Goal: Task Accomplishment & Management: Use online tool/utility

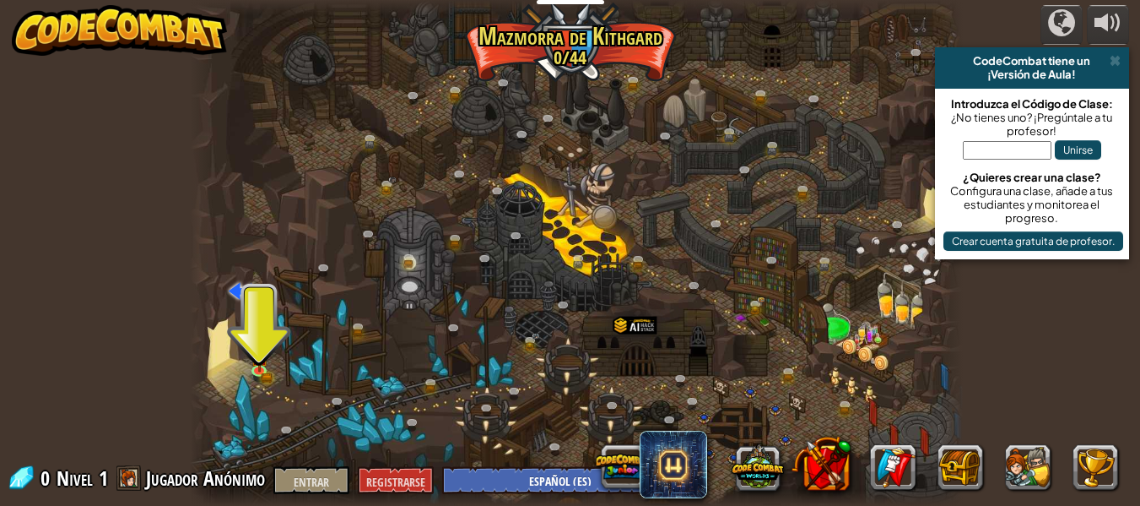
select select "es-ES"
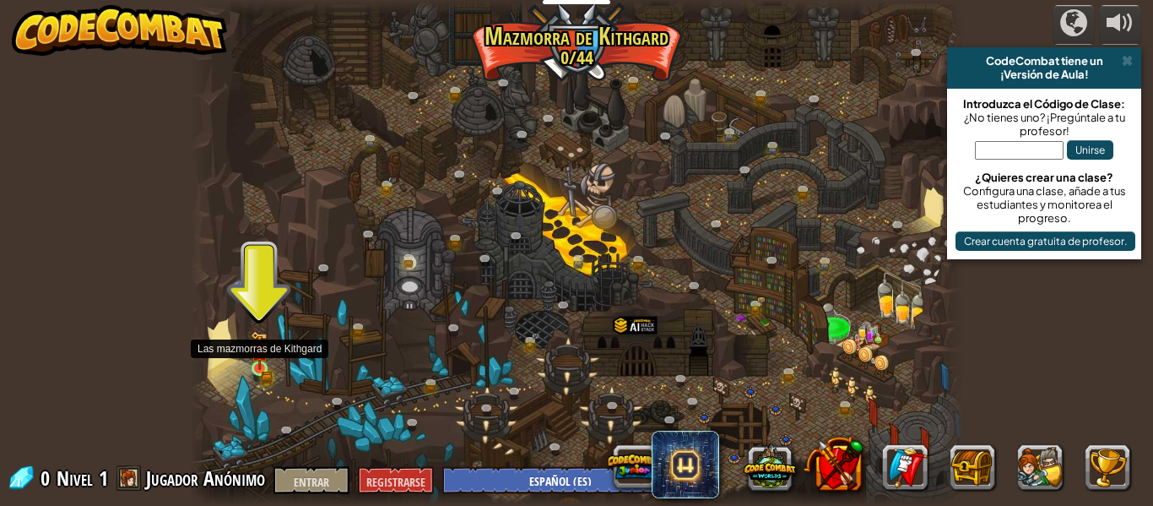
click at [252, 367] on img at bounding box center [260, 350] width 18 height 39
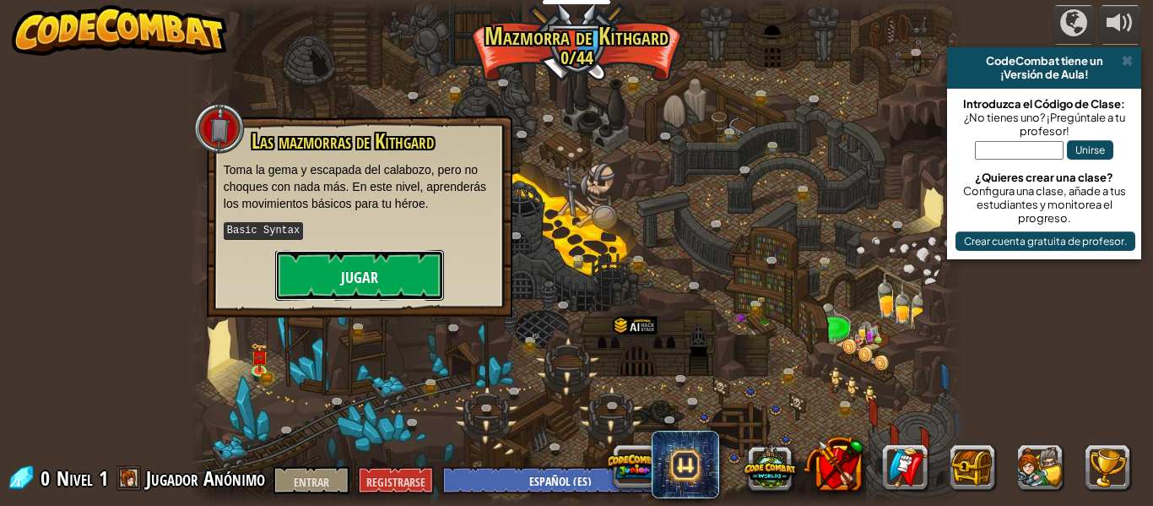
click at [309, 274] on button "Jugar" at bounding box center [359, 275] width 169 height 51
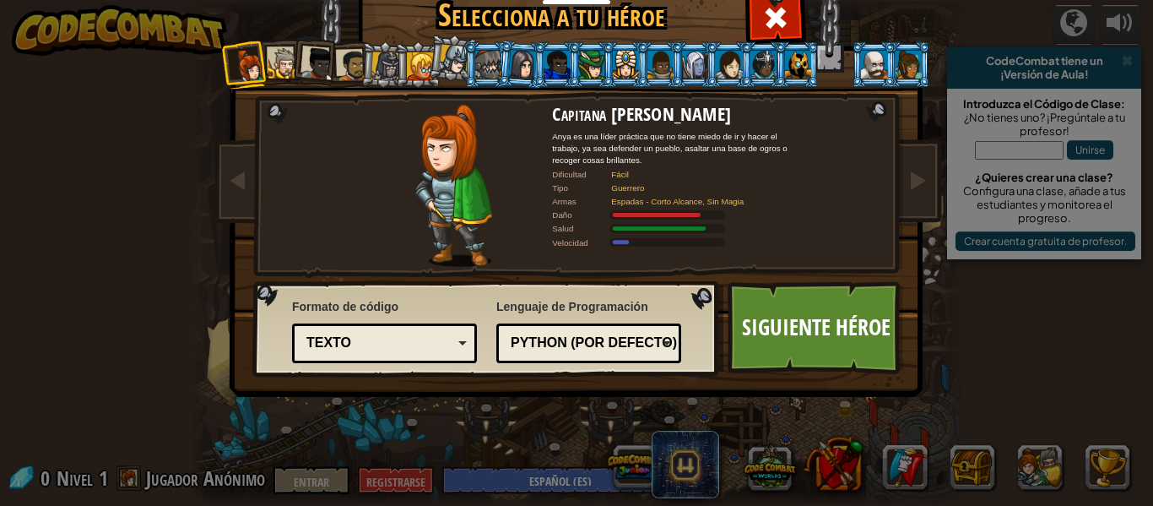
click at [464, 69] on li at bounding box center [487, 64] width 46 height 46
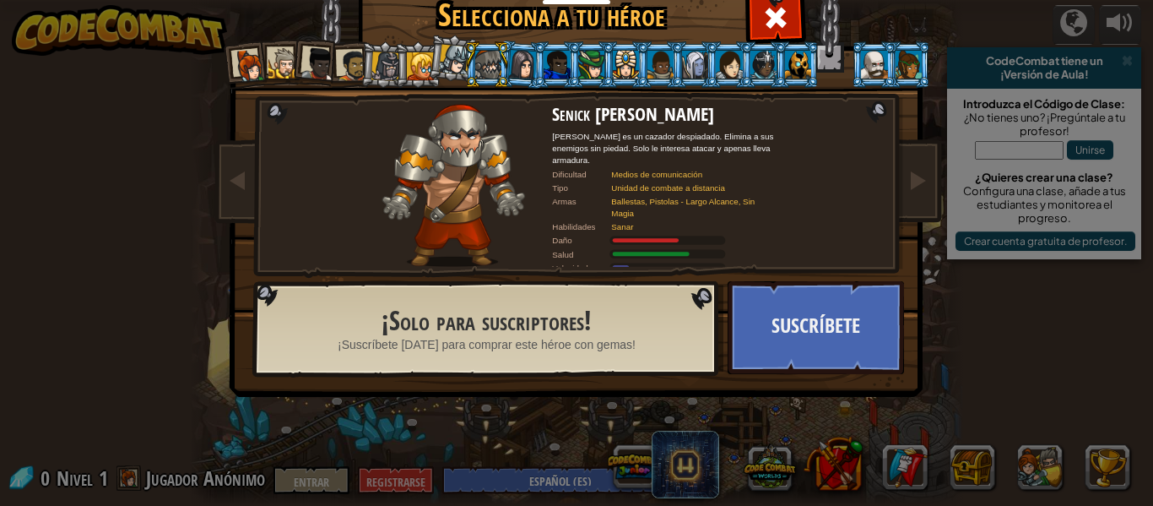
click at [440, 59] on div at bounding box center [455, 60] width 30 height 30
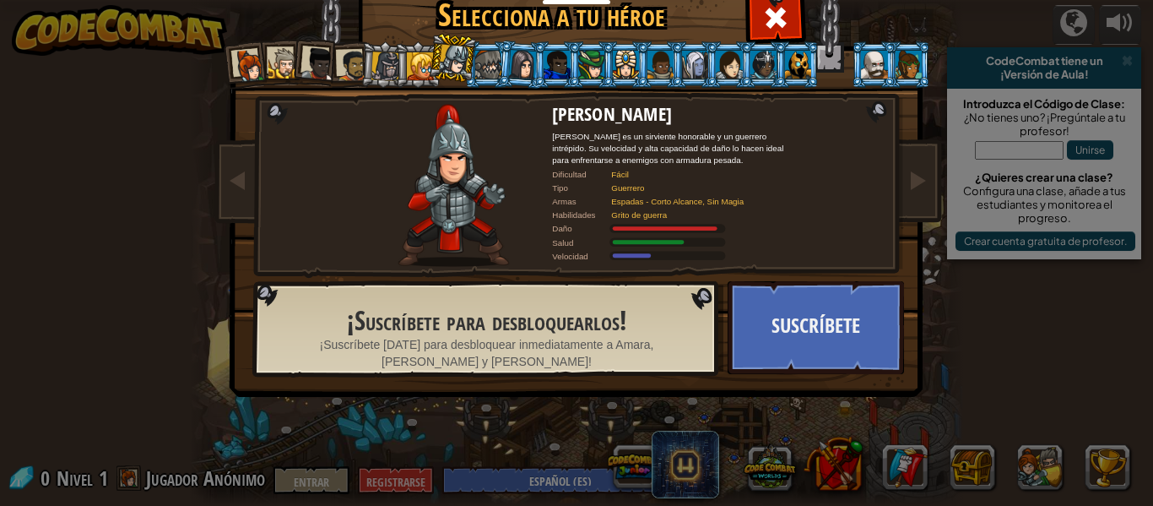
click at [371, 62] on div at bounding box center [385, 65] width 29 height 29
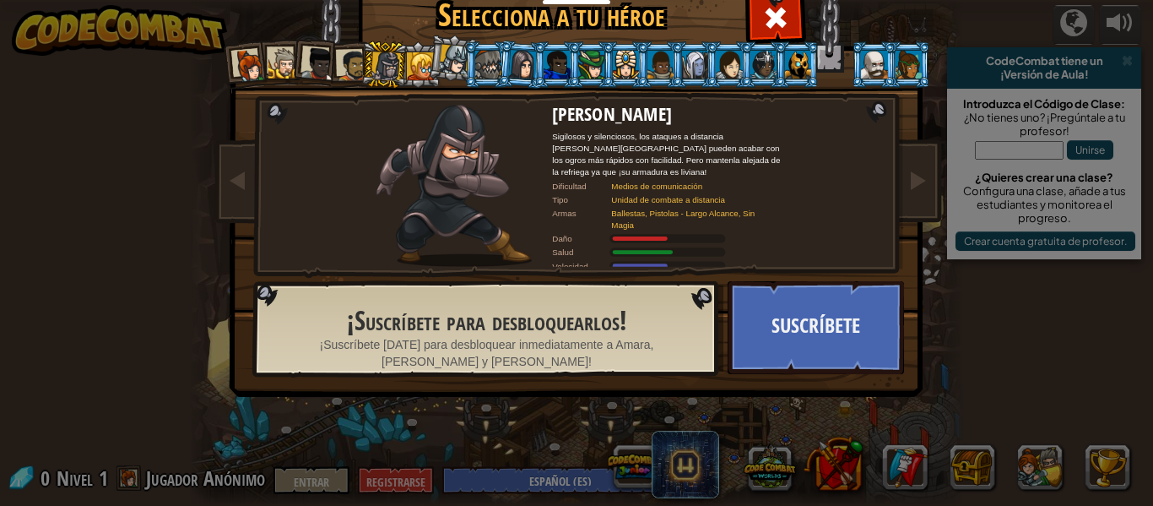
click at [301, 72] on div at bounding box center [318, 64] width 34 height 34
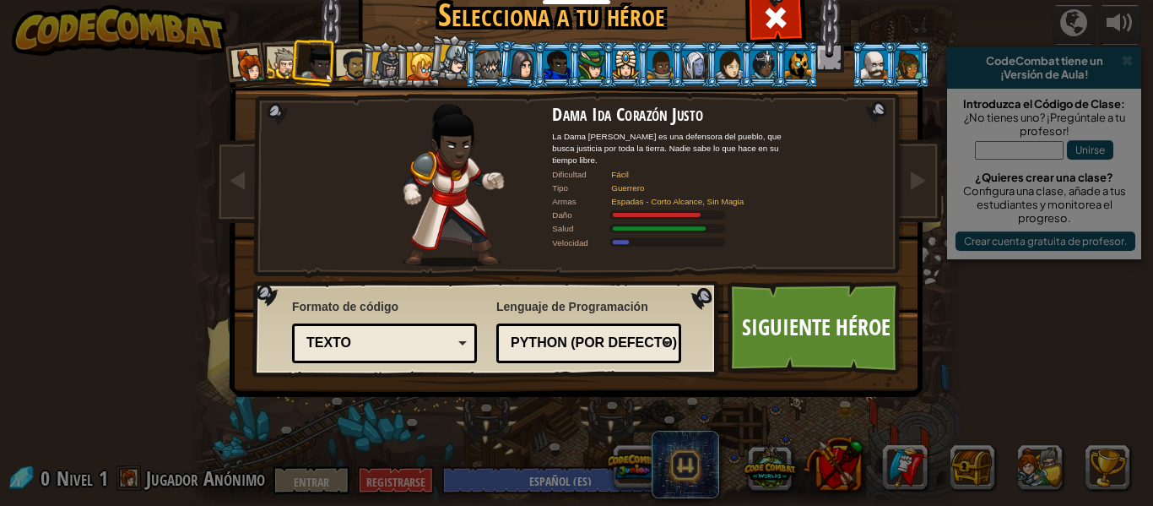
click at [294, 72] on li at bounding box center [315, 62] width 50 height 50
click at [280, 72] on div at bounding box center [283, 63] width 31 height 31
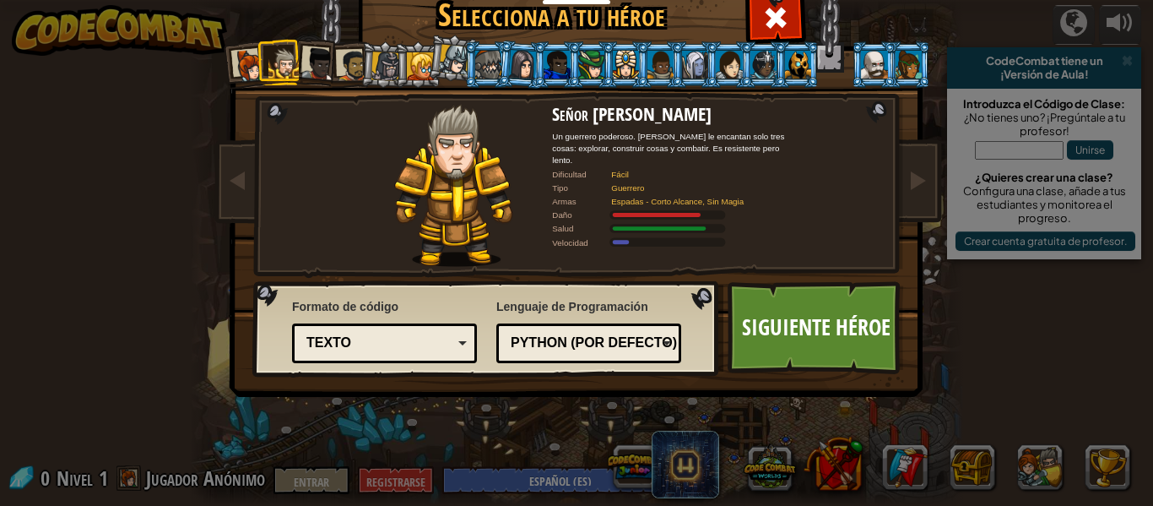
click at [248, 65] on div at bounding box center [250, 66] width 34 height 34
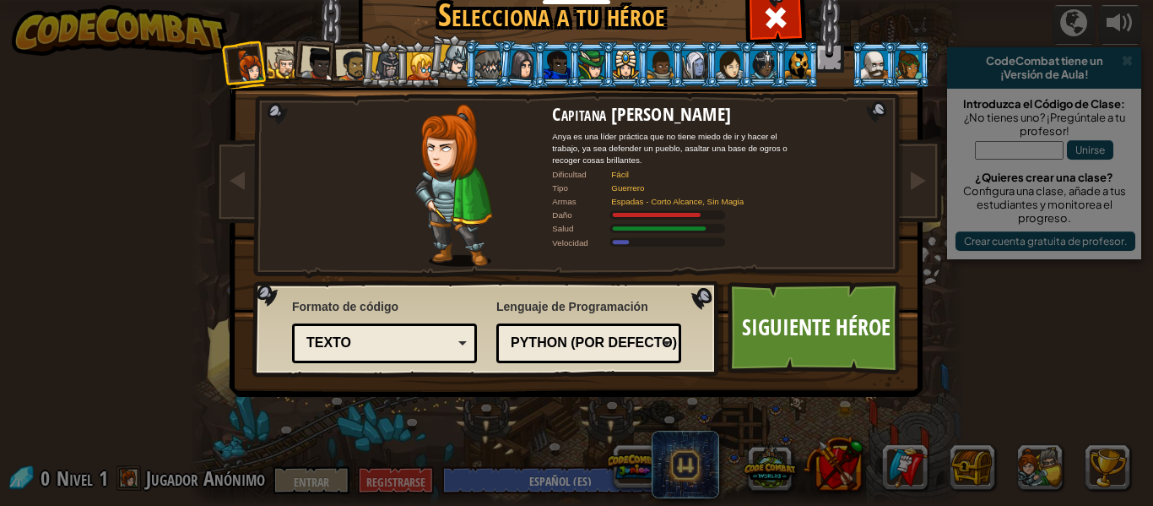
click at [279, 51] on div at bounding box center [283, 63] width 31 height 31
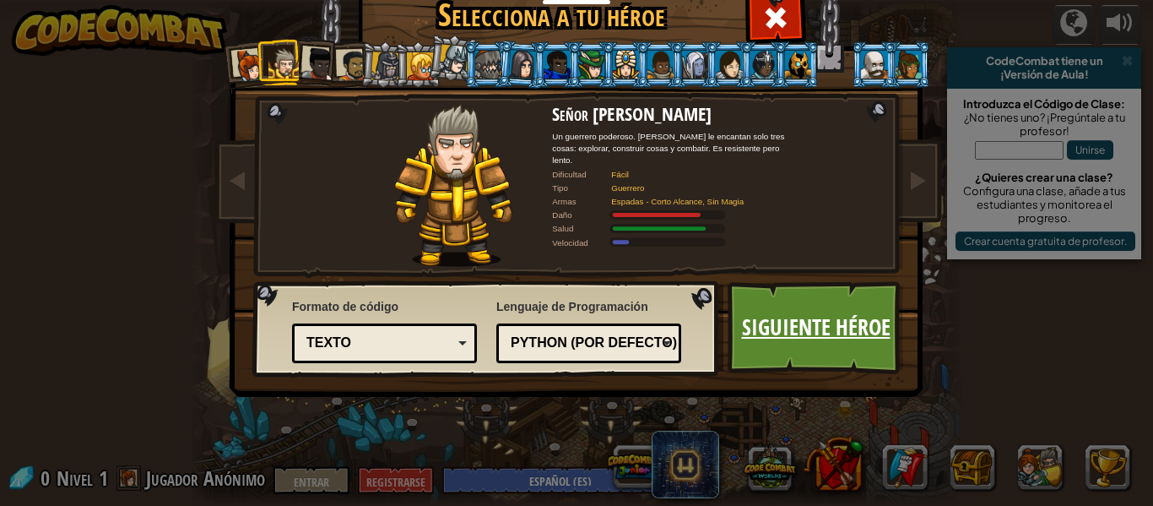
click at [867, 331] on font "Siguiente héroe" at bounding box center [816, 326] width 149 height 30
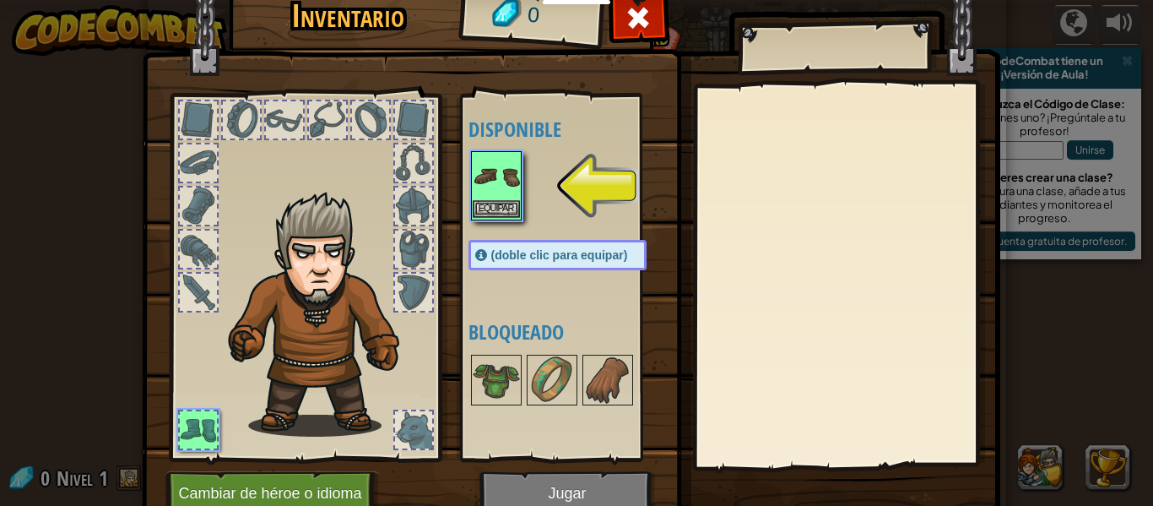
click at [473, 198] on img at bounding box center [496, 176] width 47 height 47
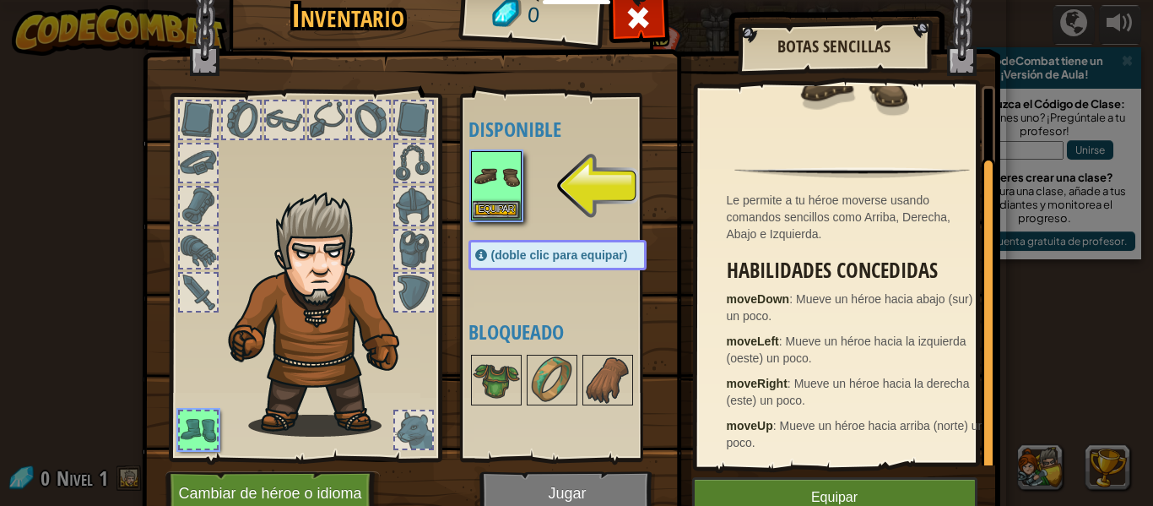
scroll to position [73, 0]
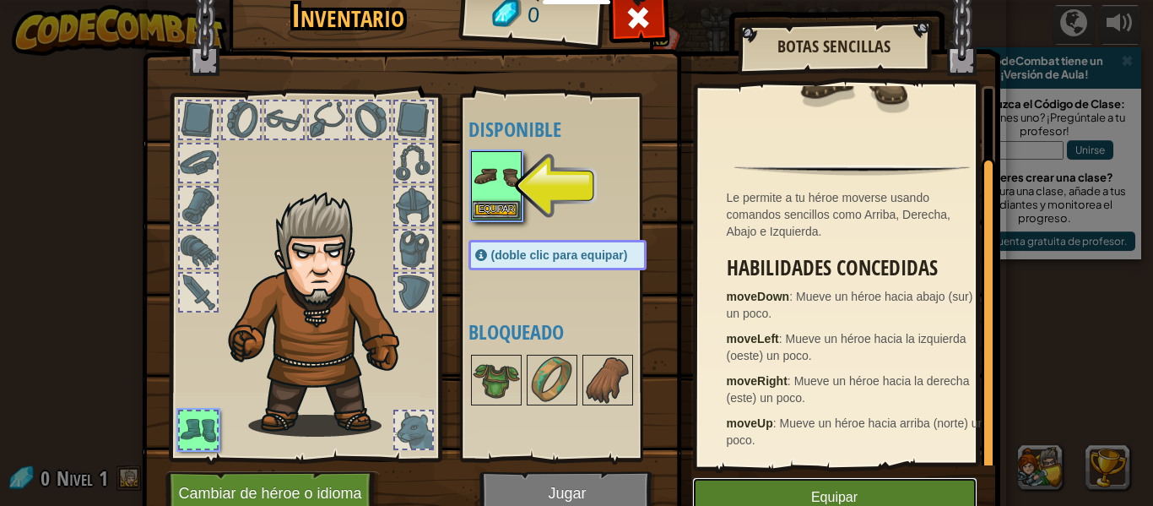
click at [851, 495] on font "Equipar" at bounding box center [834, 497] width 46 height 14
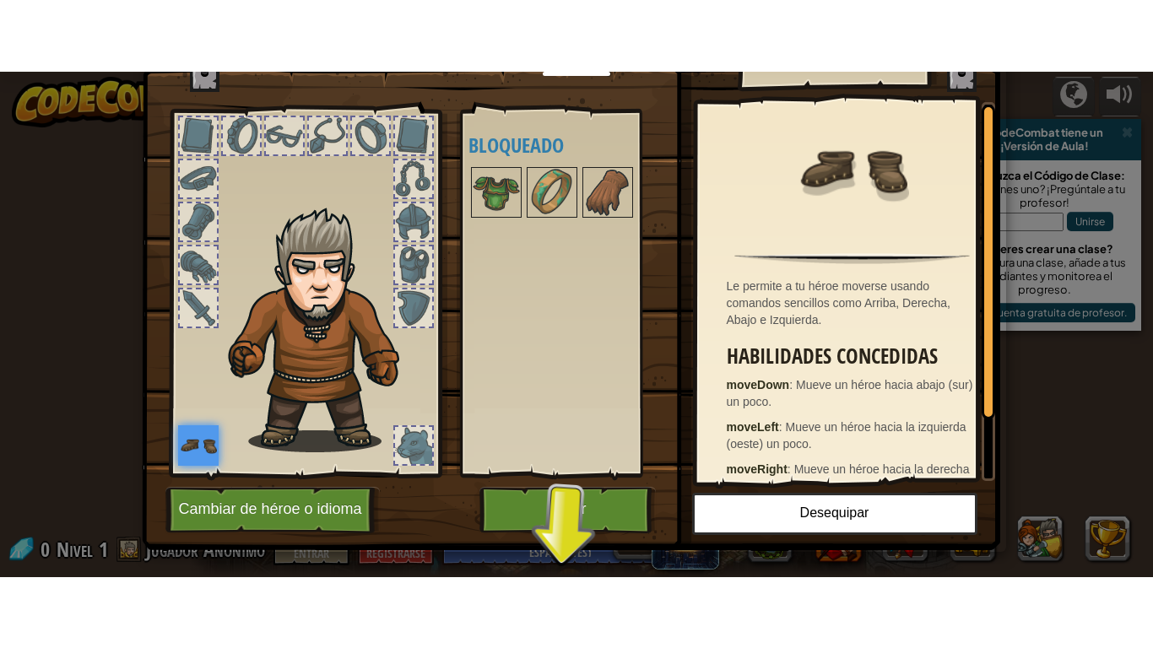
scroll to position [77, 0]
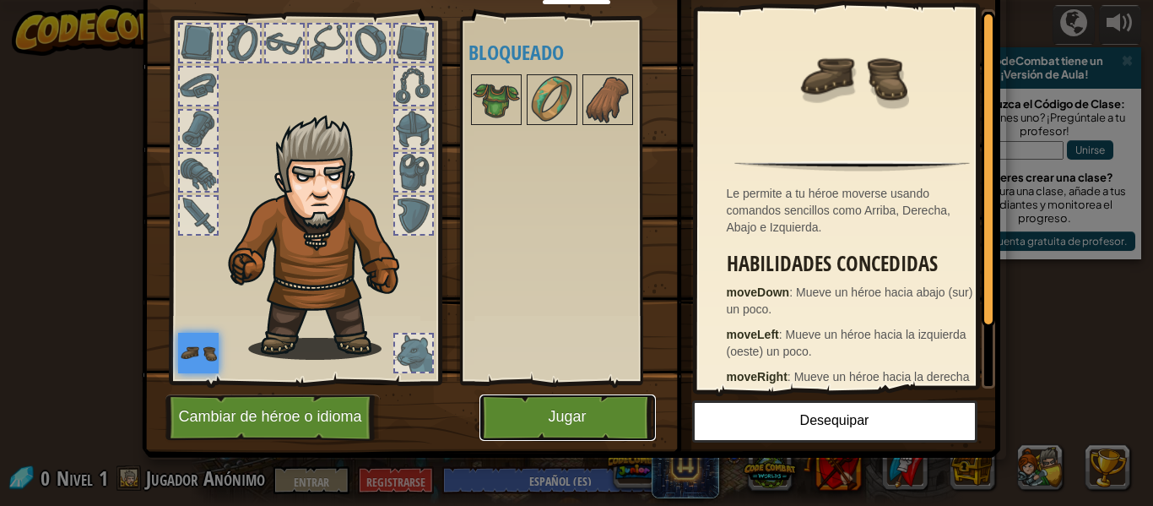
click at [568, 418] on font "Jugar" at bounding box center [567, 416] width 38 height 17
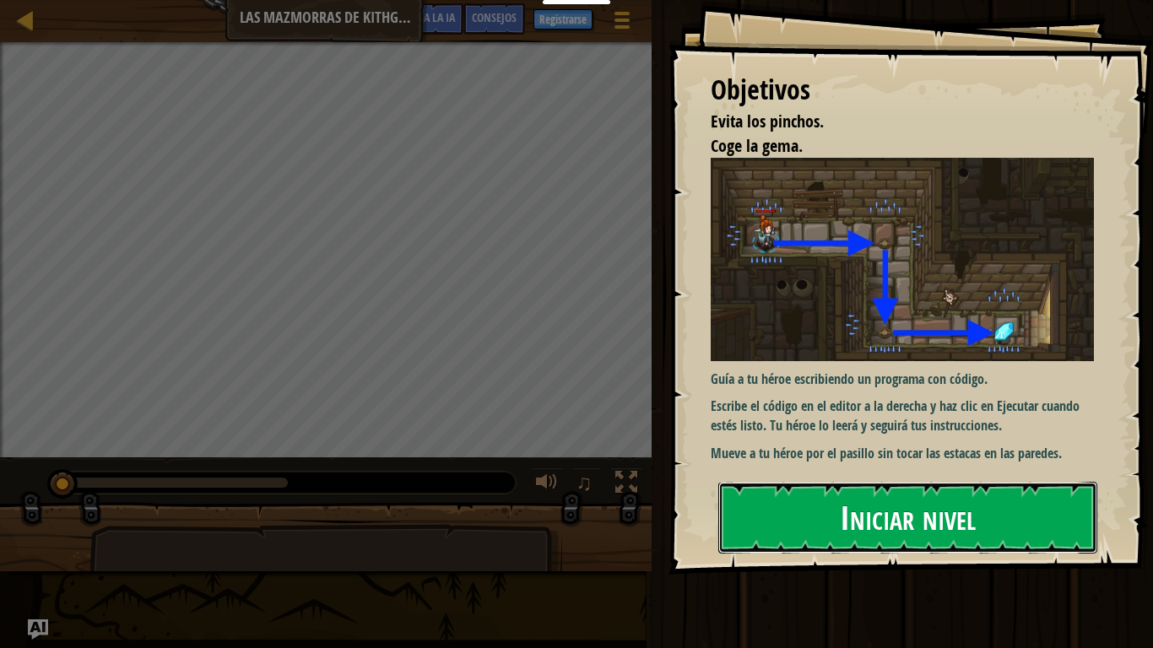
click at [886, 505] on font "Iniciar nivel" at bounding box center [908, 518] width 136 height 46
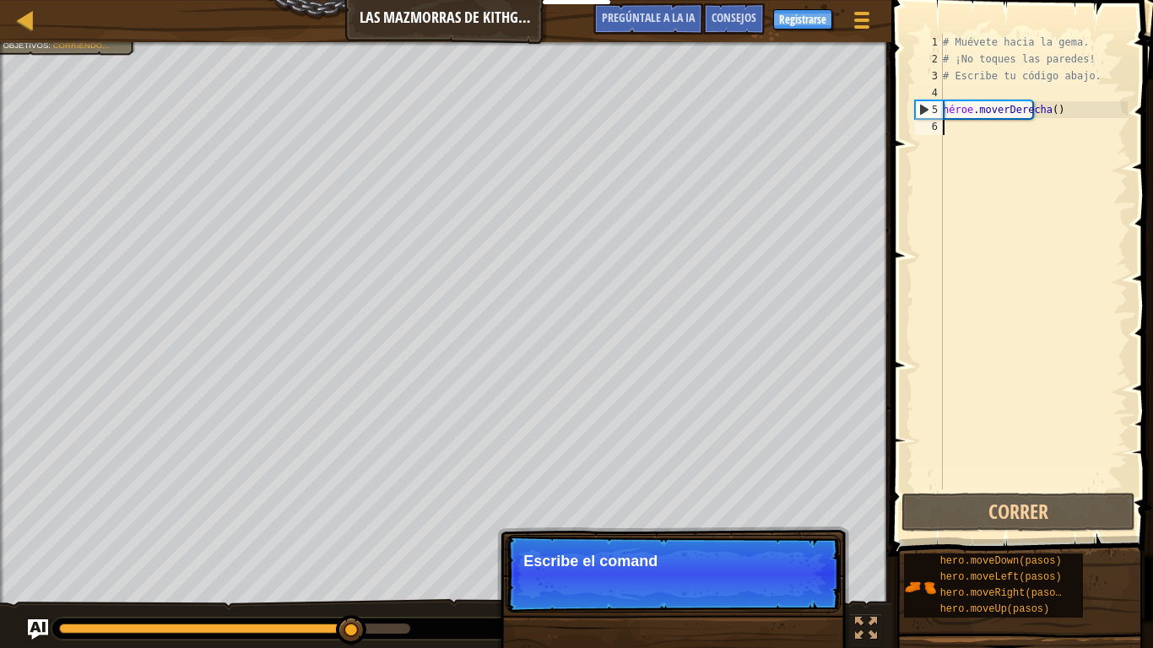
click at [920, 111] on div "5" at bounding box center [929, 109] width 27 height 17
type textarea "hero.moveRight()"
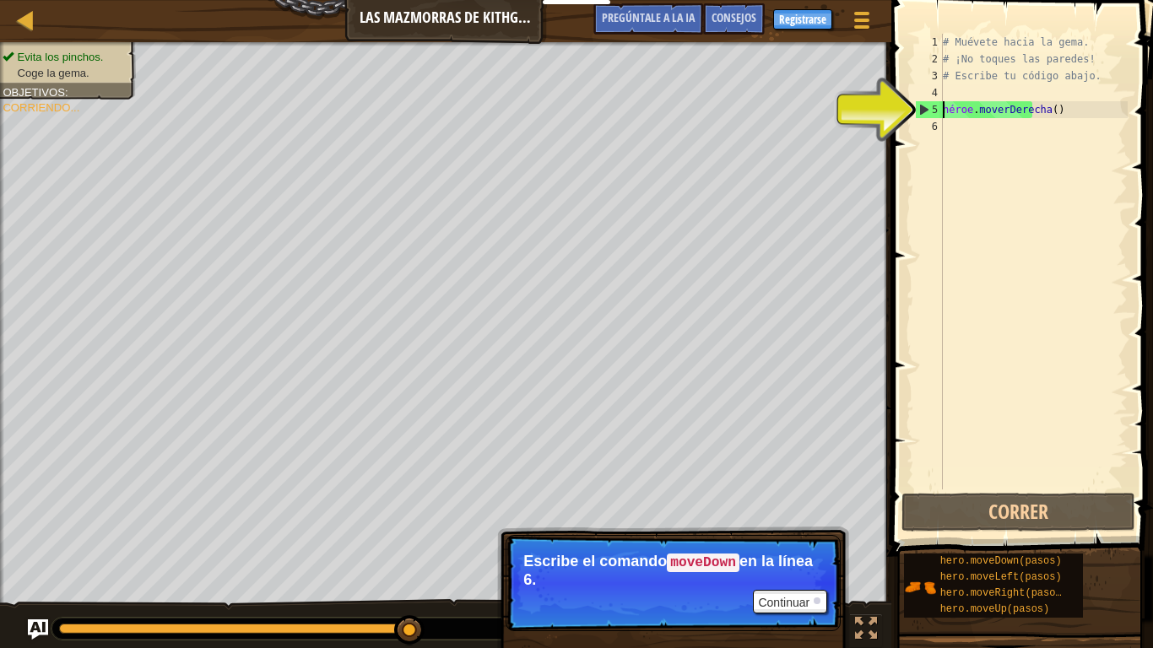
click at [992, 144] on div "# Muévete hacia la gema. # ¡No toques las paredes! # Escribe tu código abajo. h…" at bounding box center [1033, 278] width 188 height 489
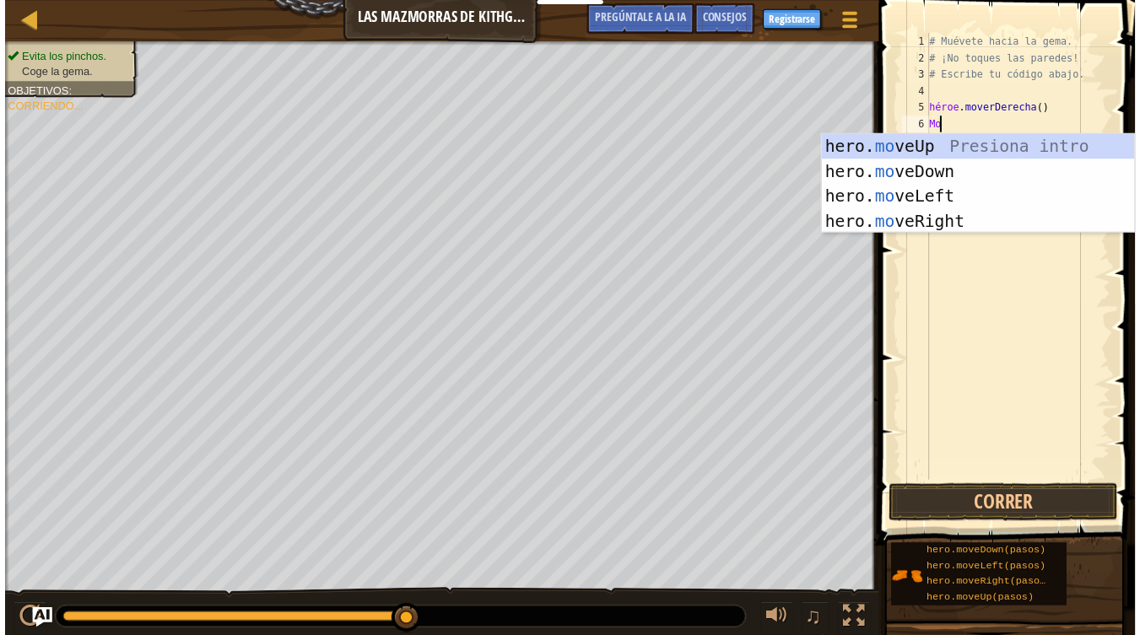
scroll to position [8, 1]
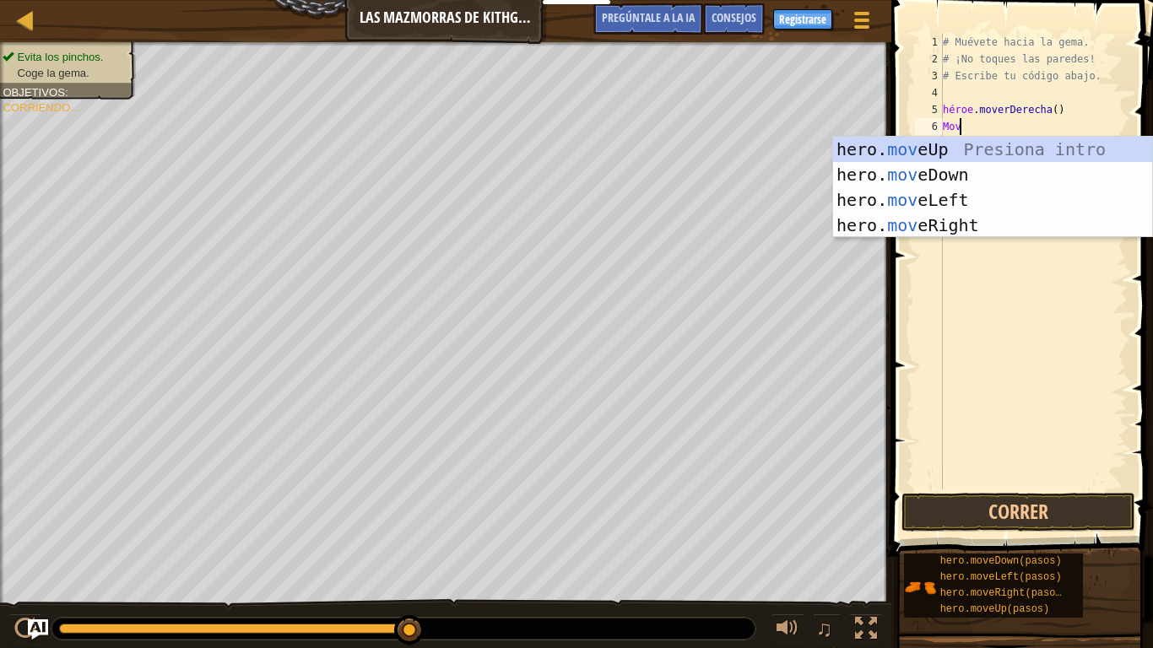
type textarea "Move"
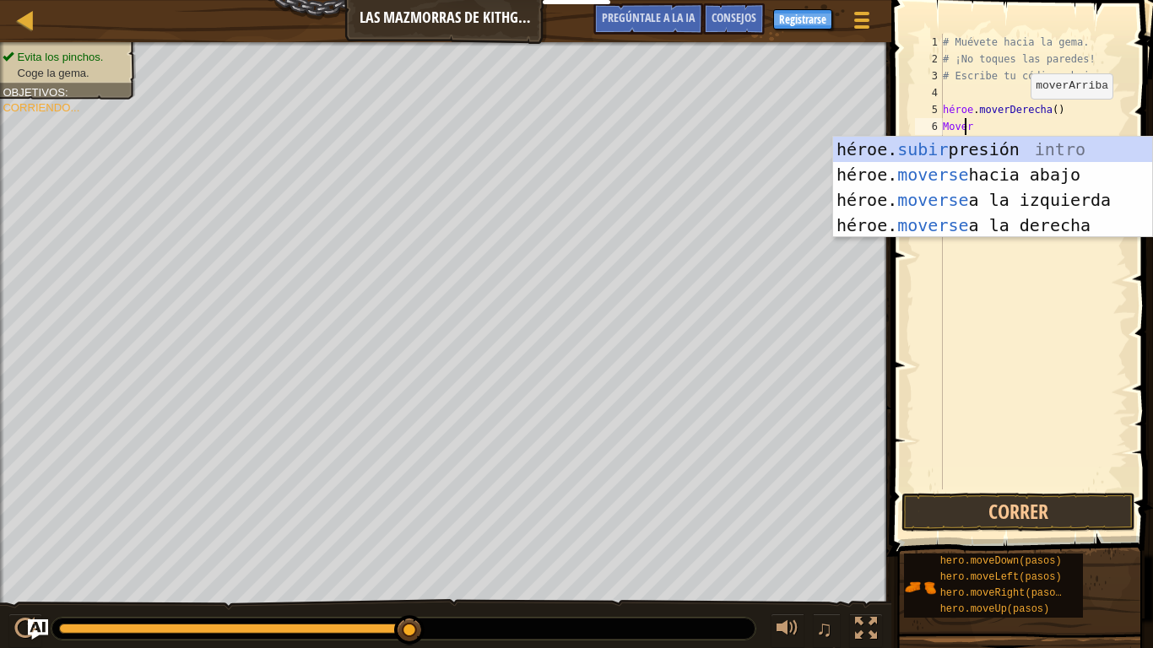
click at [993, 147] on div "héroe. subir presión intro héroe. moverse hacia abajo Introducción a la presión…" at bounding box center [992, 213] width 319 height 152
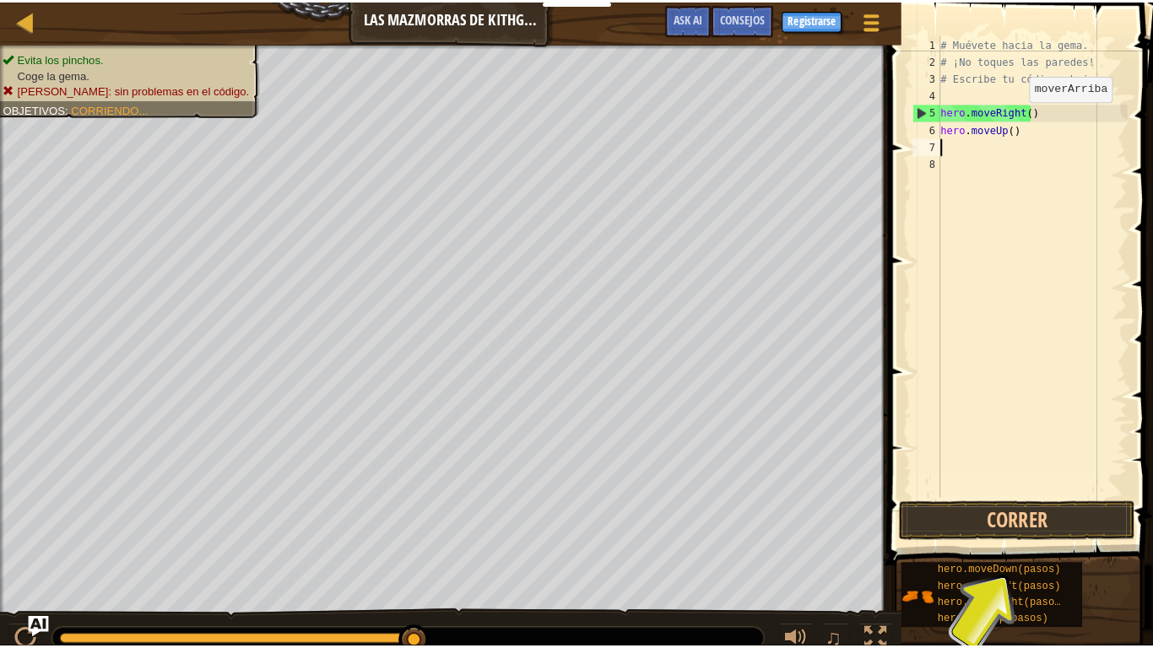
scroll to position [8, 0]
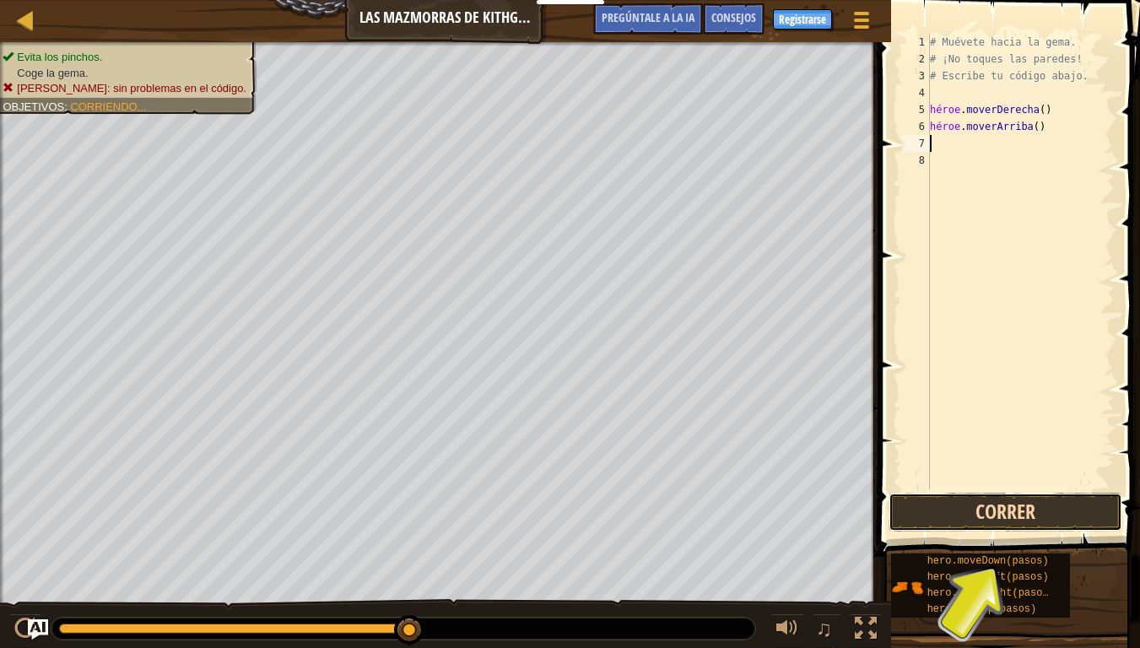
click at [1028, 505] on button "Correr" at bounding box center [1006, 512] width 234 height 39
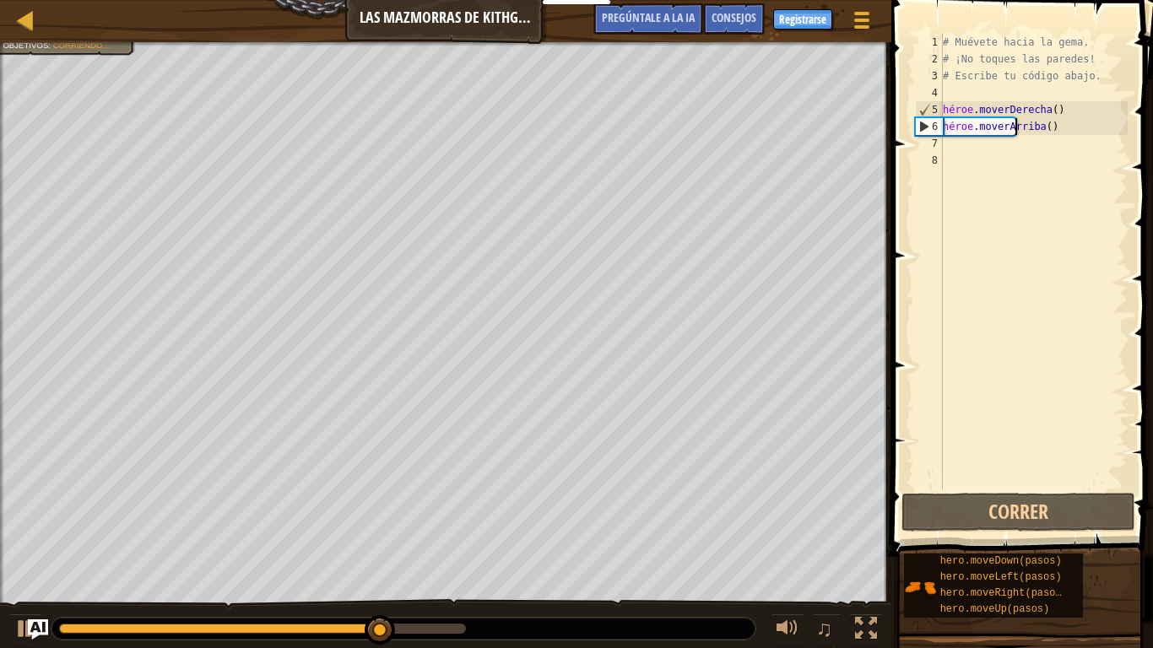
click at [1088, 132] on div "# Muévete hacia la gema. # ¡No toques las paredes! # Escribe tu código abajo. h…" at bounding box center [1033, 278] width 188 height 489
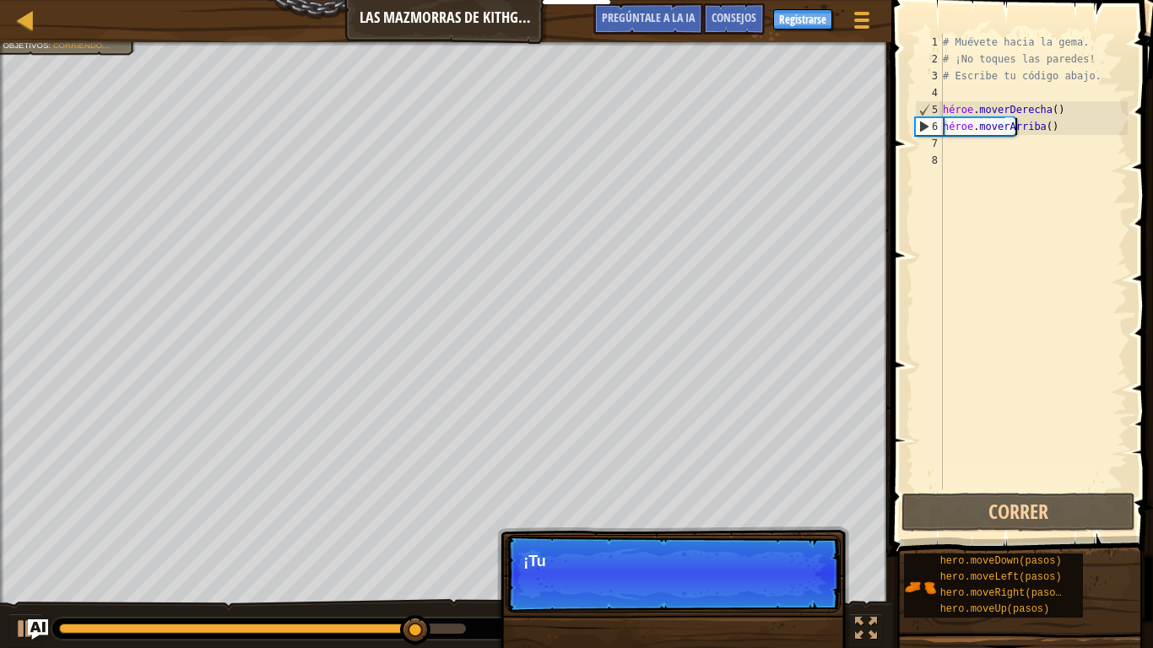
click at [1081, 129] on div "# Muévete hacia la gema. # ¡No toques las paredes! # Escribe tu código abajo. h…" at bounding box center [1033, 278] width 188 height 489
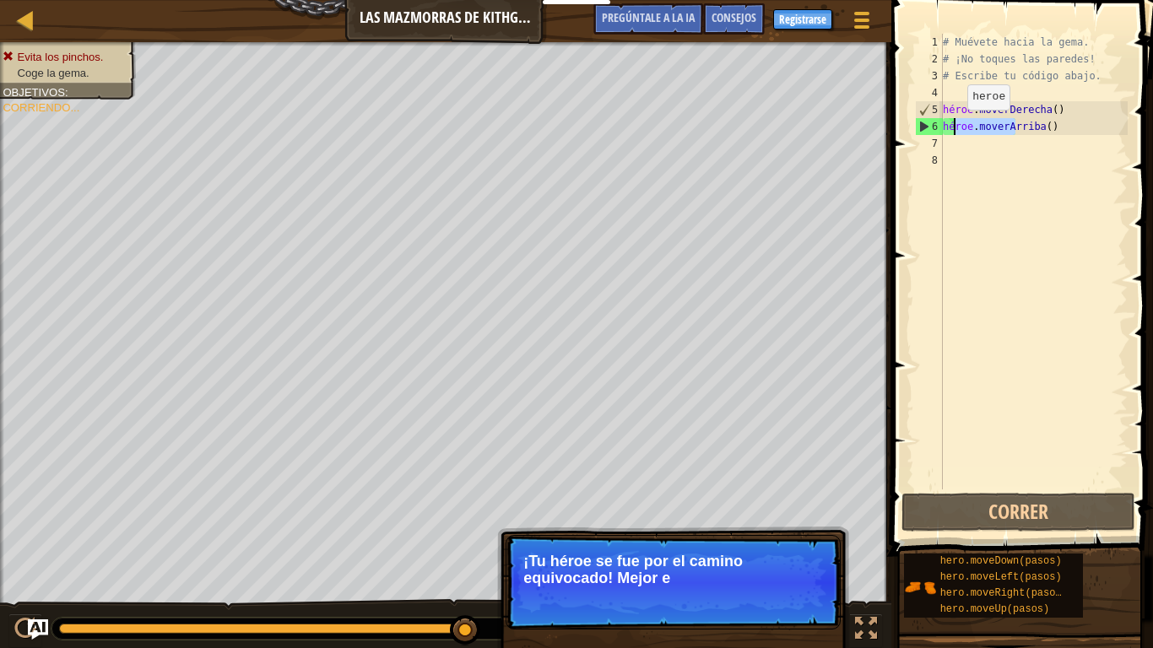
drag, startPoint x: 1081, startPoint y: 129, endPoint x: 953, endPoint y: 127, distance: 128.3
click at [953, 127] on div "# Muévete hacia la gema. # ¡No toques las paredes! # Escribe tu código abajo. h…" at bounding box center [1033, 278] width 188 height 489
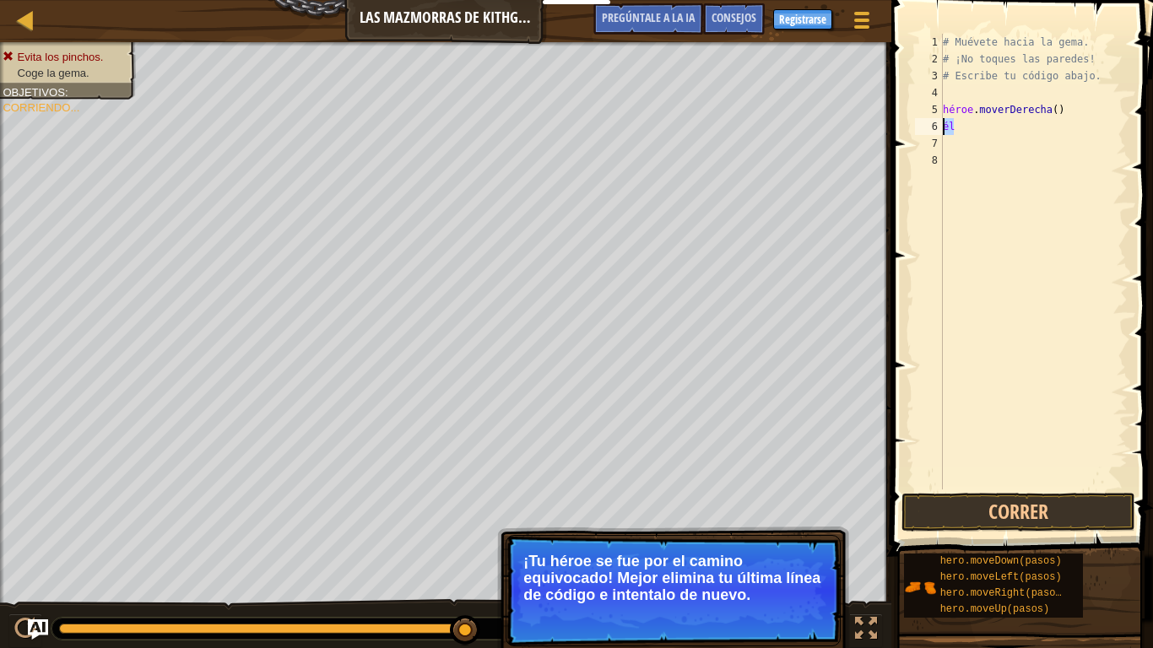
drag, startPoint x: 957, startPoint y: 131, endPoint x: 917, endPoint y: 127, distance: 39.8
click at [917, 127] on div "he 1 2 3 4 5 6 7 8 # Muévete hacia la gema. # ¡No toques las paredes! # Escribe…" at bounding box center [1019, 262] width 216 height 456
type textarea "}"
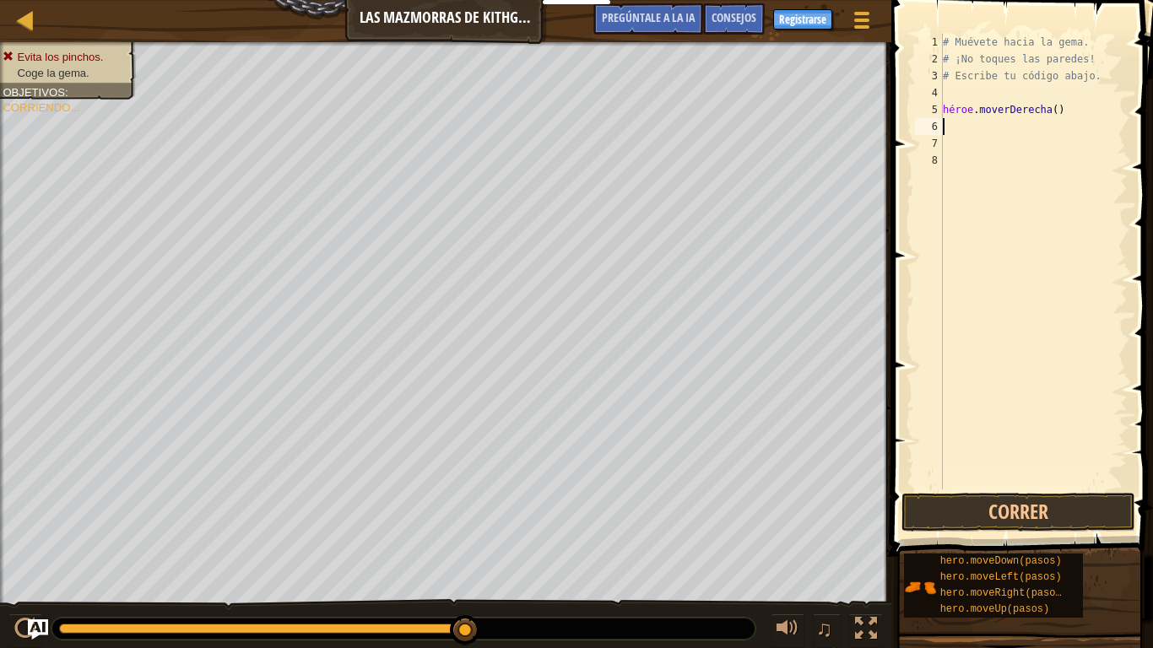
click at [900, 170] on span at bounding box center [1023, 254] width 275 height 606
click at [954, 505] on button "Correr" at bounding box center [1018, 512] width 234 height 39
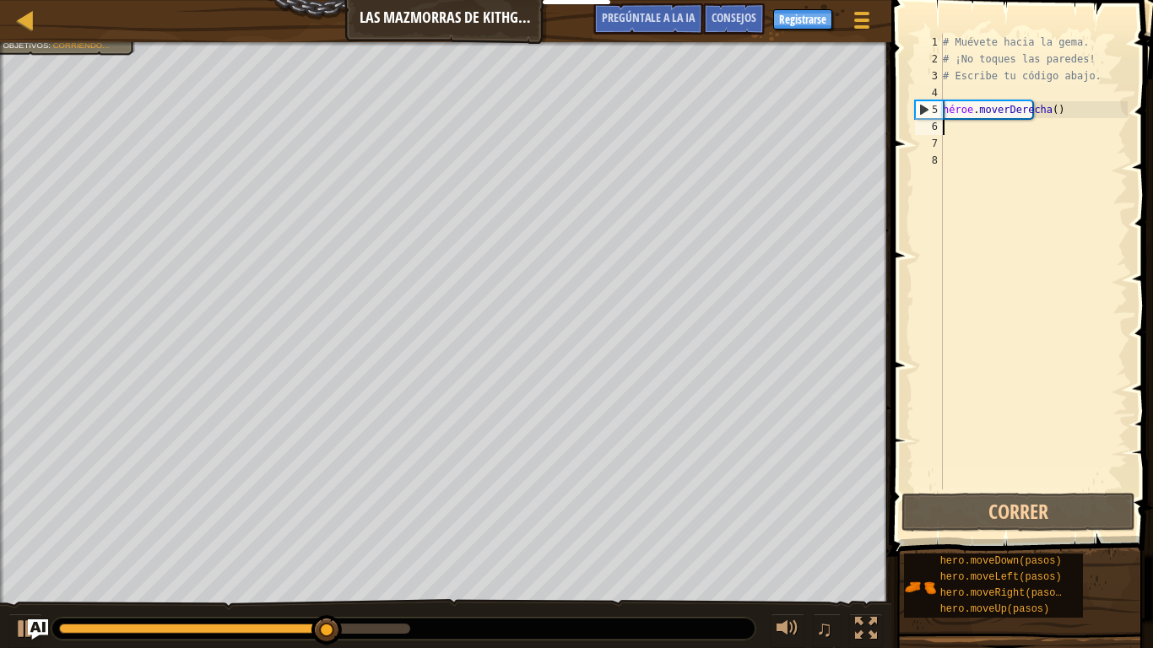
click at [962, 128] on div "# Muévete hacia la gema. # ¡No toques las paredes! # Escribe tu código abajo. h…" at bounding box center [1033, 278] width 188 height 489
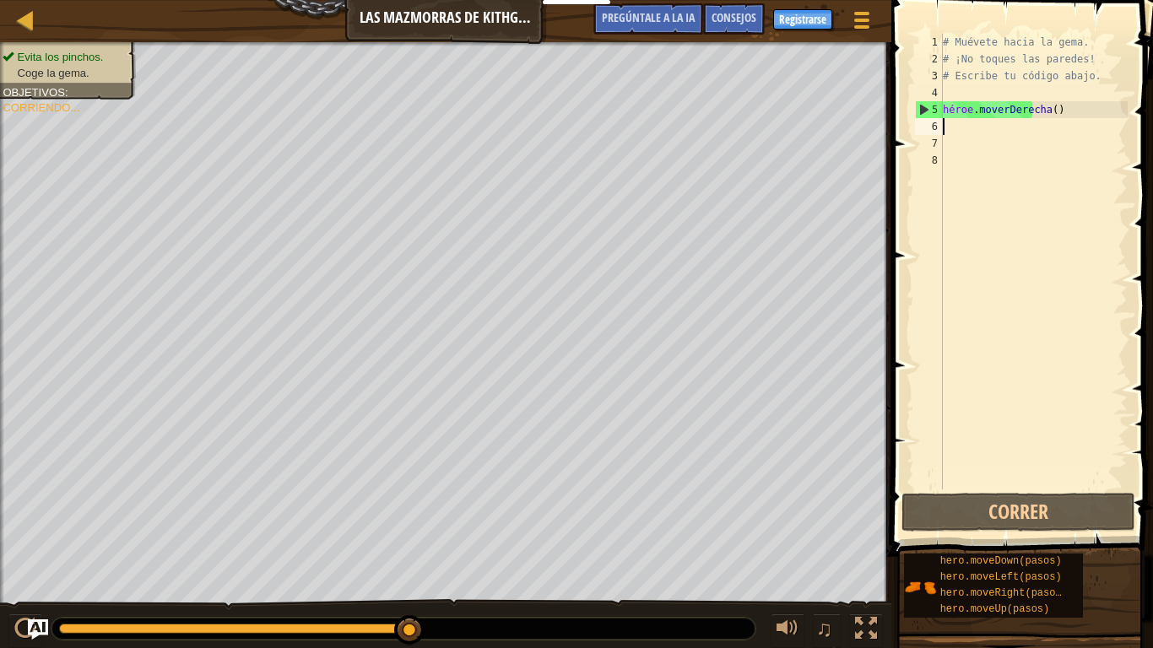
click at [962, 128] on div "# Muévete hacia la gema. # ¡No toques las paredes! # Escribe tu código abajo. h…" at bounding box center [1033, 278] width 188 height 489
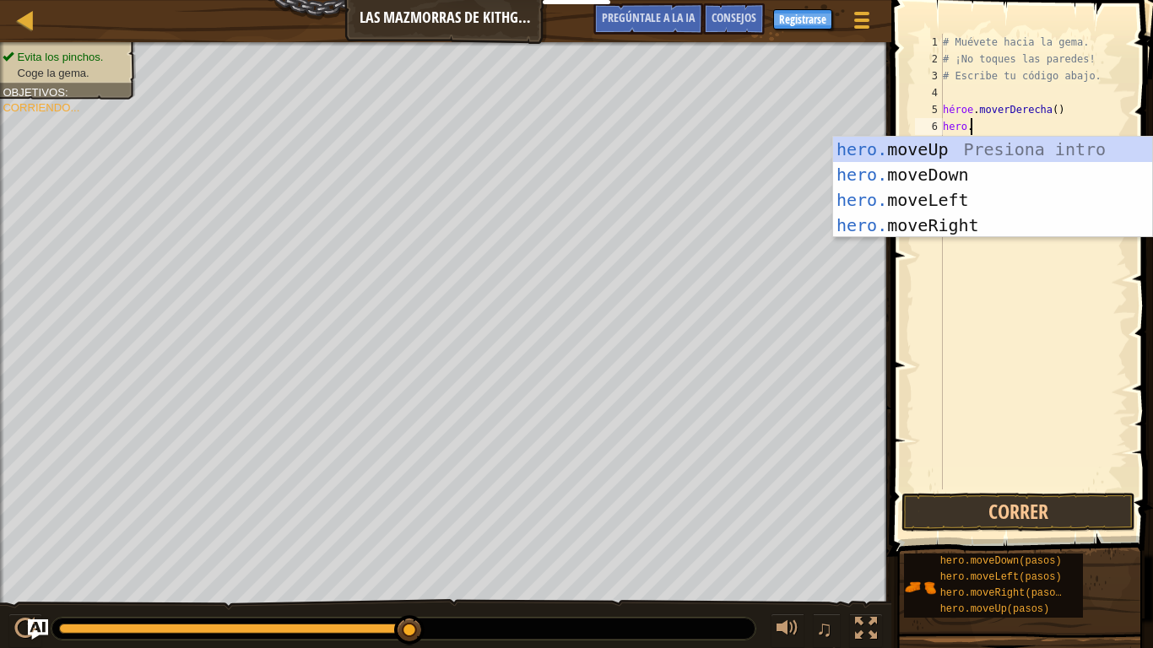
scroll to position [8, 2]
type textarea "hero.move"
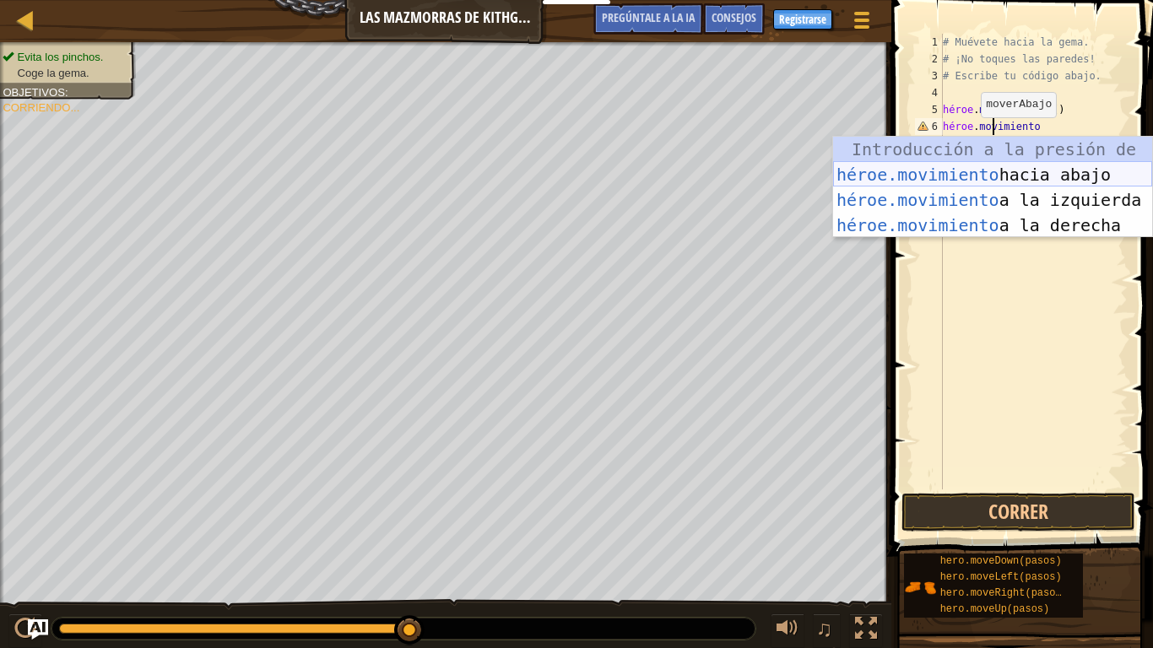
click at [991, 169] on div "Introducción a la presión de hero.move Up héroe.movimiento hacia abajo Introduc…" at bounding box center [992, 213] width 319 height 152
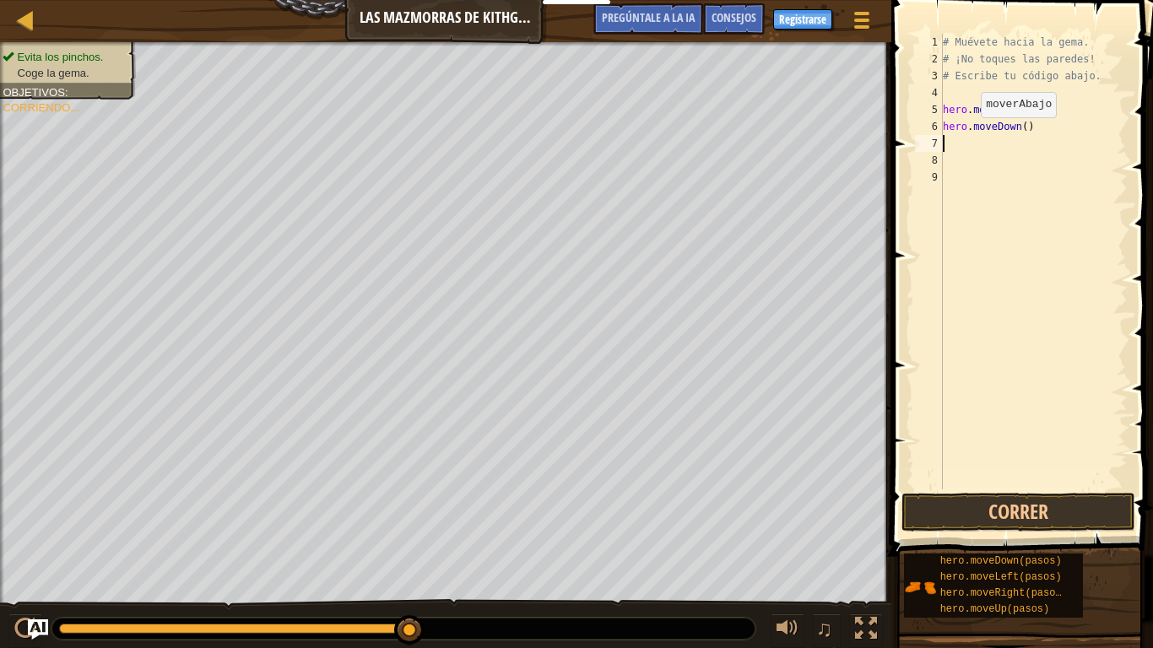
scroll to position [8, 0]
click at [987, 505] on button "Correr" at bounding box center [1018, 512] width 234 height 39
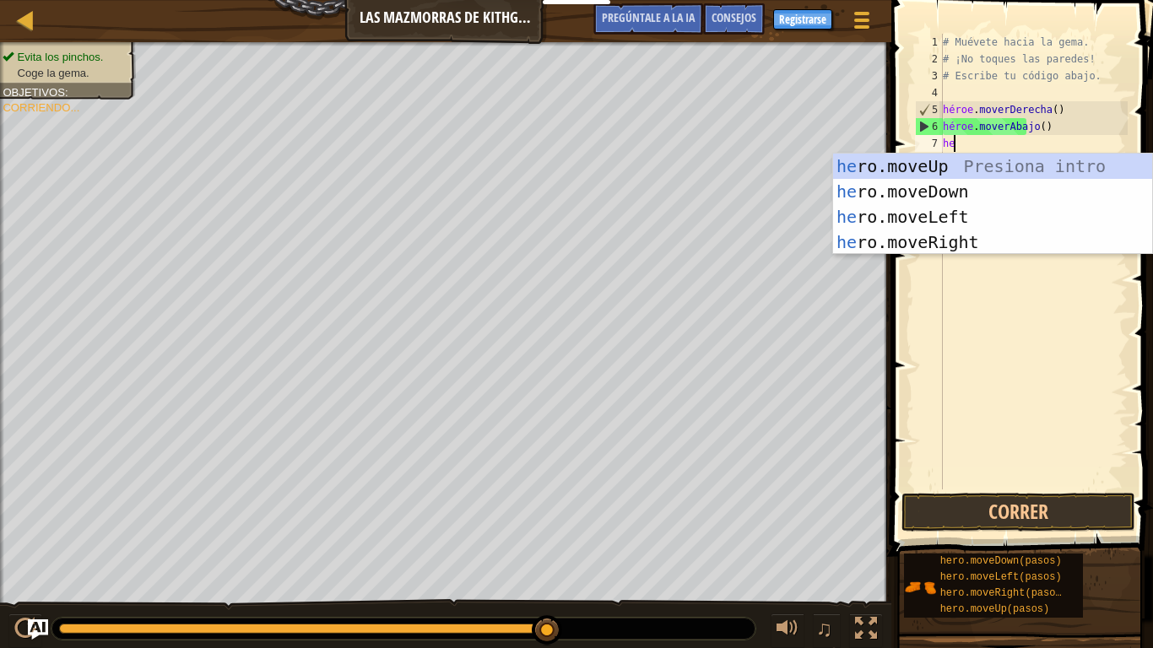
scroll to position [8, 1]
type textarea "hero"
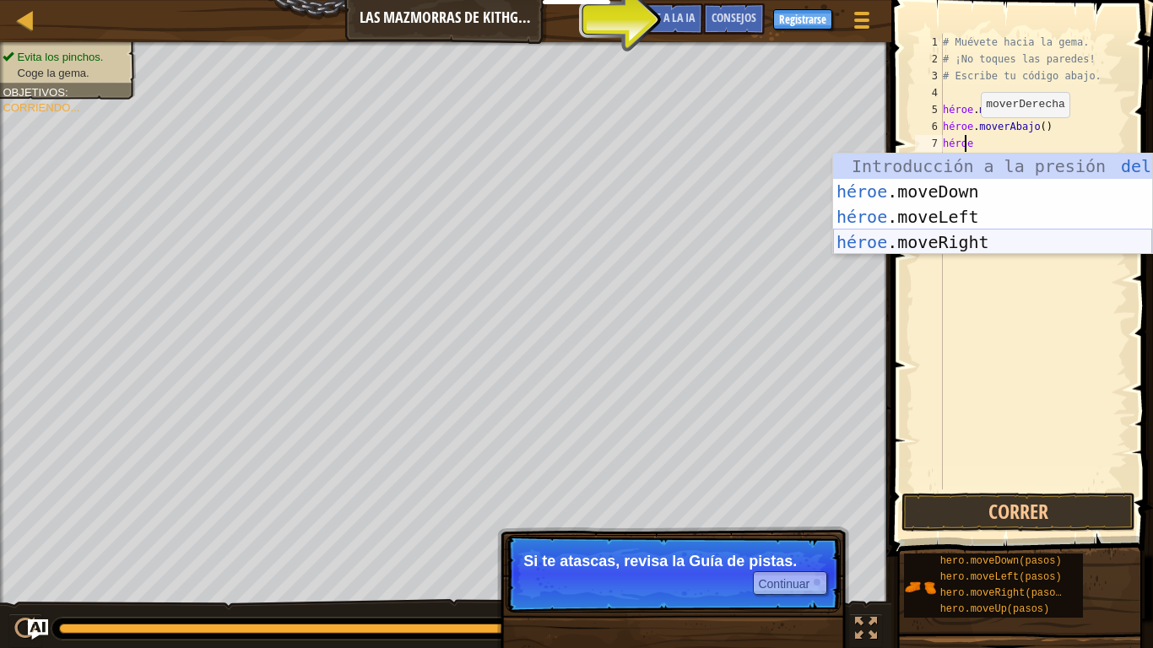
click at [998, 235] on div "Introducción a la presión del héroe .moveUp héroe .moveDown Introducción a la p…" at bounding box center [992, 230] width 319 height 152
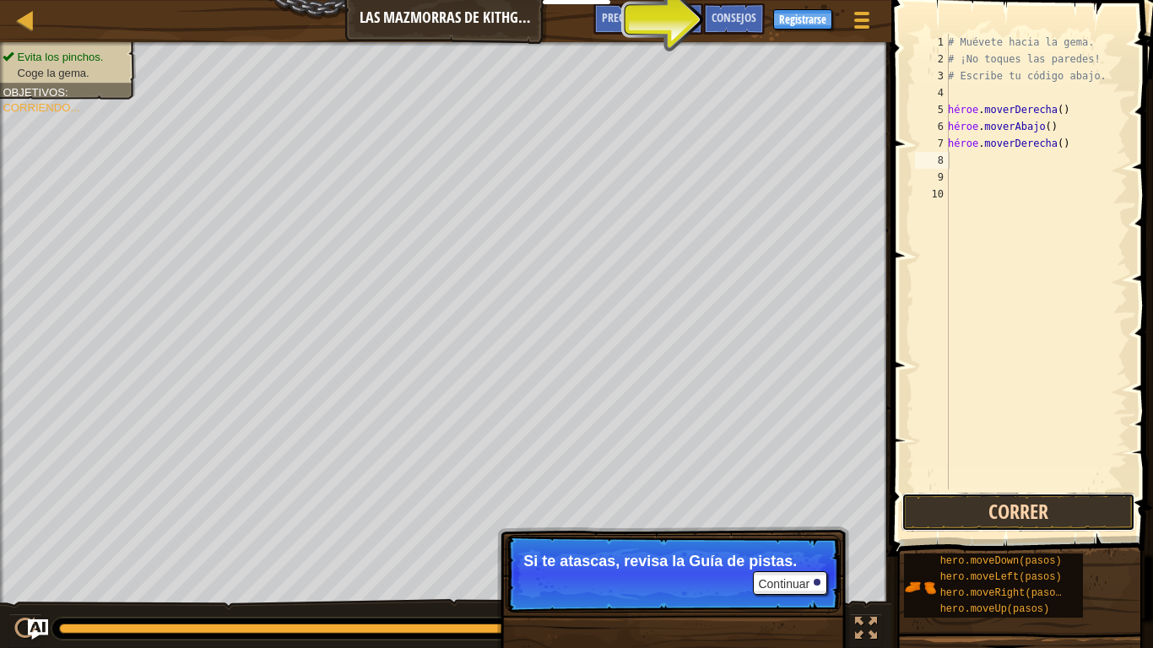
click at [974, 505] on button "Correr" at bounding box center [1018, 512] width 234 height 39
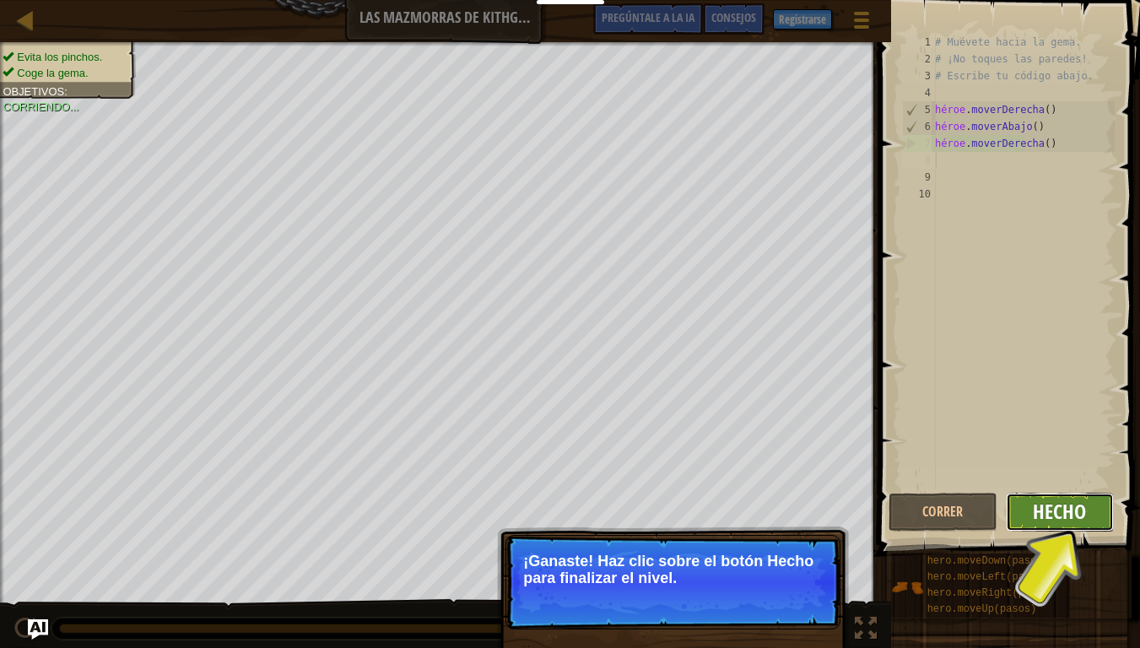
click at [1042, 505] on button "Hecho" at bounding box center [1060, 512] width 109 height 39
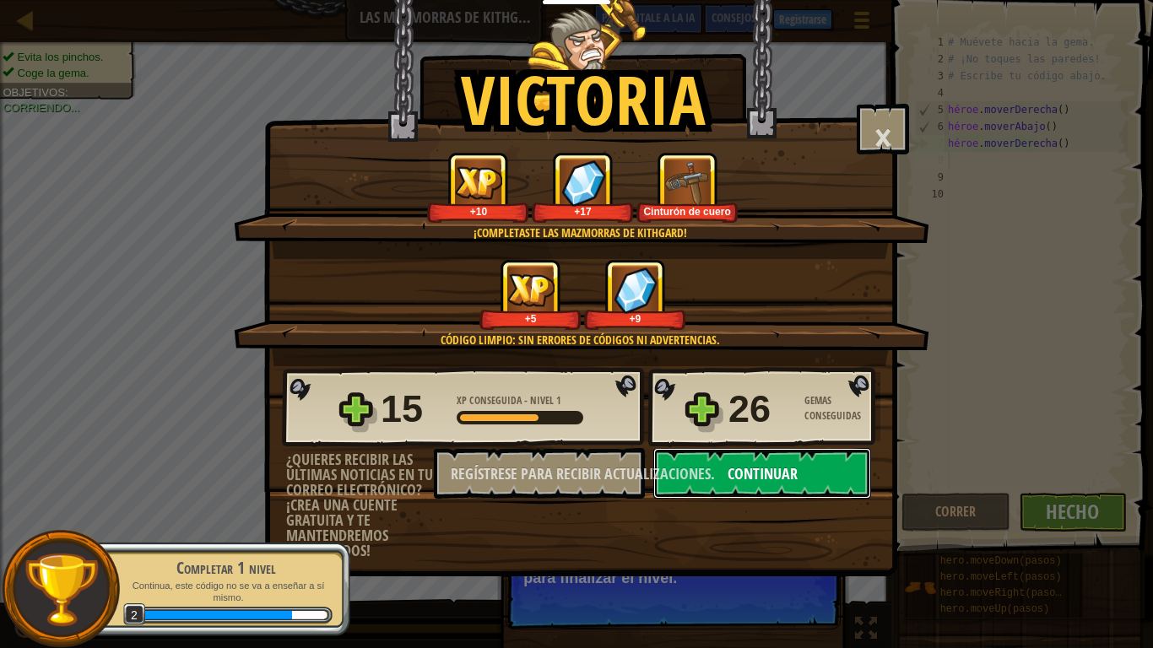
click at [791, 482] on font "Continuar" at bounding box center [762, 473] width 70 height 21
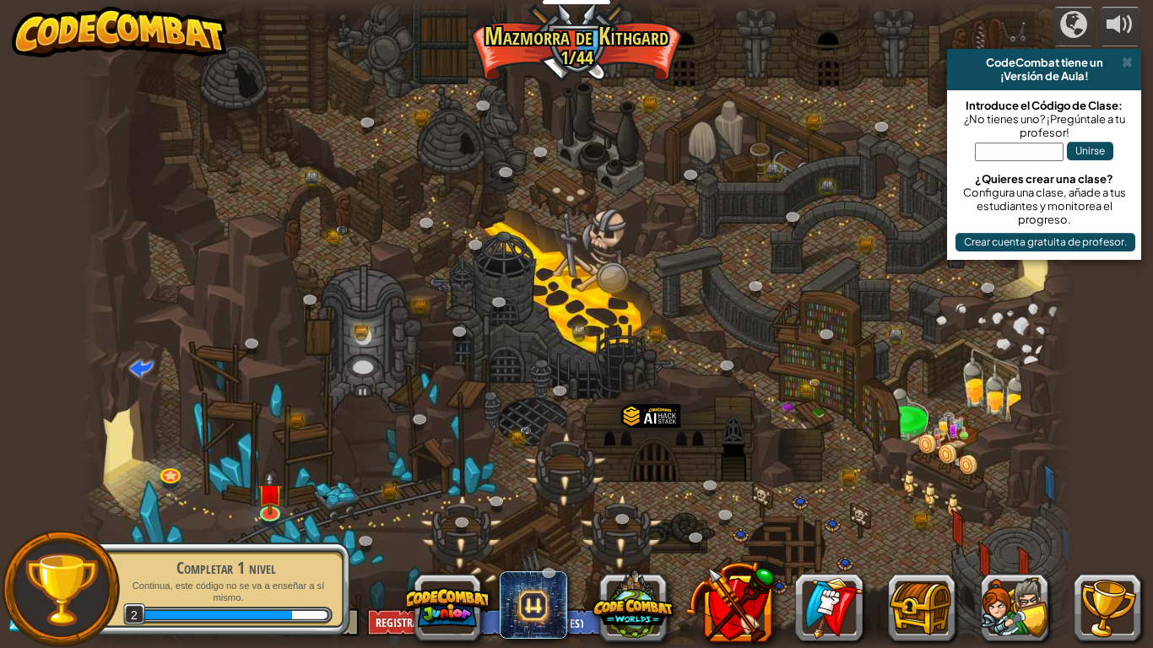
select select "es-ES"
click at [263, 505] on img at bounding box center [269, 482] width 25 height 57
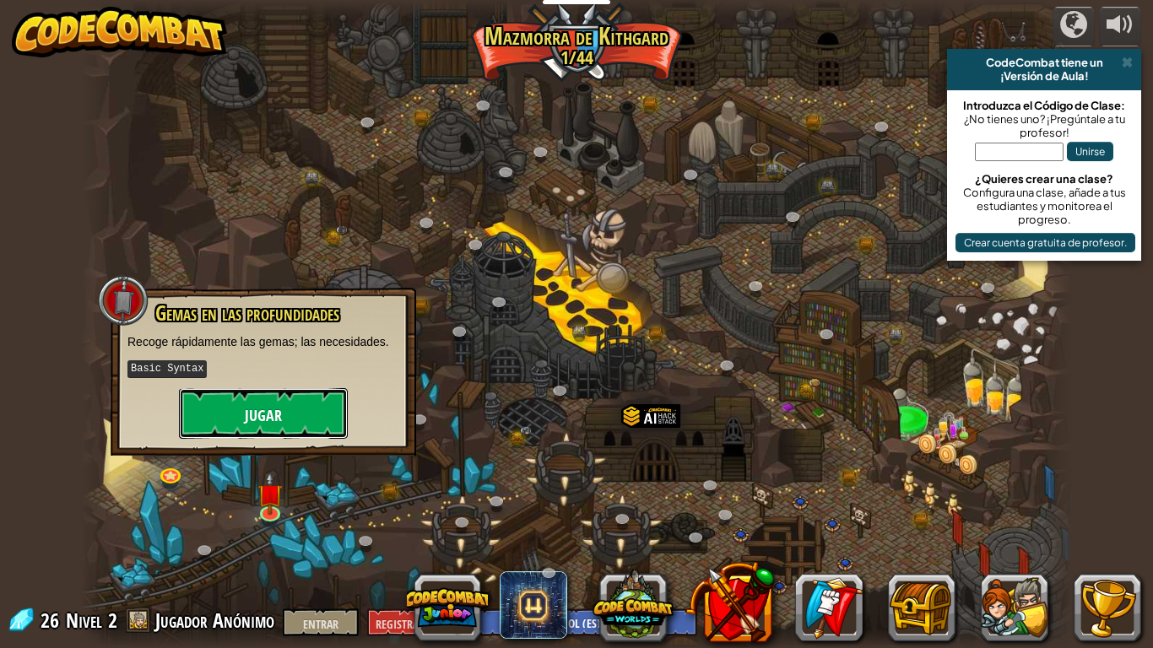
click at [290, 415] on button "Jugar" at bounding box center [263, 413] width 169 height 51
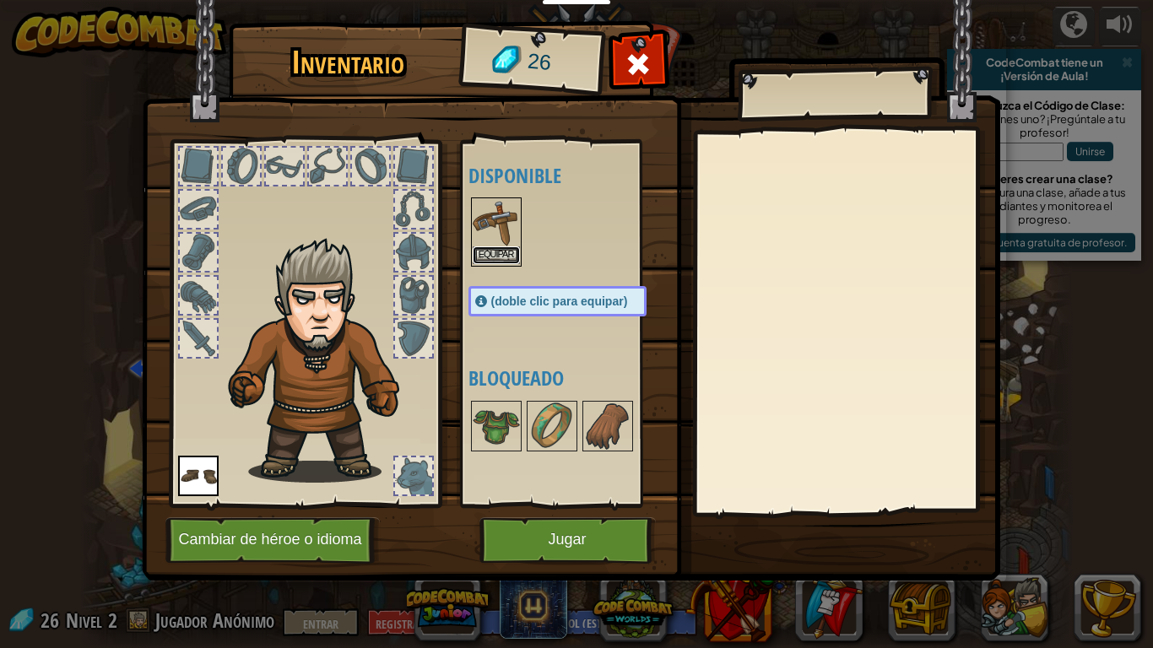
click at [484, 251] on font "Equipar" at bounding box center [496, 255] width 35 height 10
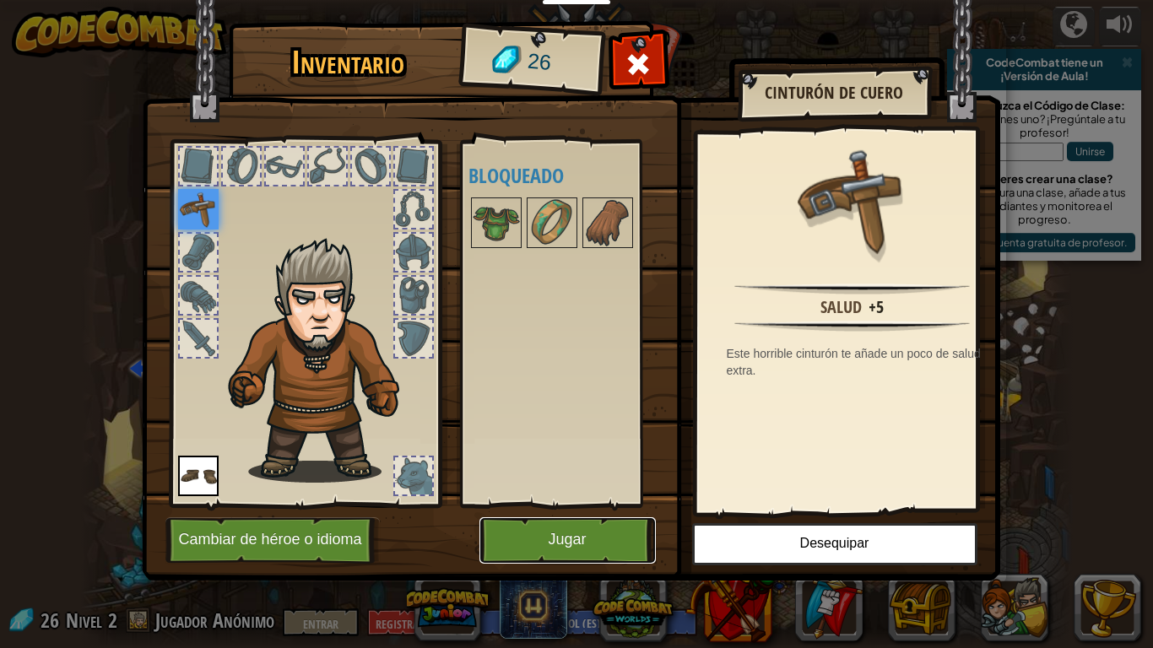
click at [611, 505] on button "Jugar" at bounding box center [567, 540] width 176 height 46
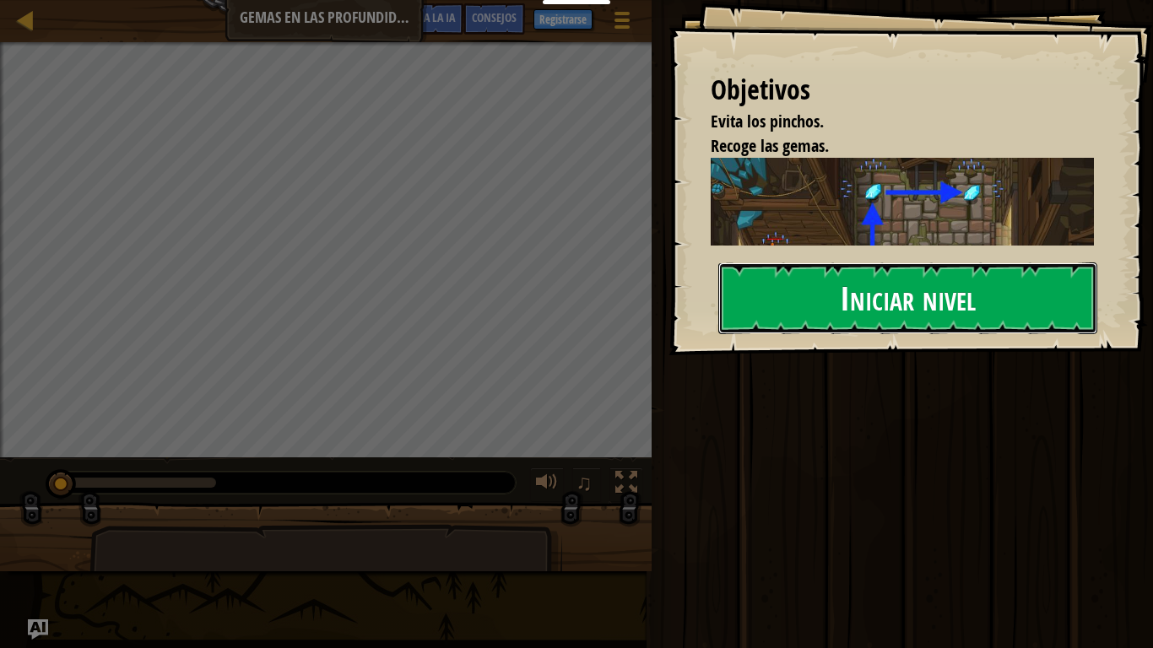
click at [825, 287] on button "Iniciar nivel" at bounding box center [907, 297] width 379 height 71
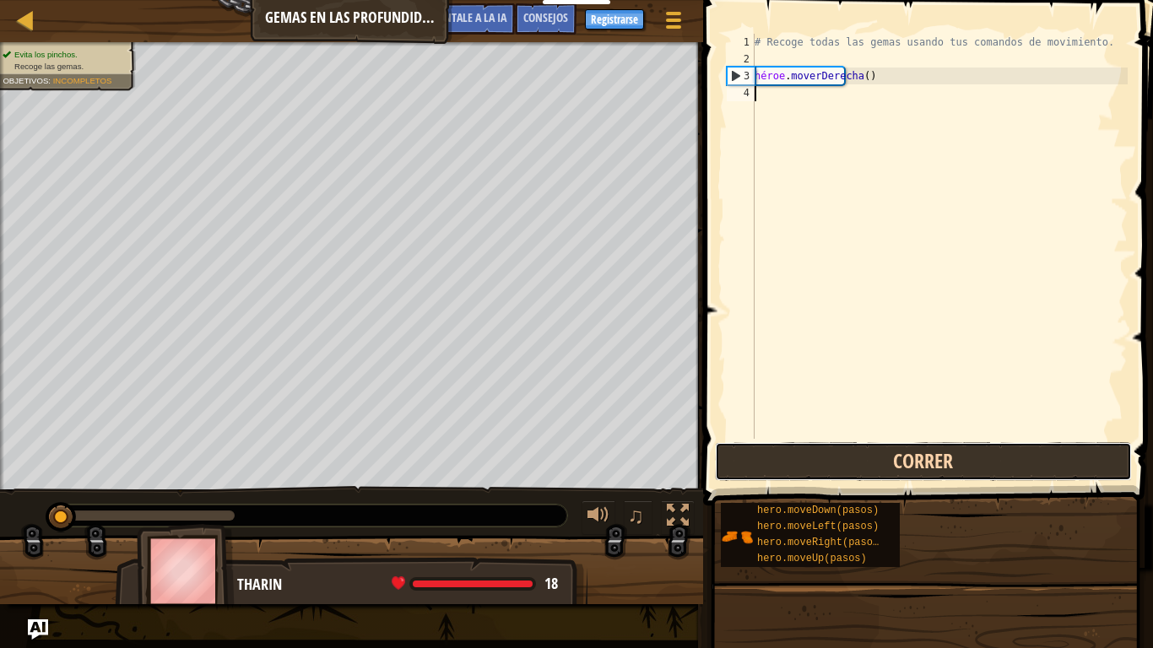
click at [843, 458] on button "Correr" at bounding box center [923, 461] width 417 height 39
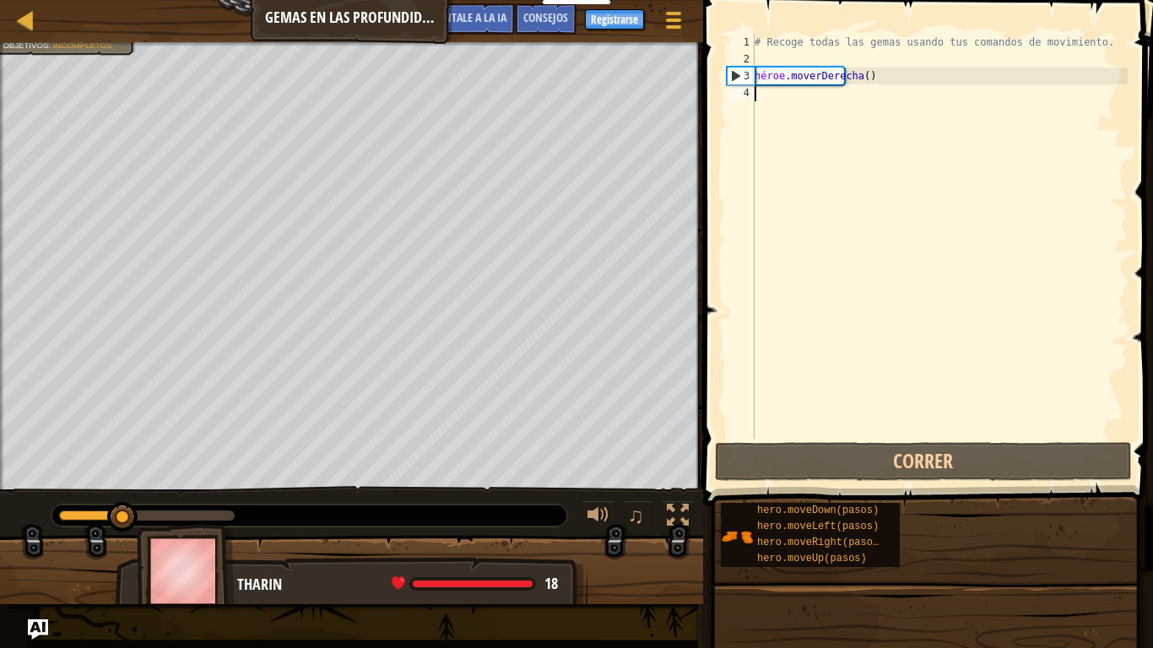
click at [814, 103] on div "# Recoge todas las gemas usando tus comandos de movimiento. héroe . moverDerech…" at bounding box center [939, 253] width 376 height 439
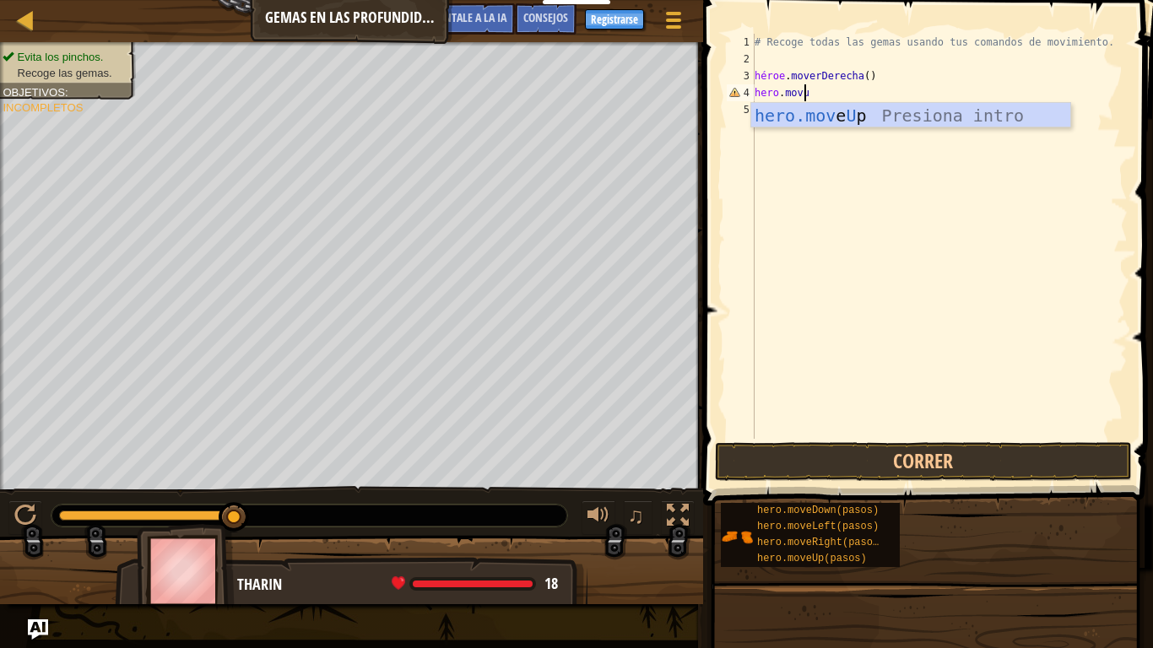
scroll to position [8, 3]
click at [792, 97] on div "# Recoge todas las gemas usando tus comandos de movimiento. héroe . moverDerech…" at bounding box center [939, 253] width 376 height 439
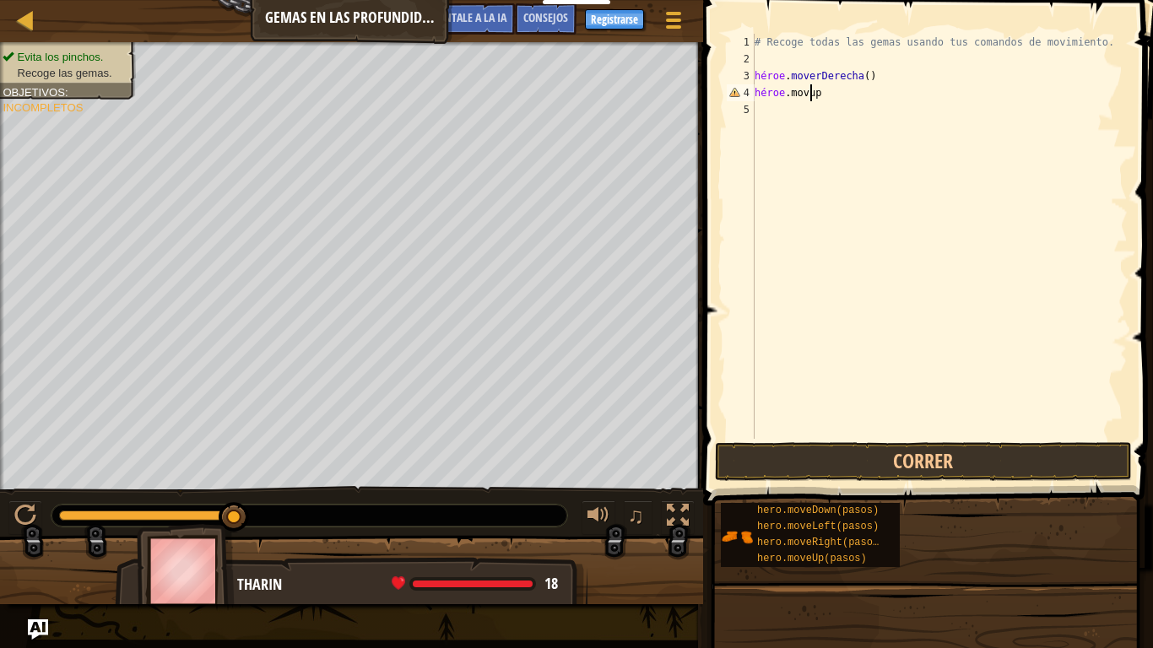
click at [860, 99] on div "# Recoge todas las gemas usando tus comandos de movimiento. héroe . moverDerech…" at bounding box center [939, 253] width 376 height 439
type textarea "h"
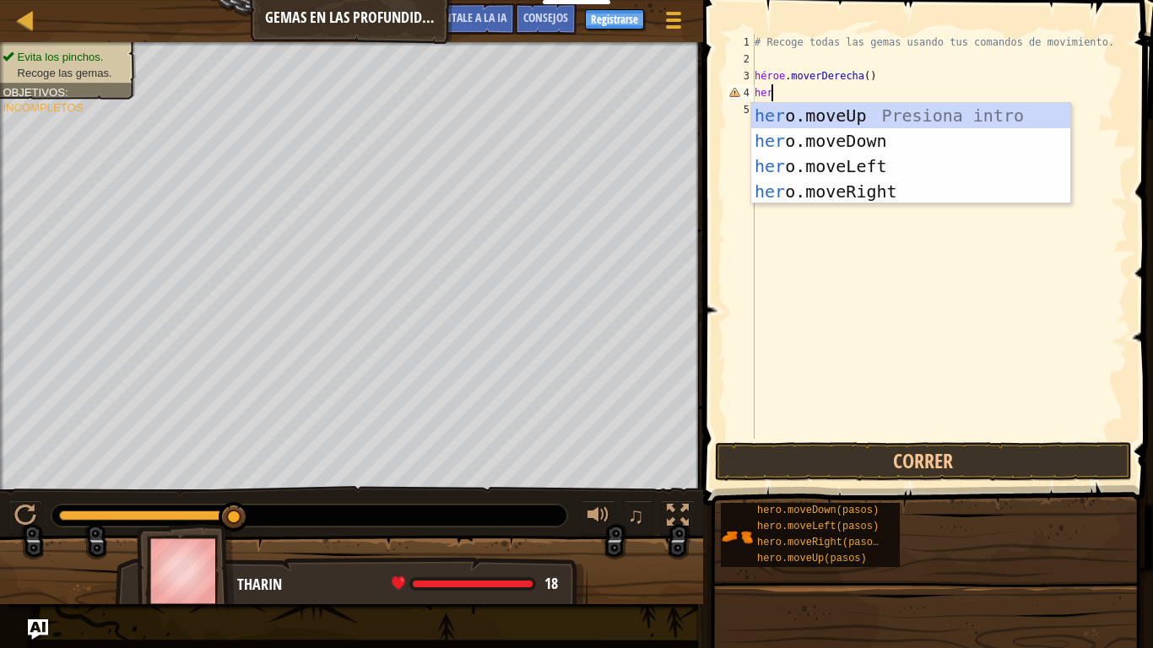
scroll to position [8, 1]
click at [860, 99] on div "# Recoge todas las gemas usando tus comandos de movimiento. héroe . moverDerech…" at bounding box center [939, 253] width 376 height 439
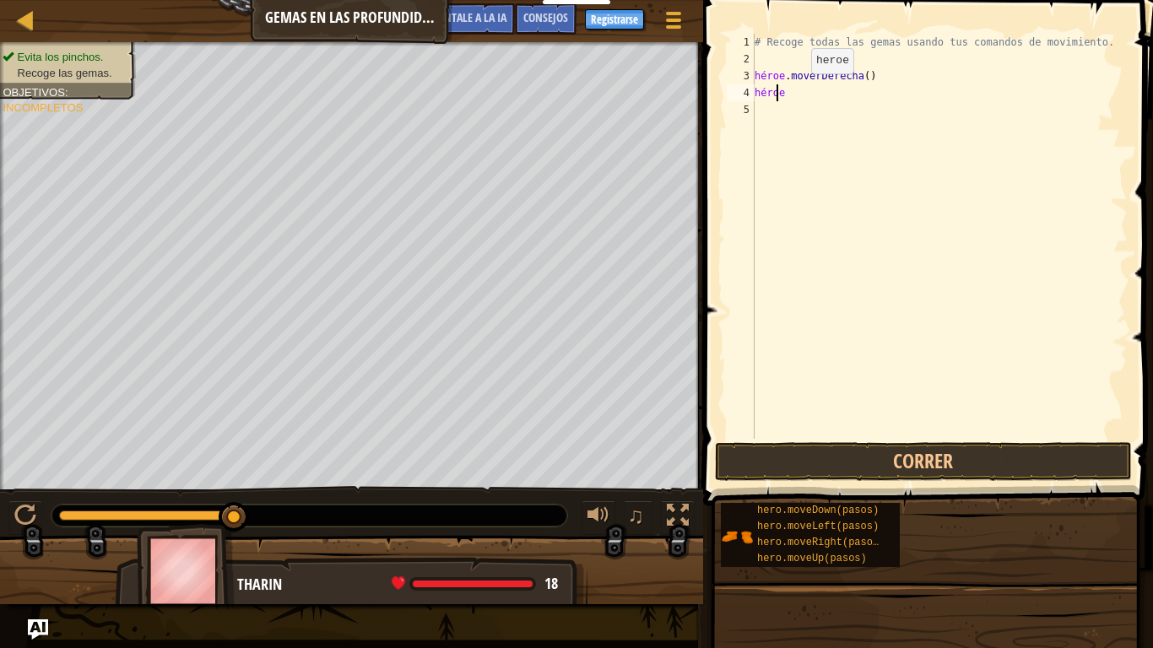
click at [797, 90] on div "# Recoge todas las gemas usando tus comandos de movimiento. héroe . moverDerech…" at bounding box center [939, 253] width 376 height 439
click at [785, 93] on div "# Recoge todas las gemas usando tus comandos de movimiento. héroe . moverDerech…" at bounding box center [939, 253] width 376 height 439
type textarea "hero"
click at [785, 93] on div "# Recoge todas las gemas usando tus comandos de movimiento. héroe . moverDerech…" at bounding box center [939, 236] width 376 height 405
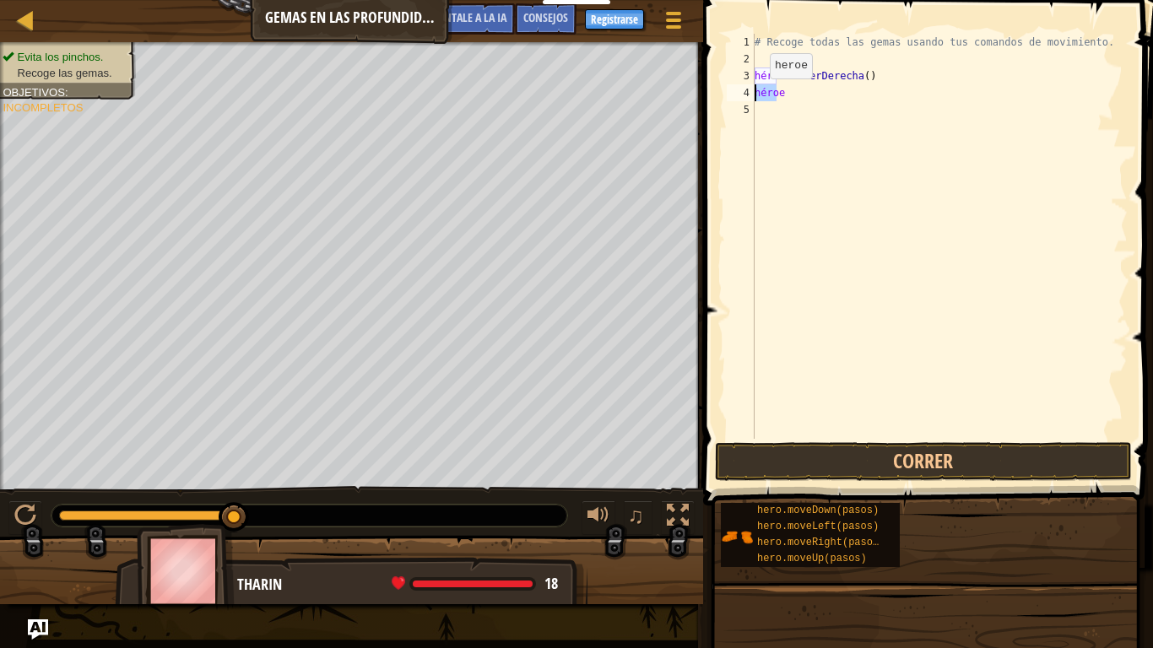
drag, startPoint x: 787, startPoint y: 95, endPoint x: 755, endPoint y: 95, distance: 31.2
click at [755, 95] on div "# Recoge todas las gemas usando tus comandos de movimiento. héroe . moverDerech…" at bounding box center [939, 253] width 376 height 439
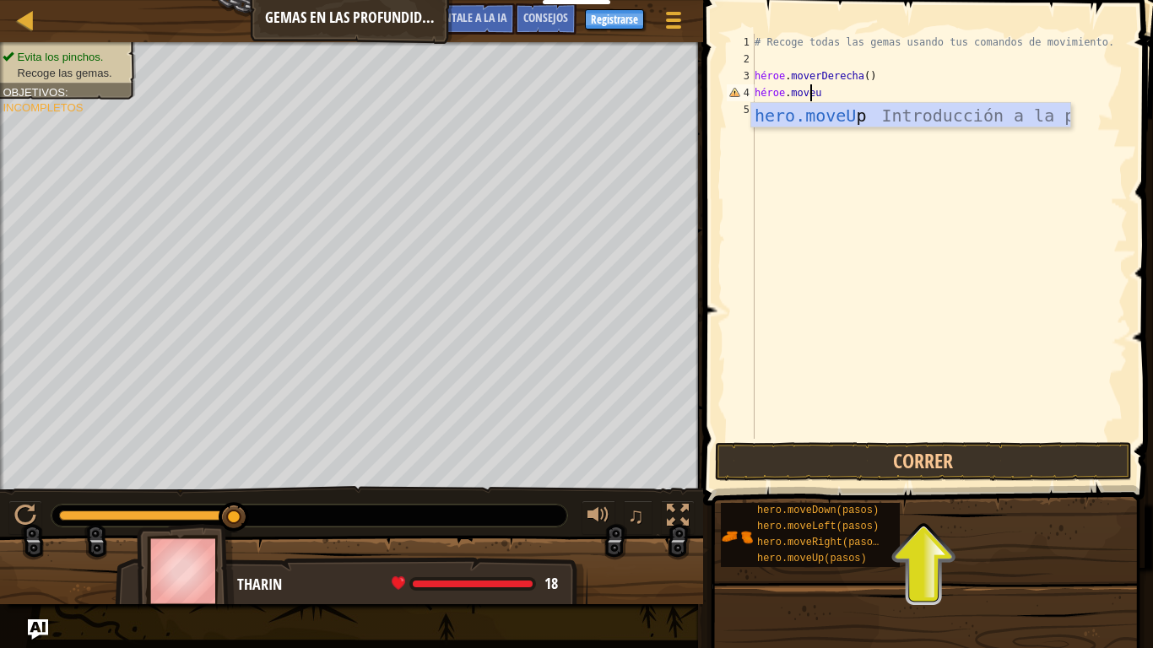
scroll to position [8, 4]
type textarea "hero.moveup"
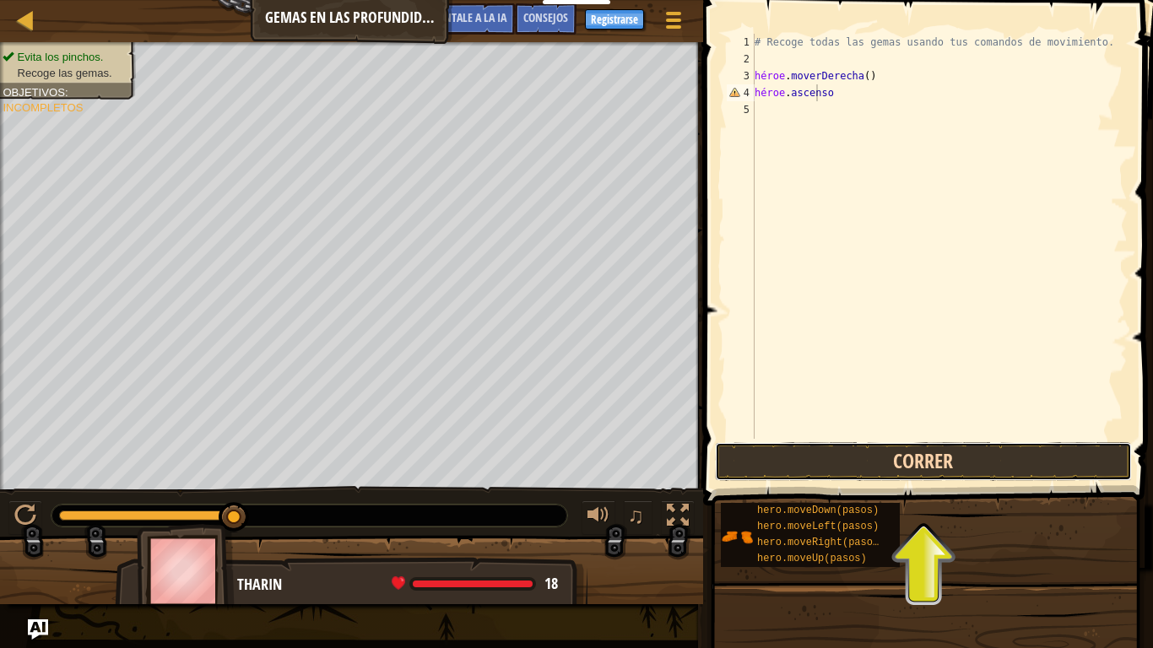
click at [852, 462] on button "Correr" at bounding box center [923, 461] width 417 height 39
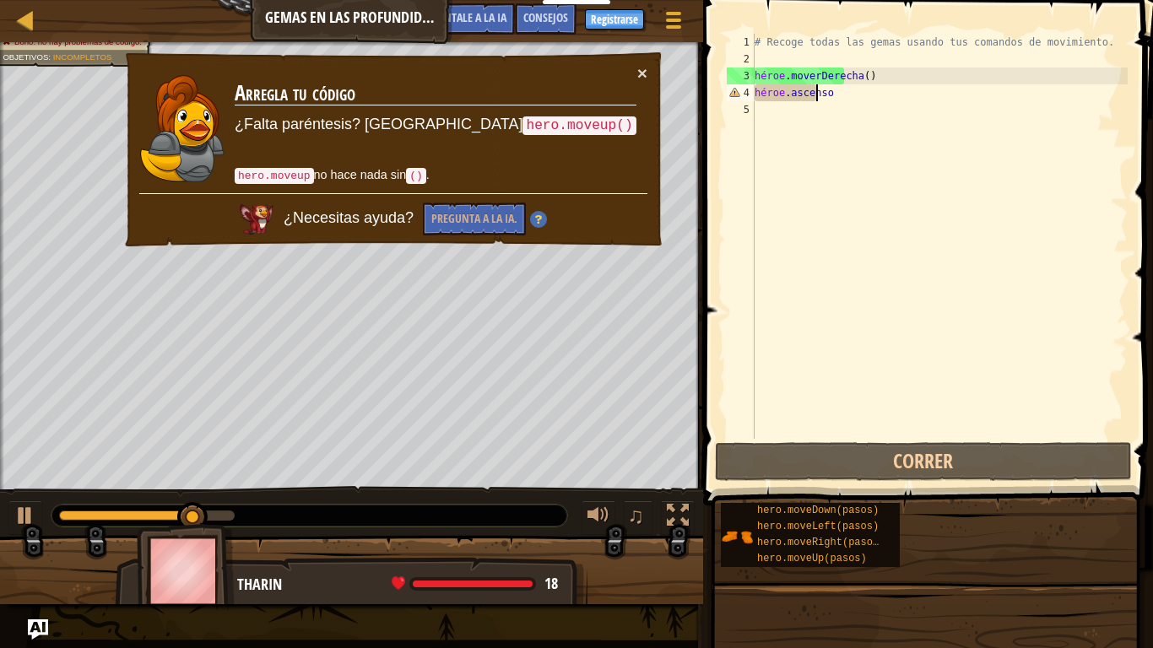
click at [856, 94] on div "# Recoge todas las gemas usando tus comandos de movimiento. héroe . moverDerech…" at bounding box center [939, 253] width 376 height 439
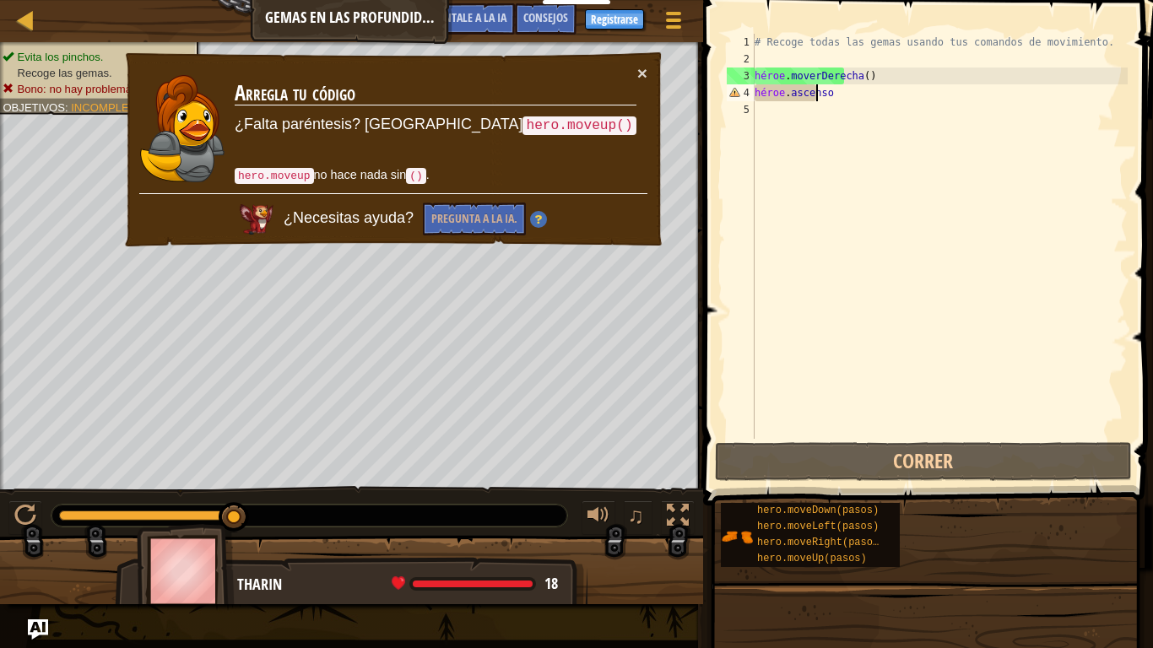
click at [847, 94] on div "# Recoge todas las gemas usando tus comandos de movimiento. héroe . moverDerech…" at bounding box center [939, 253] width 376 height 439
click at [637, 74] on font "×" at bounding box center [642, 72] width 10 height 19
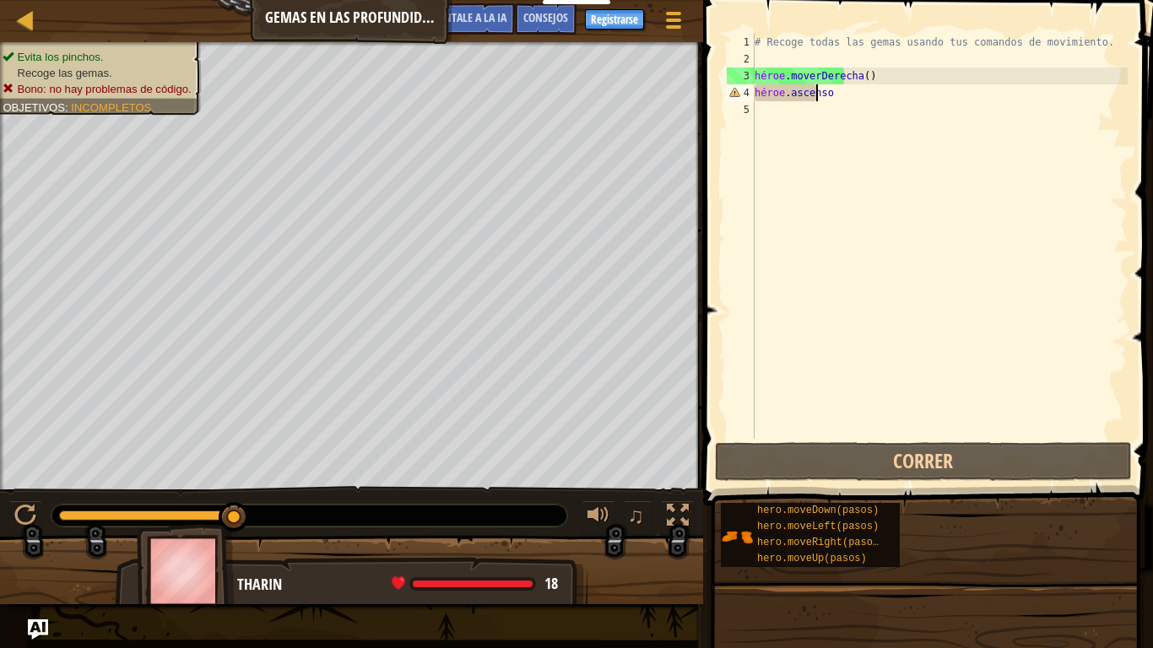
click at [848, 103] on div "# Recoge todas las gemas usando tus comandos de movimiento. héroe . moverDerech…" at bounding box center [939, 253] width 376 height 439
click at [835, 95] on div "# Recoge todas las gemas usando tus comandos de movimiento. héroe . moverDerech…" at bounding box center [939, 253] width 376 height 439
click at [843, 95] on div "# Recoge todas las gemas usando tus comandos de movimiento. héroe . moverDerech…" at bounding box center [939, 253] width 376 height 439
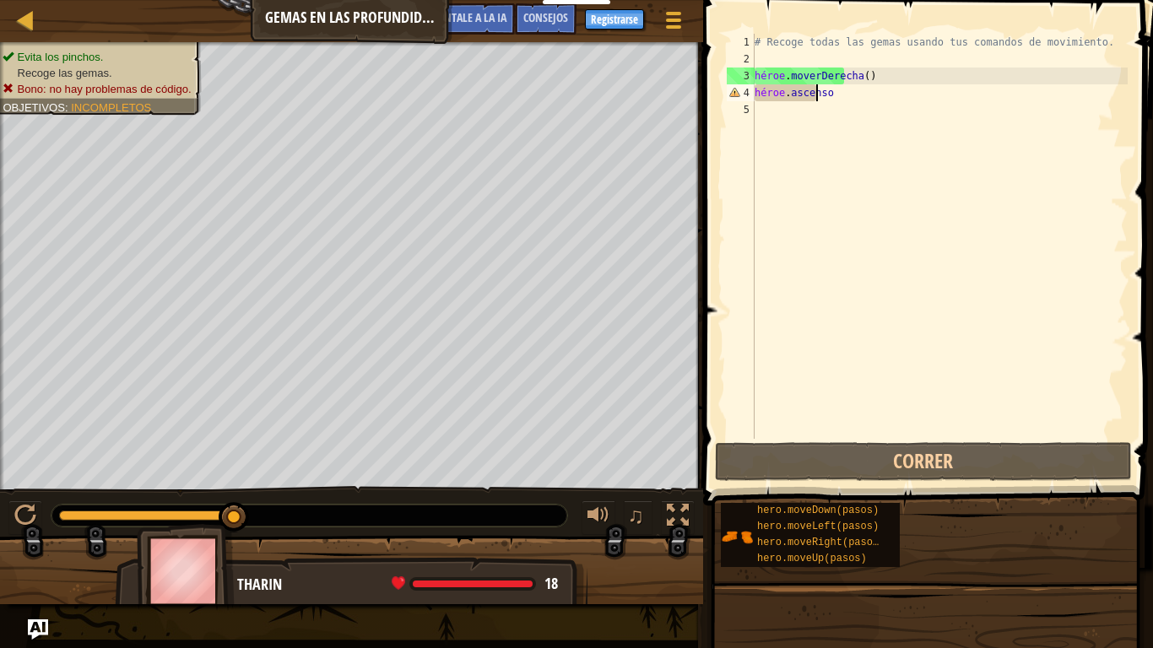
click at [841, 95] on div "# Recoge todas las gemas usando tus comandos de movimiento. héroe . moverDerech…" at bounding box center [939, 253] width 376 height 439
drag, startPoint x: 841, startPoint y: 95, endPoint x: 765, endPoint y: 95, distance: 75.1
click at [765, 95] on div "# Recoge todas las gemas usando tus comandos de movimiento. héroe . moverDerech…" at bounding box center [939, 253] width 376 height 439
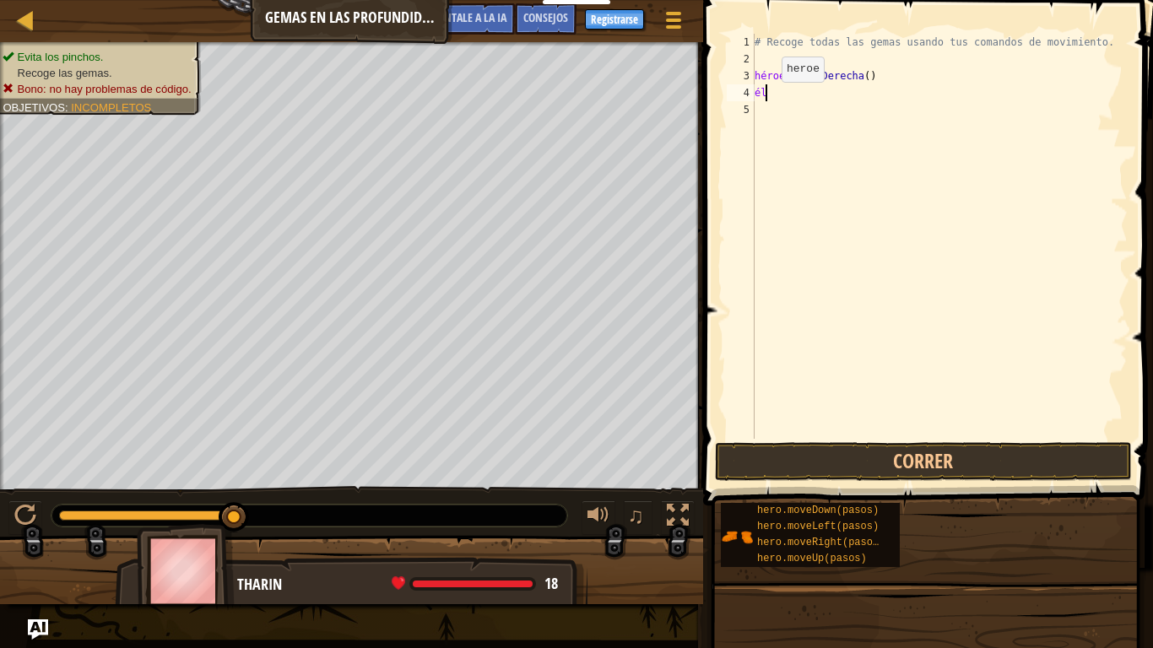
type textarea "h"
type textarea "hero.moveup()"
click at [869, 452] on button "Correr" at bounding box center [923, 461] width 417 height 39
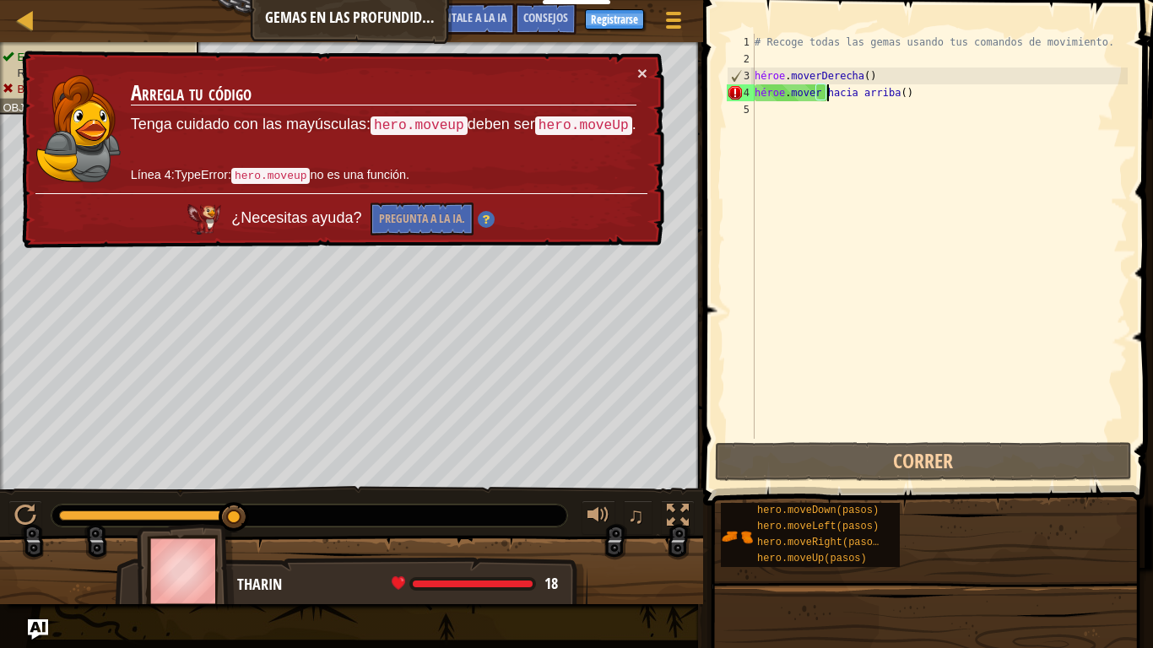
click at [888, 100] on div "# Recoge todas las gemas usando tus comandos de movimiento. héroe . moverDerech…" at bounding box center [939, 253] width 376 height 439
click at [638, 81] on font "×" at bounding box center [642, 72] width 10 height 19
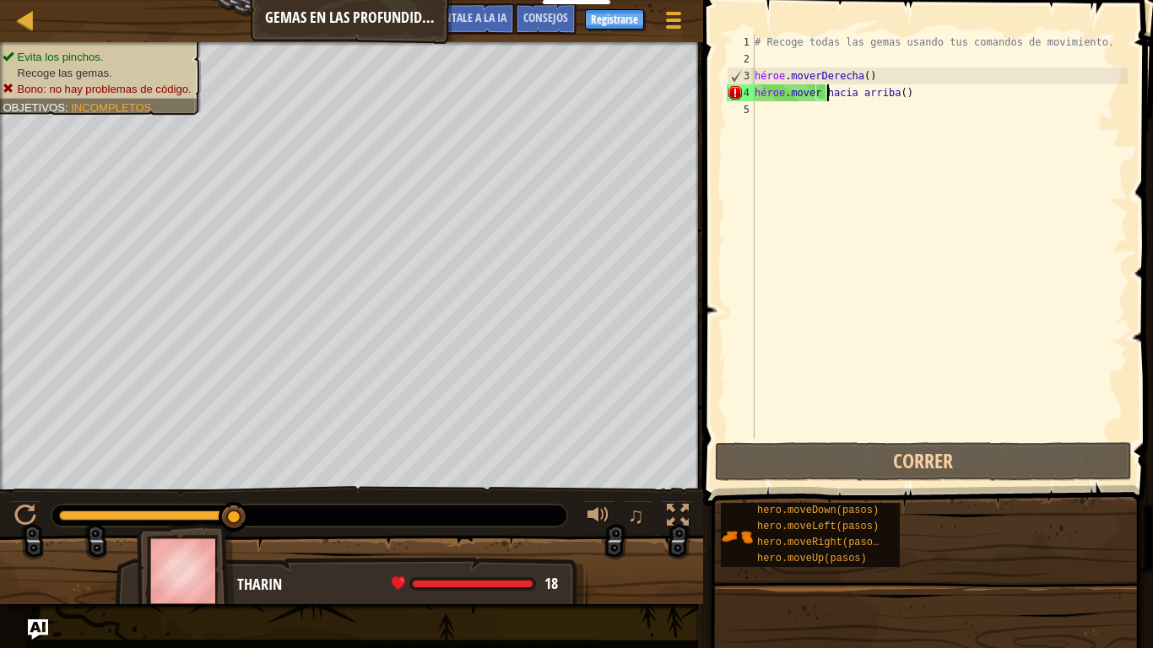
click at [964, 104] on div "# Recoge todas las gemas usando tus comandos de movimiento. héroe . moverDerech…" at bounding box center [939, 253] width 376 height 439
click at [957, 99] on div "# Recoge todas las gemas usando tus comandos de movimiento. héroe . moverDerech…" at bounding box center [939, 253] width 376 height 439
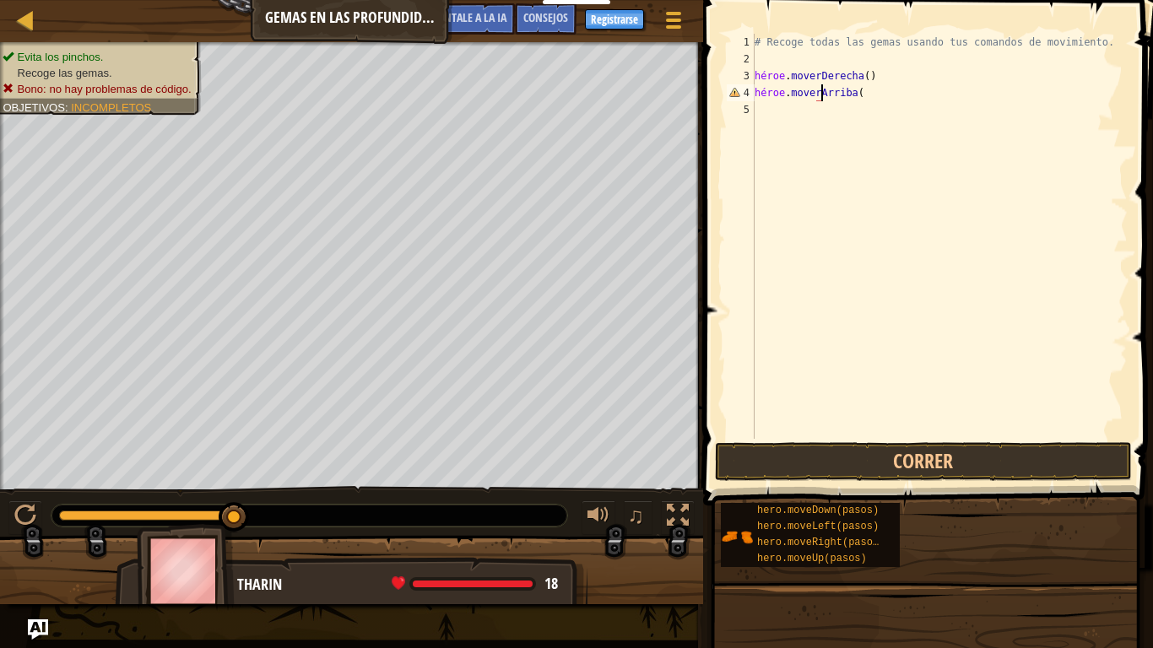
scroll to position [8, 5]
type textarea "hero.moveUp()"
click at [916, 458] on button "Correr" at bounding box center [923, 461] width 417 height 39
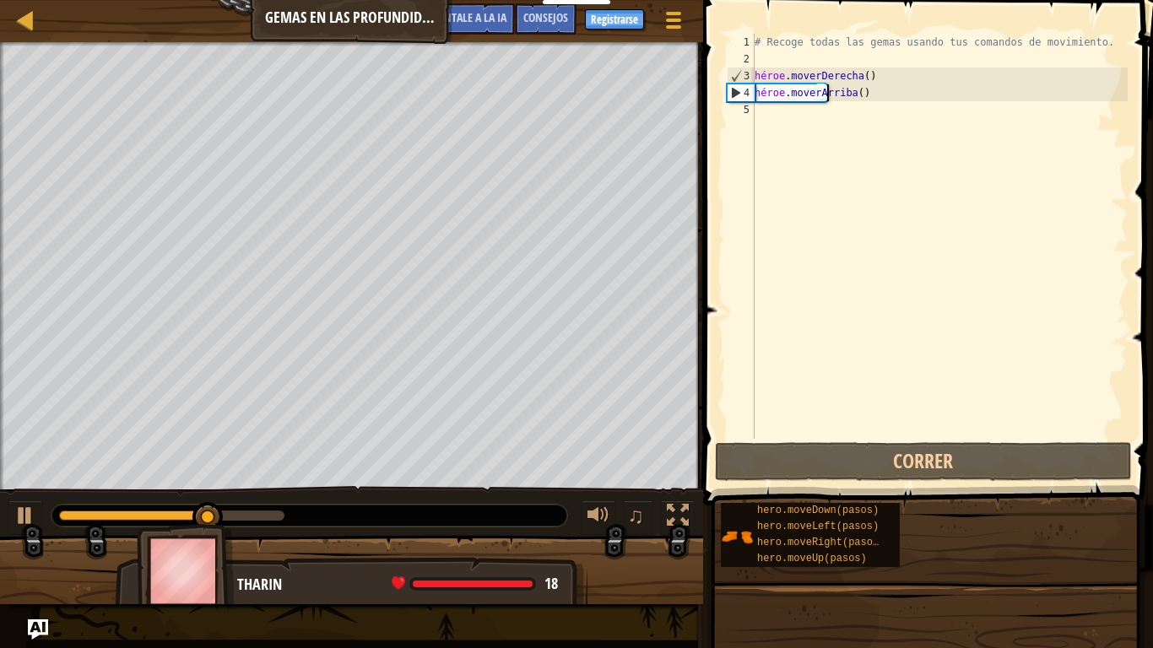
click at [877, 104] on div "# Recoge todas las gemas usando tus comandos de movimiento. héroe . moverDerech…" at bounding box center [939, 253] width 376 height 439
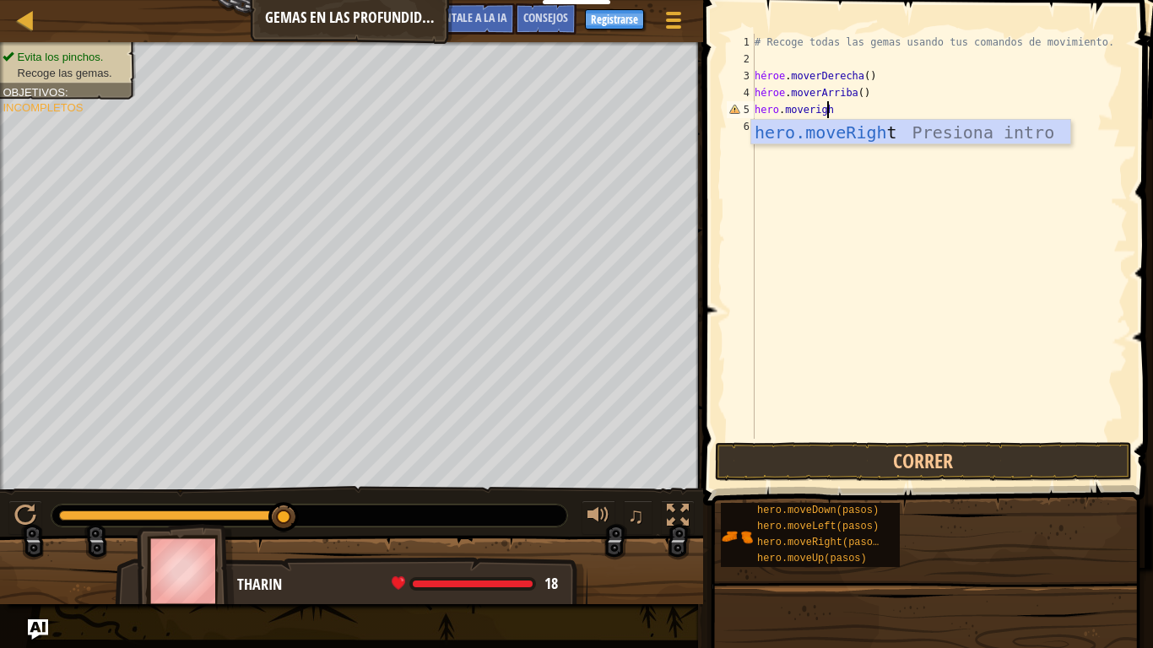
type textarea "hero.moveright"
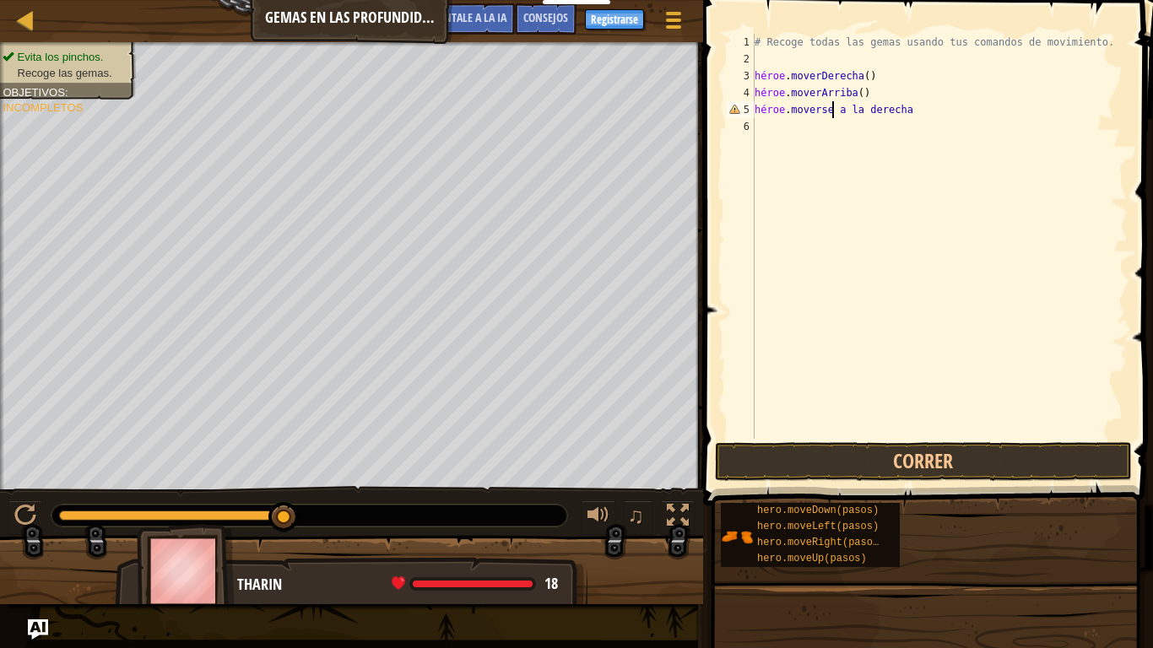
click at [915, 109] on div "# Recoge todas las gemas usando tus comandos de movimiento. héroe . moverDerech…" at bounding box center [939, 253] width 376 height 439
click at [907, 110] on div "# Recoge todas las gemas usando tus comandos de movimiento. héroe . moverDerech…" at bounding box center [939, 253] width 376 height 439
click at [912, 114] on div "# Recoge todas las gemas usando tus comandos de movimiento. héroe . moverDerech…" at bounding box center [939, 253] width 376 height 439
click at [900, 116] on div "# Recoge todas las gemas usando tus comandos de movimiento. héroe . moverDerech…" at bounding box center [939, 253] width 376 height 439
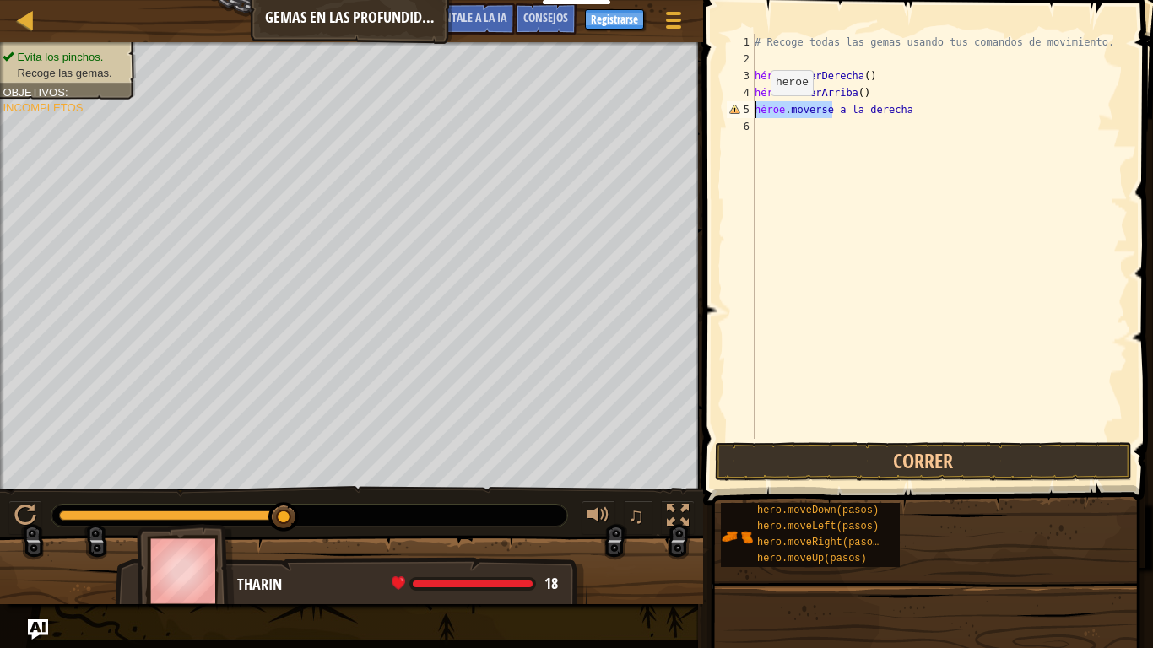
drag, startPoint x: 906, startPoint y: 111, endPoint x: 756, endPoint y: 112, distance: 149.4
click at [756, 112] on div "# Recoge todas las gemas usando tus comandos de movimiento. héroe . moverDerech…" at bounding box center [939, 253] width 376 height 439
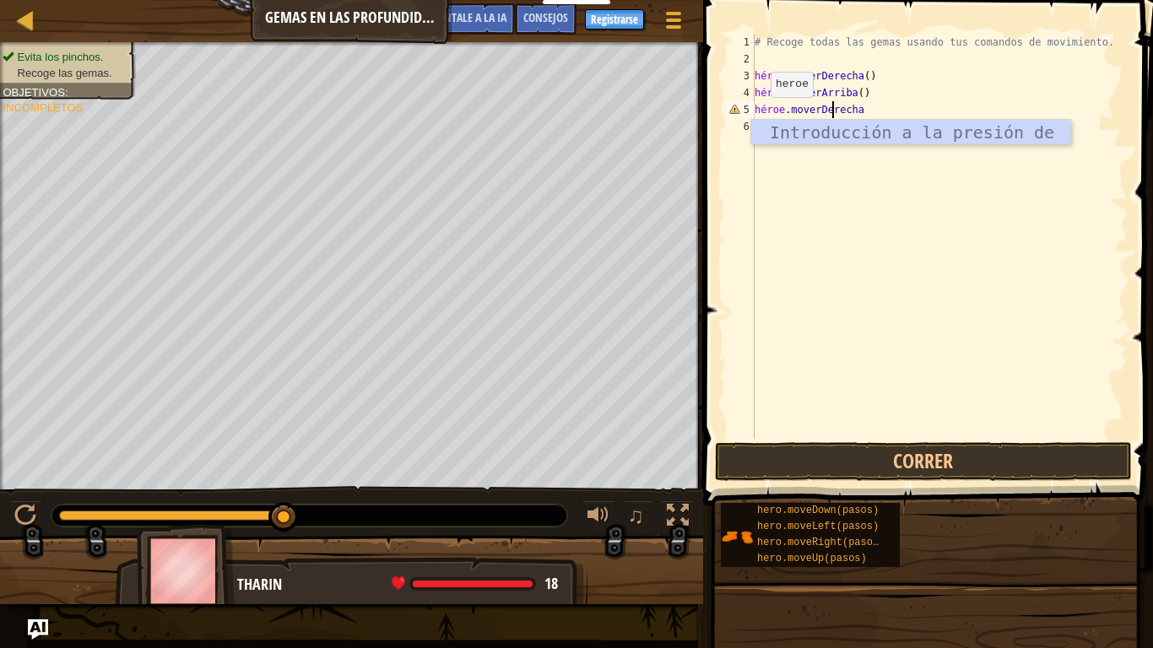
scroll to position [8, 6]
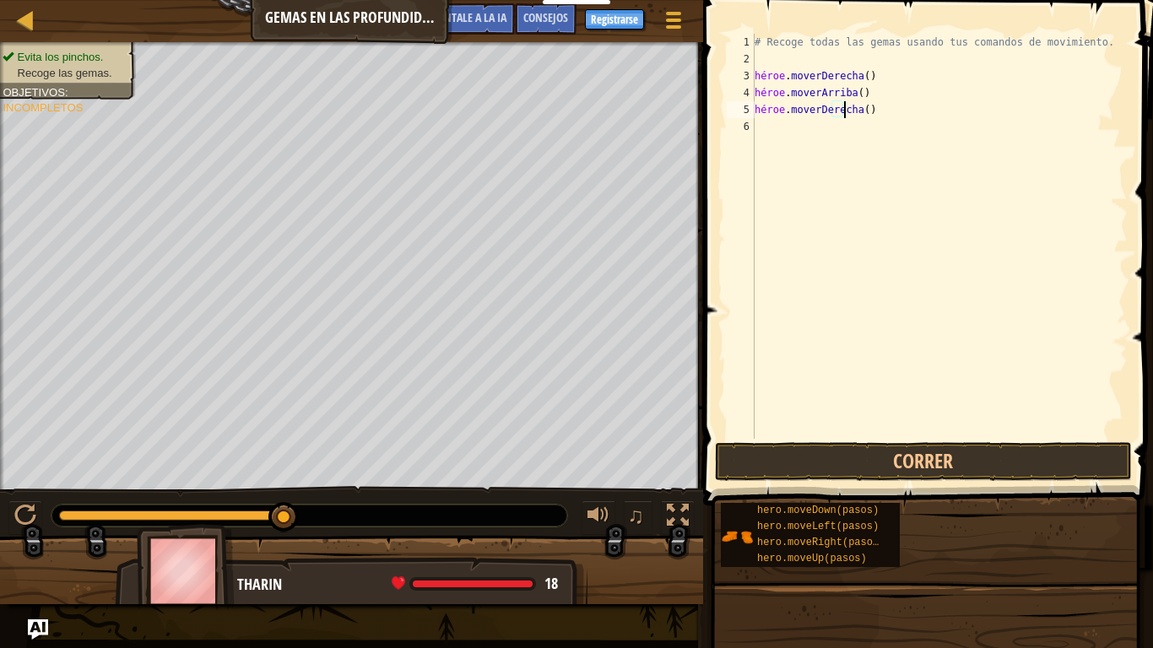
type textarea "hero.moveRight()"
click at [892, 481] on span at bounding box center [929, 228] width 463 height 555
click at [873, 457] on button "Correr" at bounding box center [923, 461] width 417 height 39
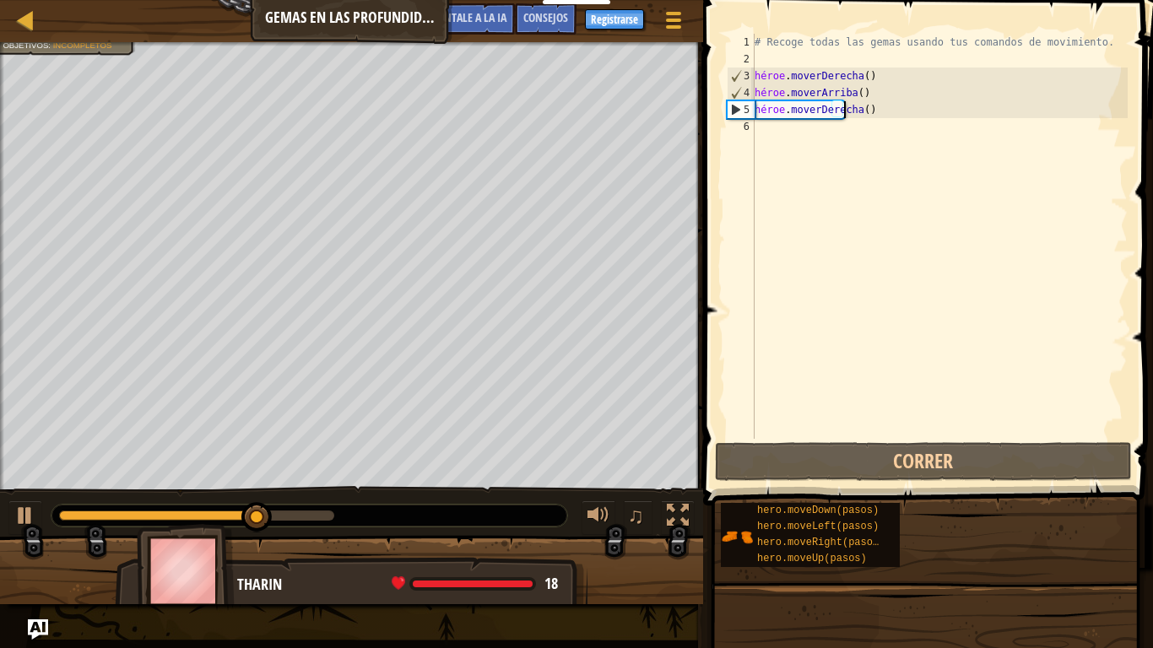
click at [908, 136] on div "# Recoge todas las gemas usando tus comandos de movimiento. héroe . moverDerech…" at bounding box center [939, 253] width 376 height 439
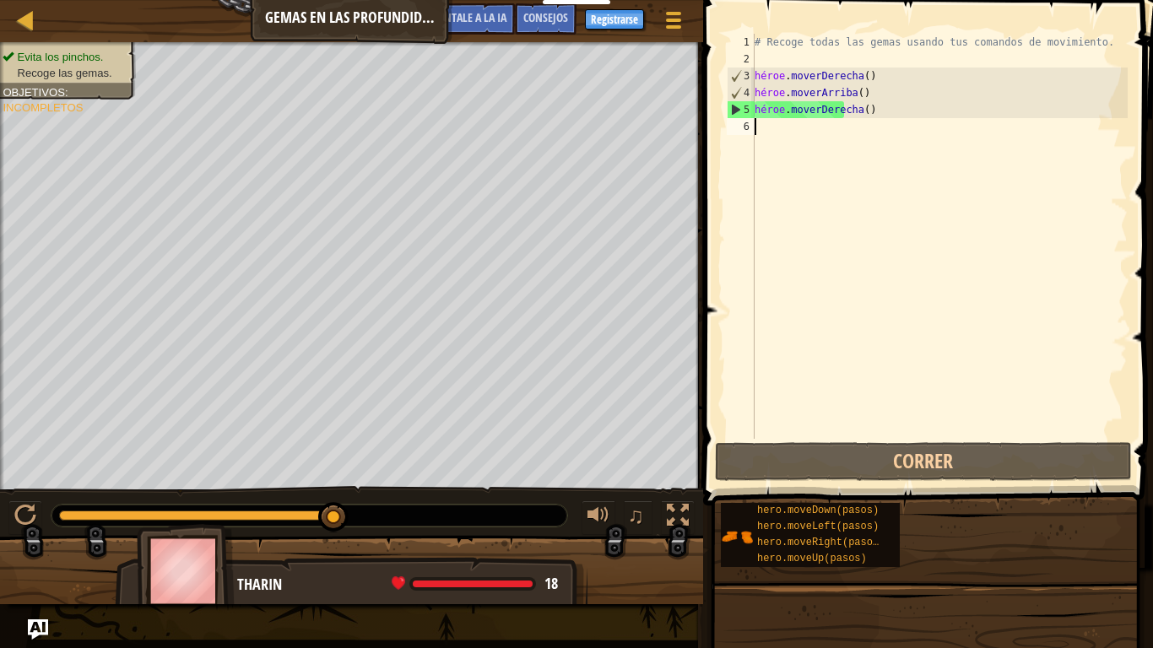
click at [908, 136] on div "# Recoge todas las gemas usando tus comandos de movimiento. héroe . moverDerech…" at bounding box center [939, 253] width 376 height 439
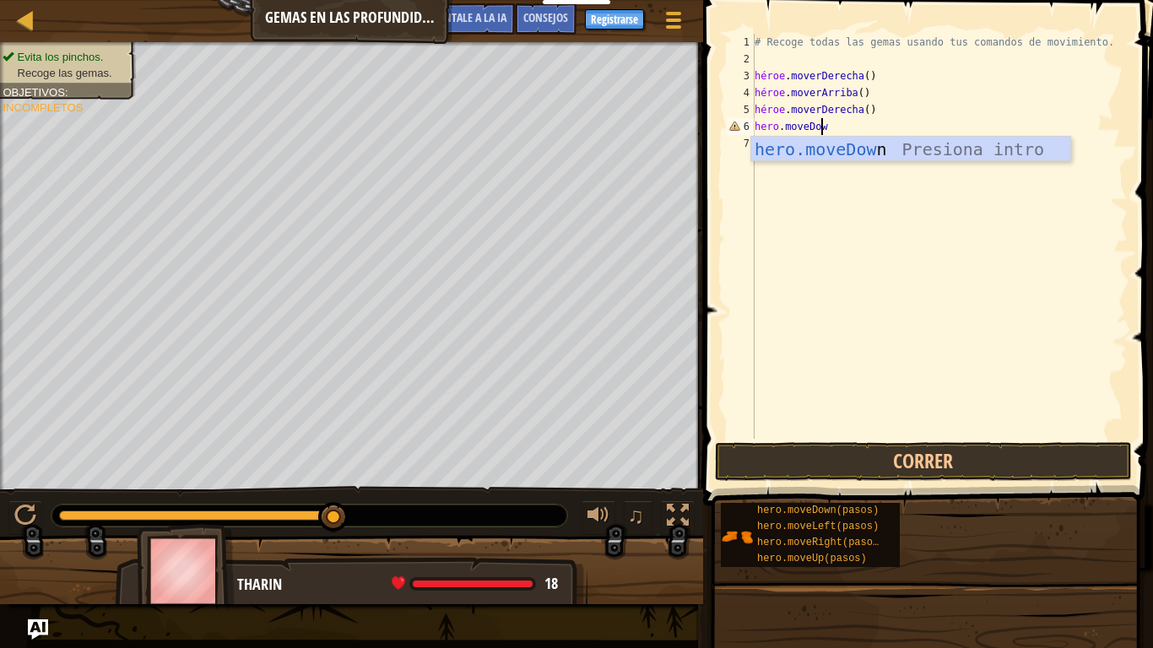
scroll to position [8, 5]
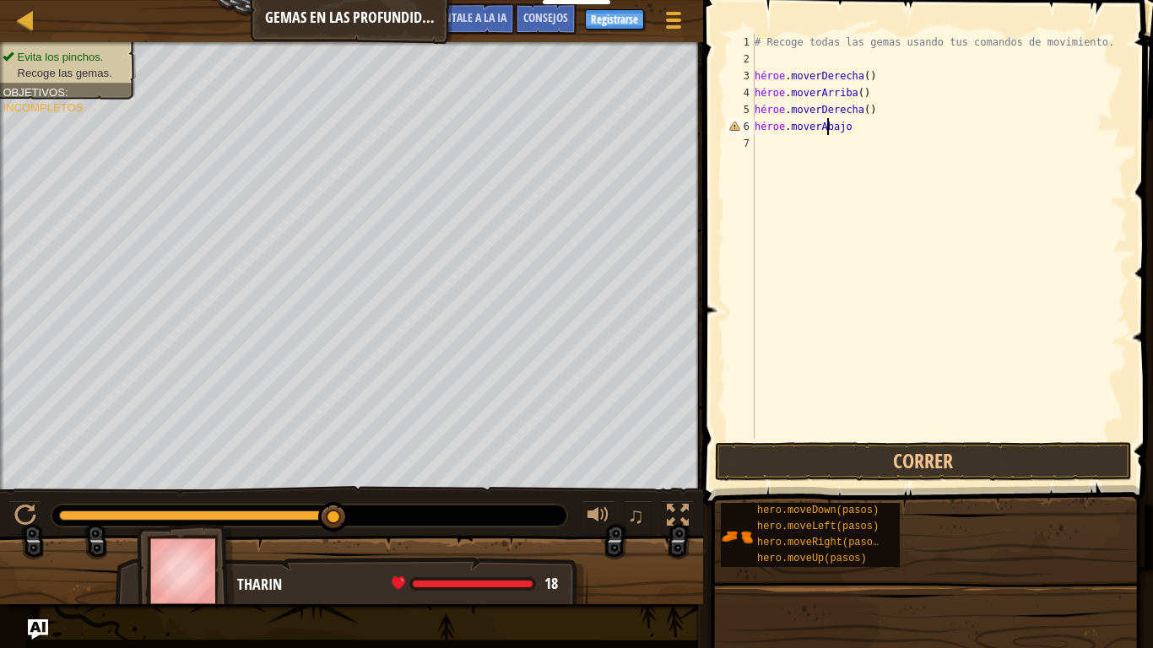
click at [884, 122] on div "# Recoge todas las gemas usando tus comandos de movimiento. héroe . moverDerech…" at bounding box center [939, 253] width 376 height 439
type textarea "hero.moveDown()"
click at [960, 464] on button "Correr" at bounding box center [923, 461] width 417 height 39
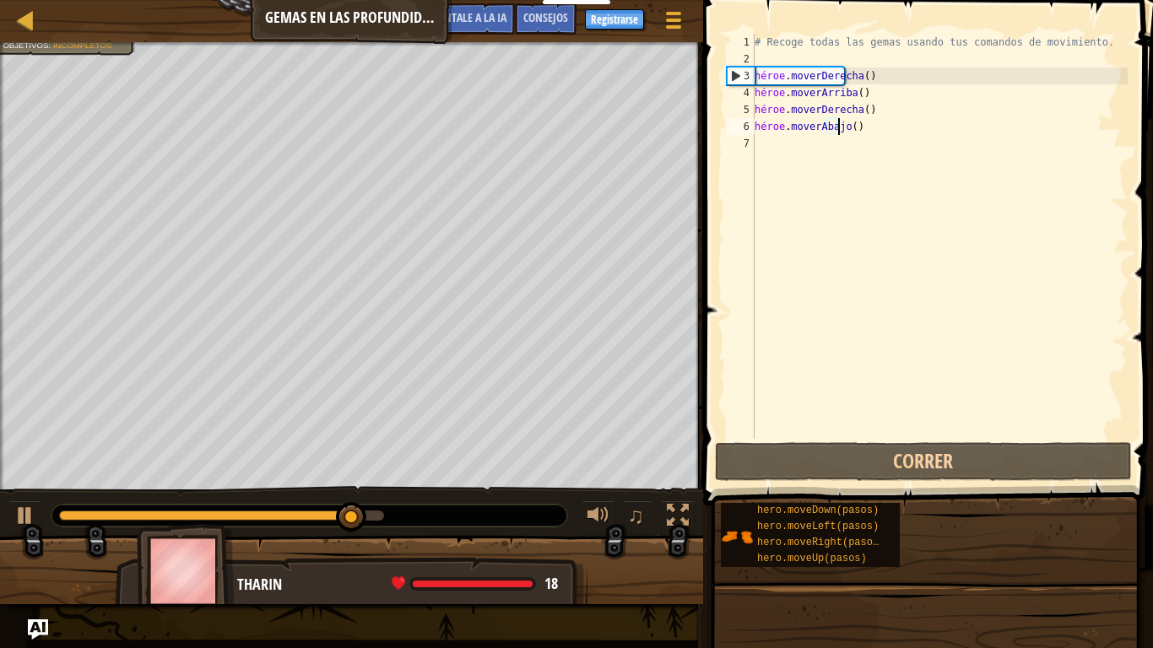
click at [897, 132] on div "# Recoge todas las gemas usando tus comandos de movimiento. héroe . moverDerech…" at bounding box center [939, 253] width 376 height 439
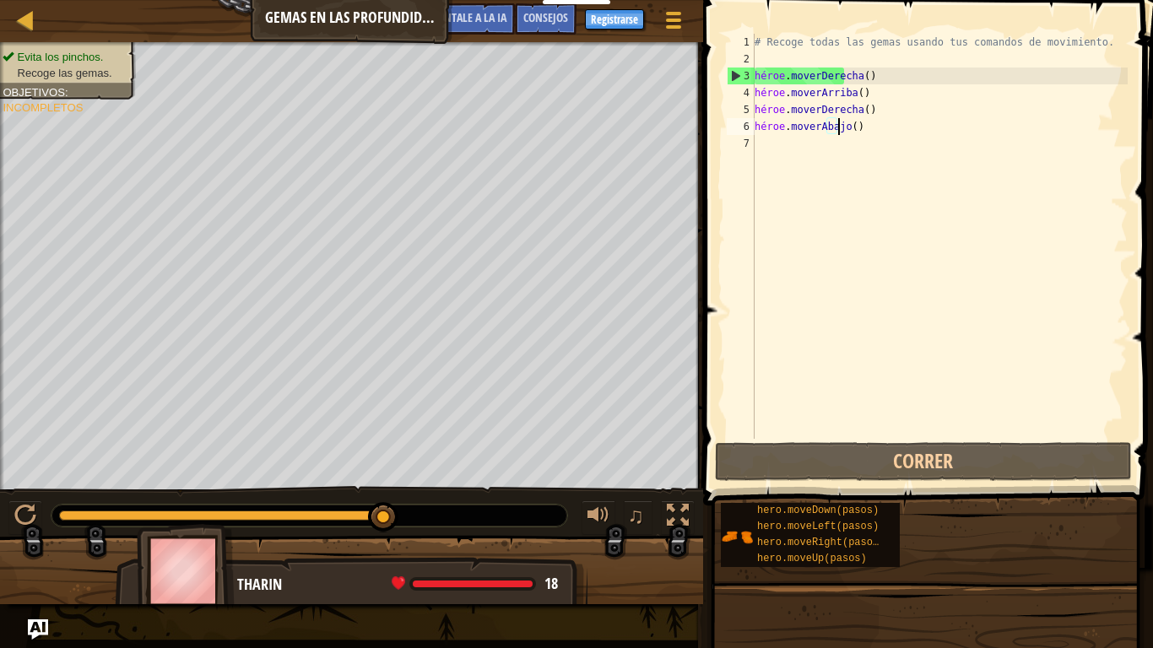
click at [897, 132] on div "# Recoge todas las gemas usando tus comandos de movimiento. héroe . moverDerech…" at bounding box center [939, 253] width 376 height 439
click at [865, 137] on div "# Recoge todas las gemas usando tus comandos de movimiento. héroe . moverDerech…" at bounding box center [939, 253] width 376 height 439
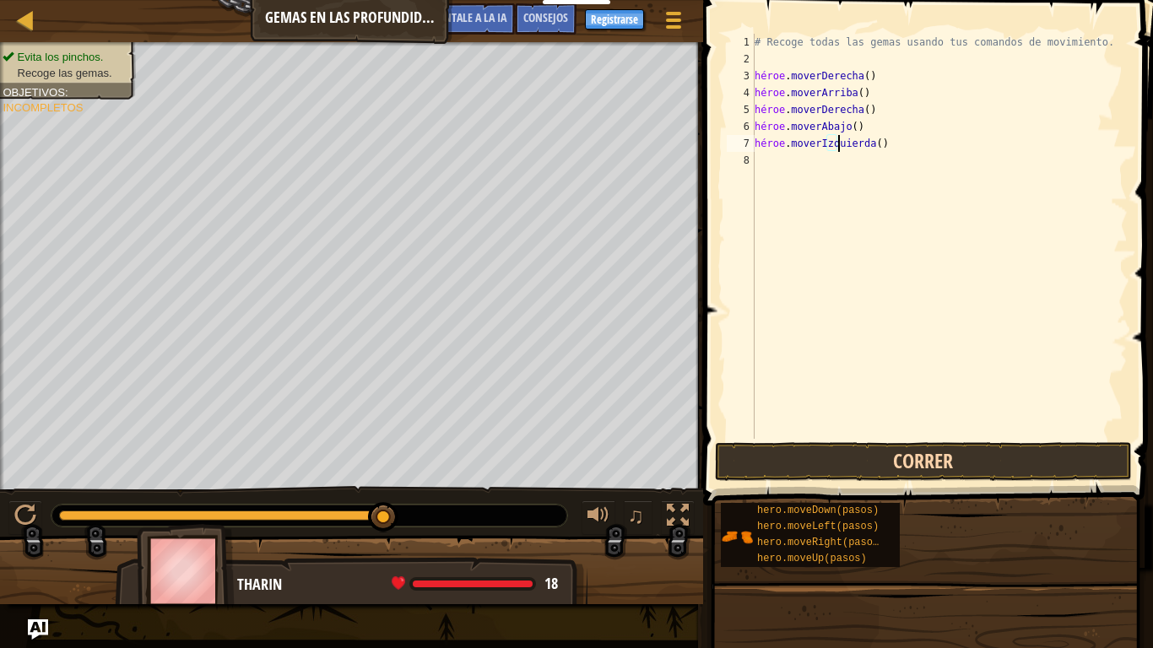
type textarea "hero.moveLeft()"
click at [868, 467] on button "Correr" at bounding box center [923, 461] width 417 height 39
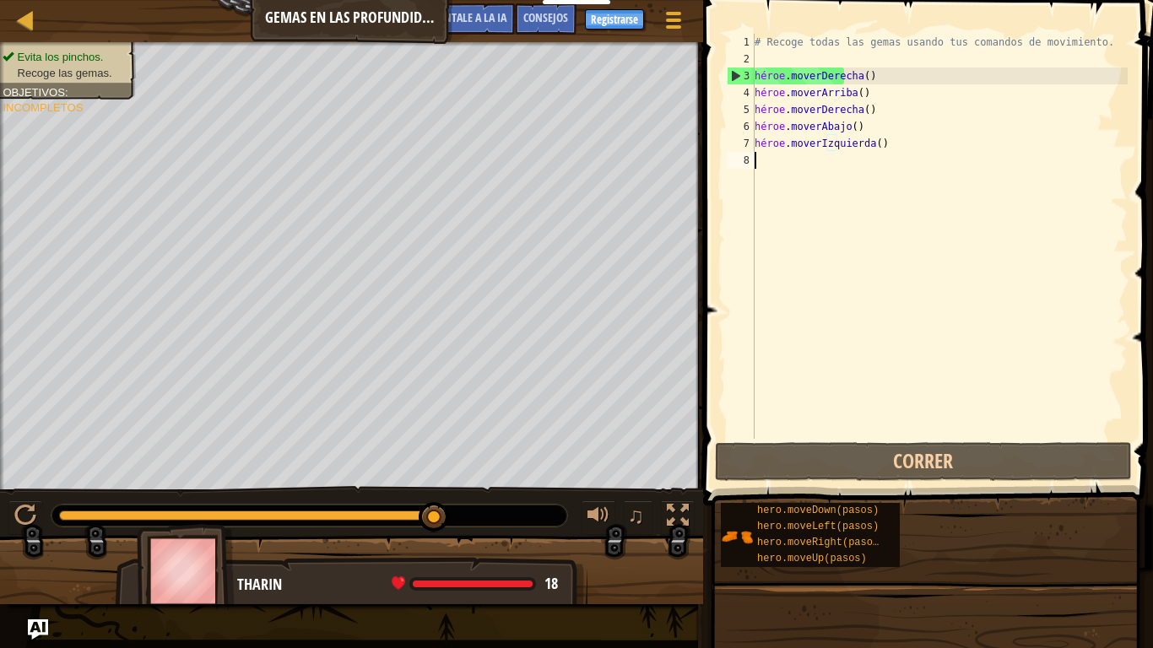
click at [882, 167] on div "# Recoge todas las gemas usando tus comandos de movimiento. héroe . moverDerech…" at bounding box center [939, 253] width 376 height 439
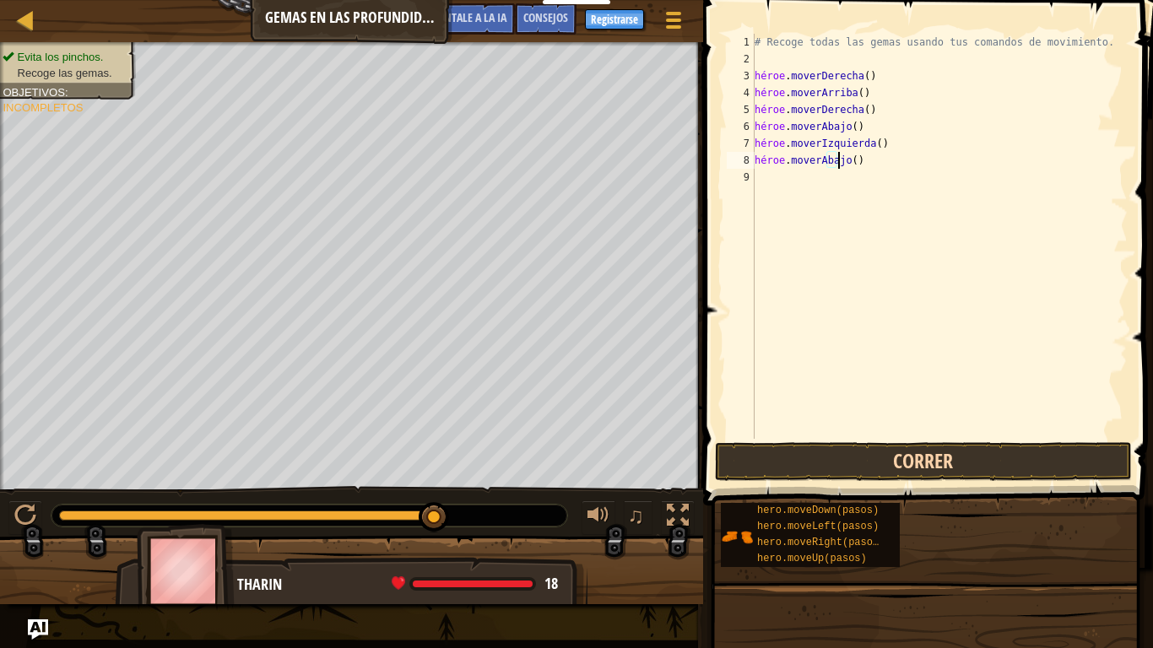
type textarea "hero.moveDown()"
click at [947, 459] on button "Correr" at bounding box center [923, 461] width 417 height 39
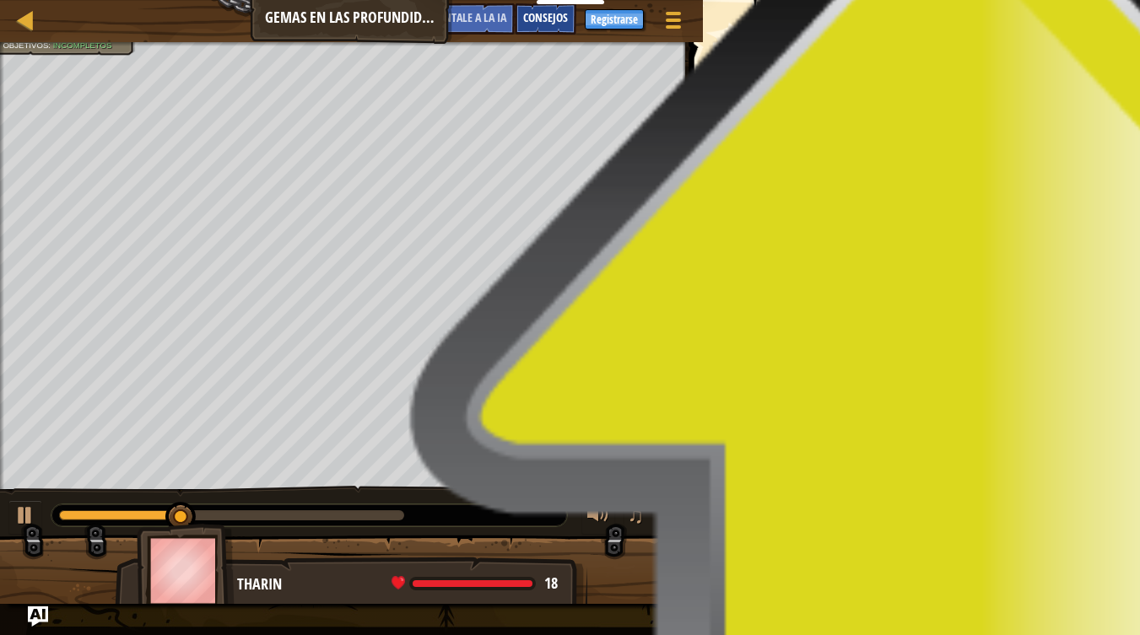
click at [549, 9] on div "Consejos" at bounding box center [546, 18] width 62 height 31
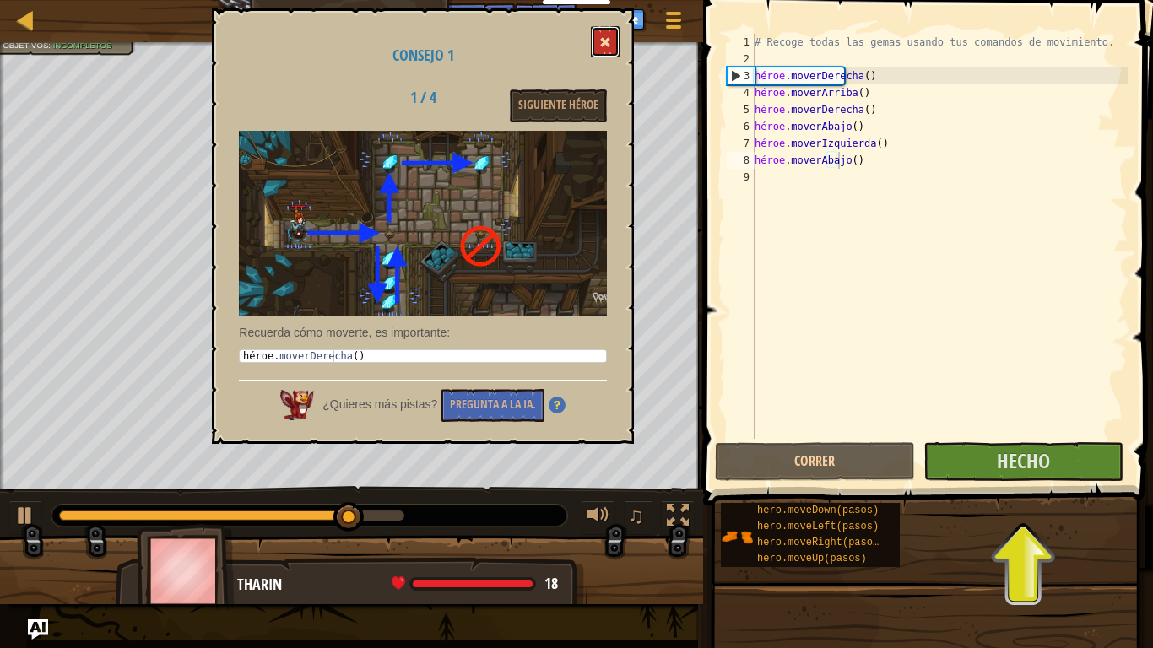
click at [597, 44] on button at bounding box center [605, 41] width 29 height 31
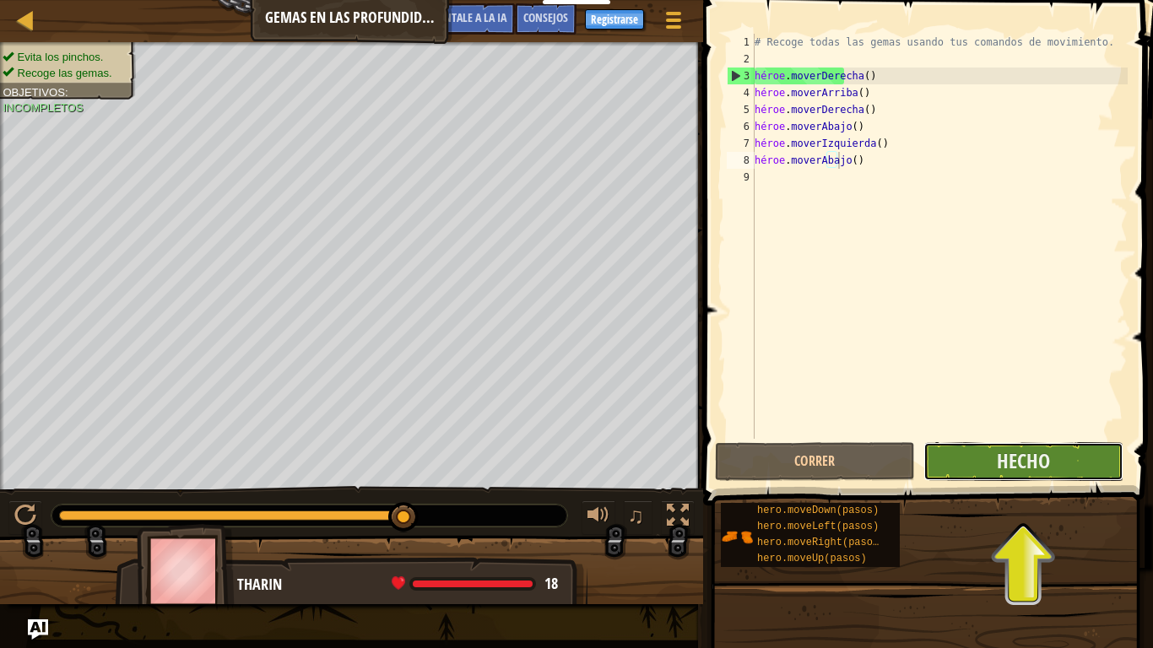
click at [954, 450] on button "Hecho" at bounding box center [1023, 461] width 200 height 39
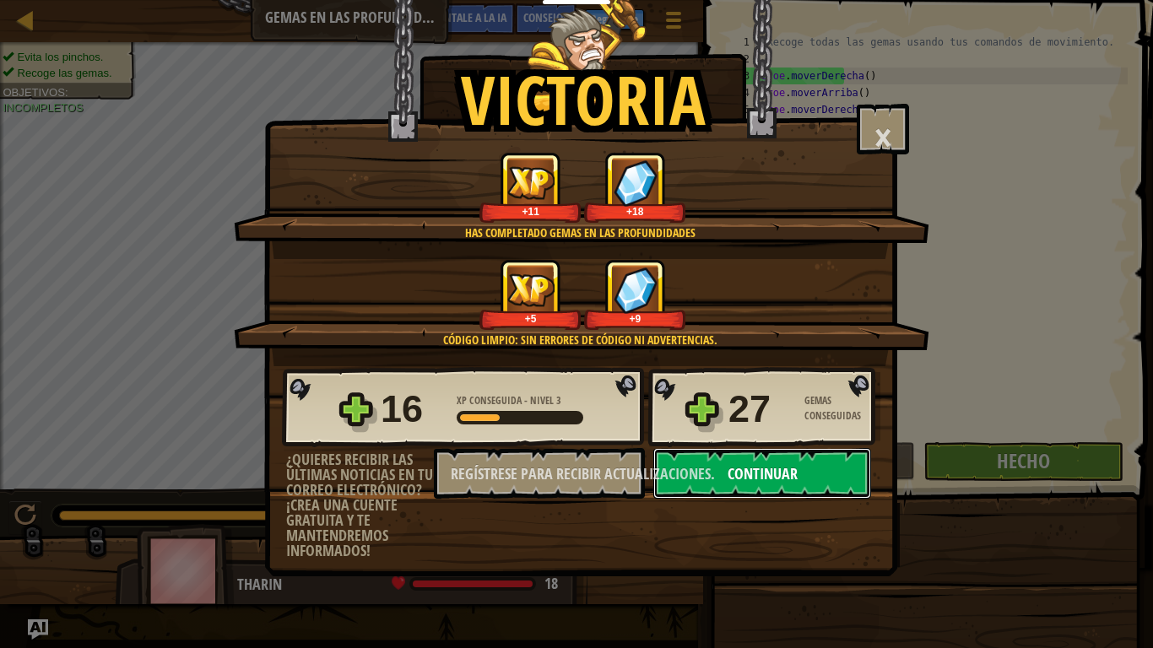
click at [792, 467] on font "Continuar" at bounding box center [762, 473] width 70 height 21
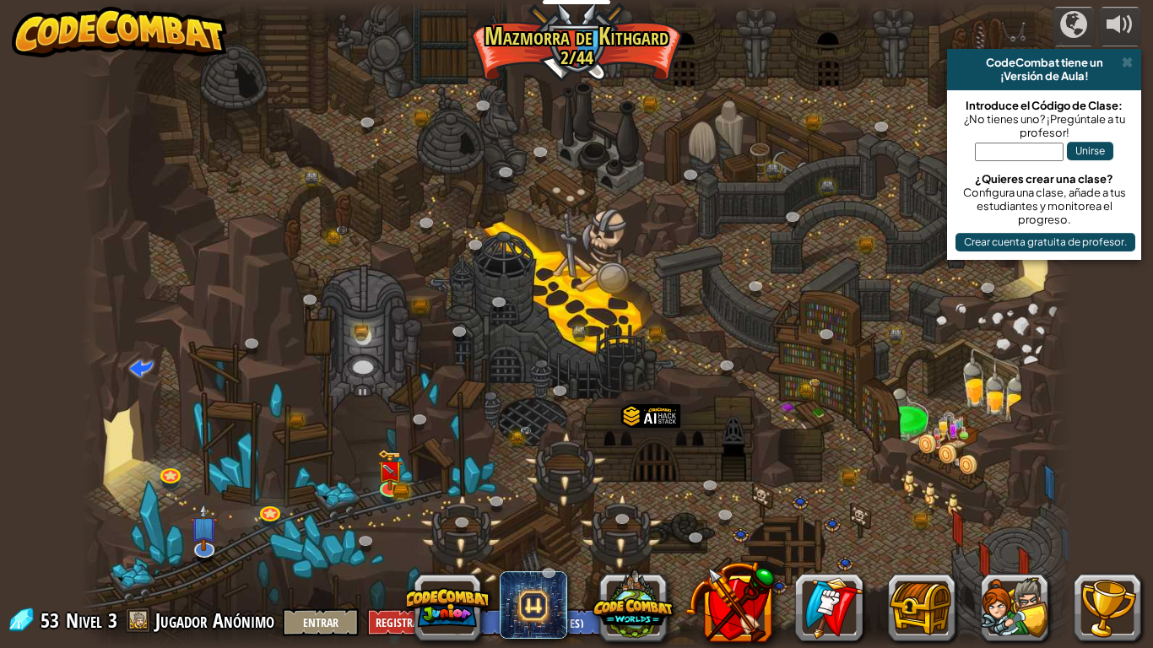
select select "es-ES"
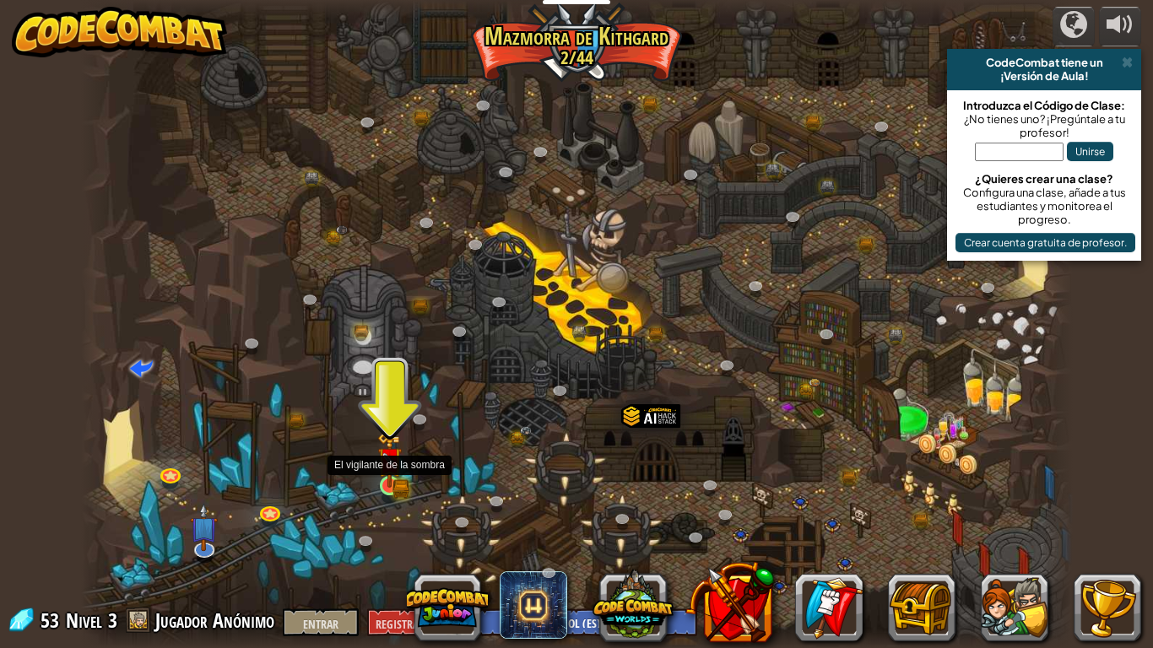
click at [385, 484] on img at bounding box center [389, 459] width 25 height 55
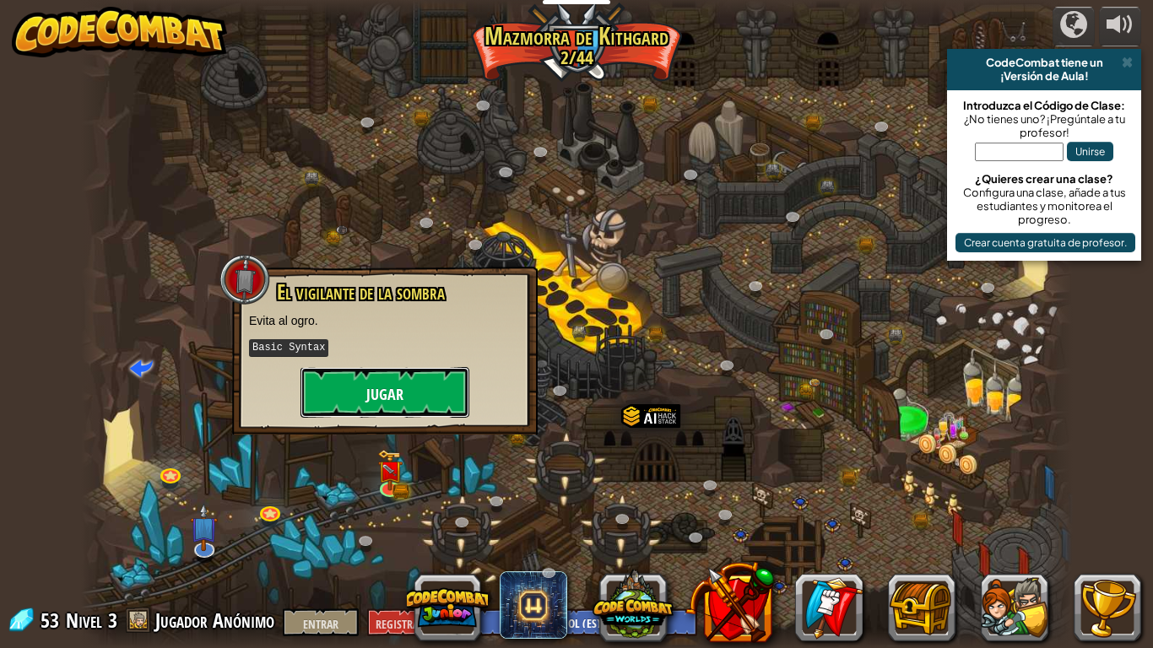
click at [389, 403] on font "Jugar" at bounding box center [384, 394] width 37 height 21
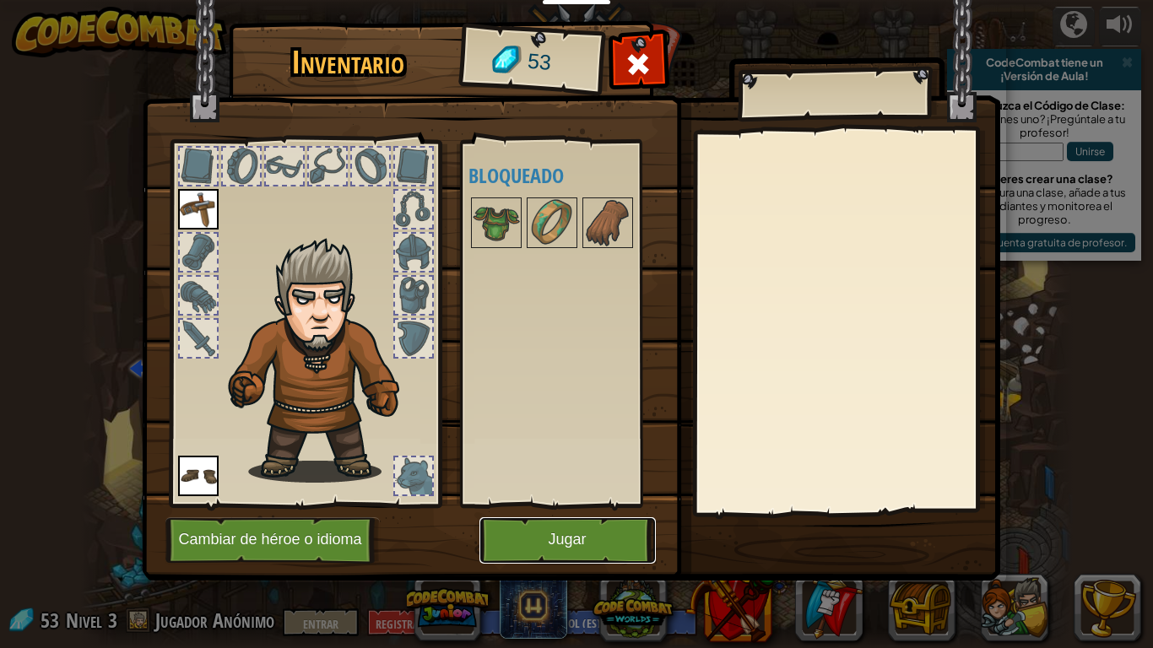
click at [502, 505] on button "Jugar" at bounding box center [567, 540] width 176 height 46
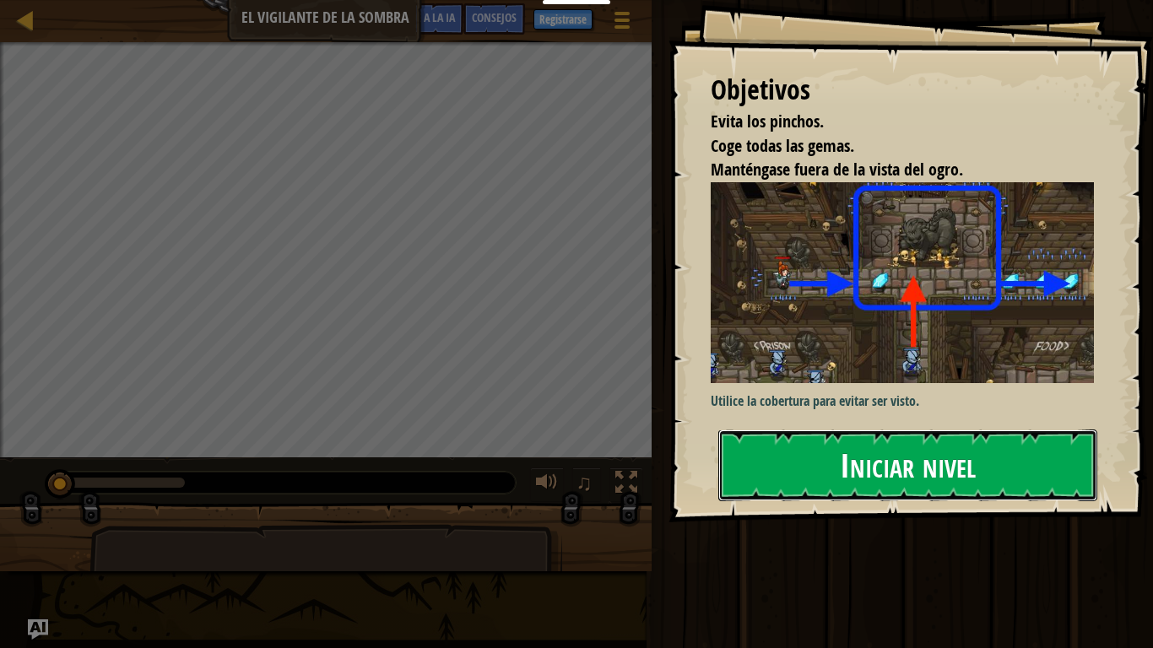
click at [852, 459] on font "Iniciar nivel" at bounding box center [908, 465] width 136 height 46
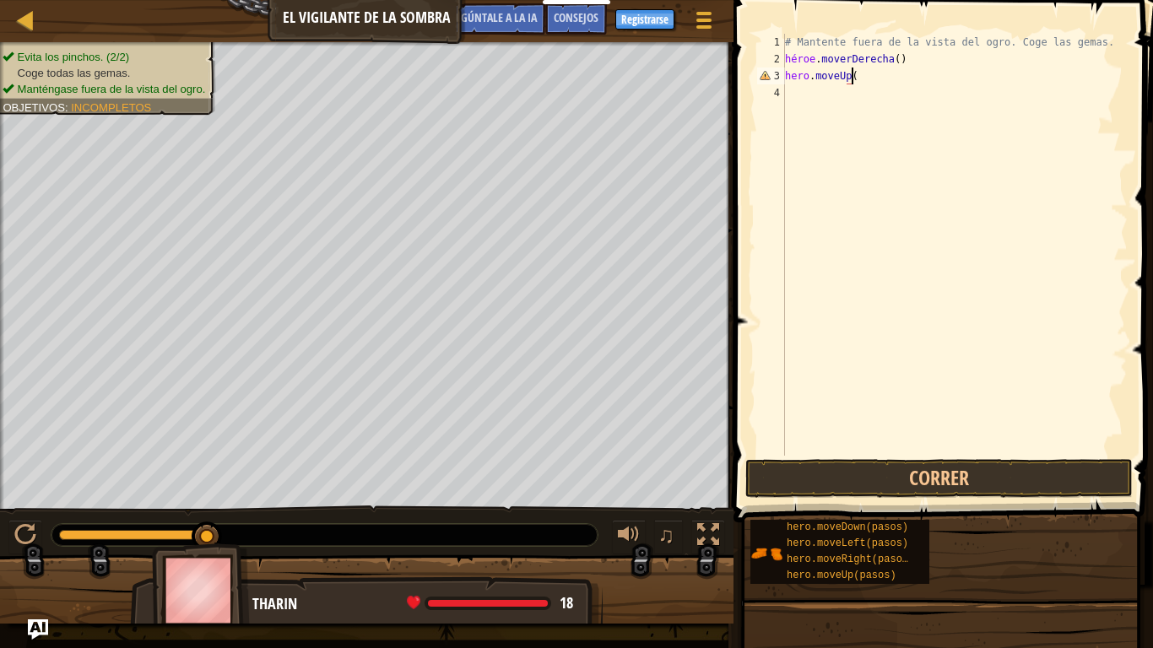
scroll to position [8, 5]
type textarea "hero.moveUp()"
click at [947, 469] on button "Correr" at bounding box center [938, 478] width 387 height 39
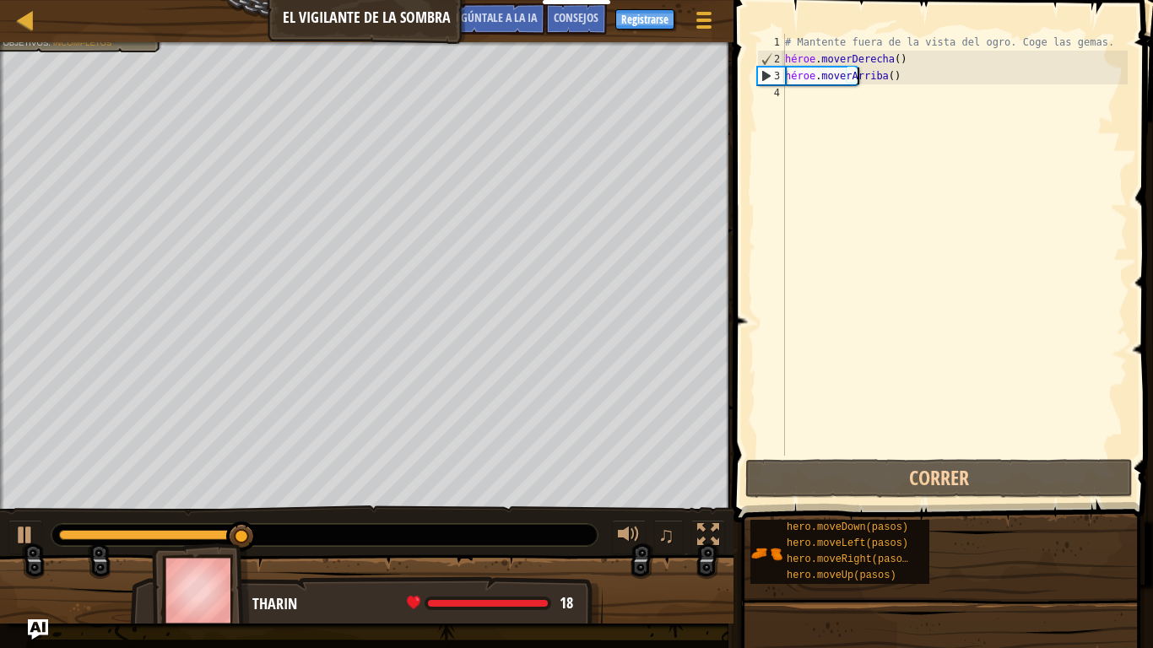
click at [802, 97] on div "# Mantente fuera de la vista del ogro. Coge las gemas. héroe . moverDerecha ( )…" at bounding box center [954, 262] width 346 height 456
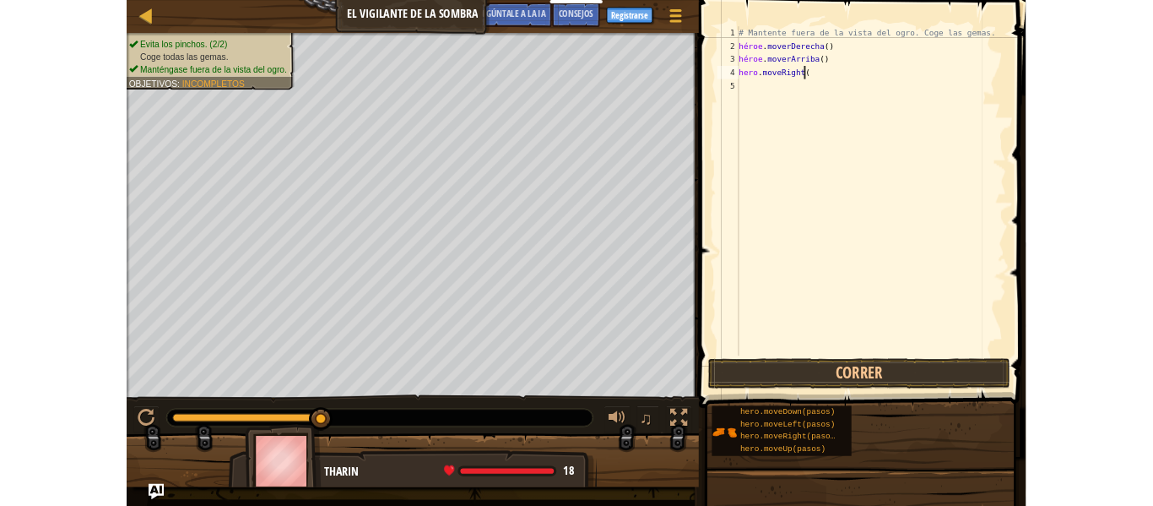
scroll to position [8, 6]
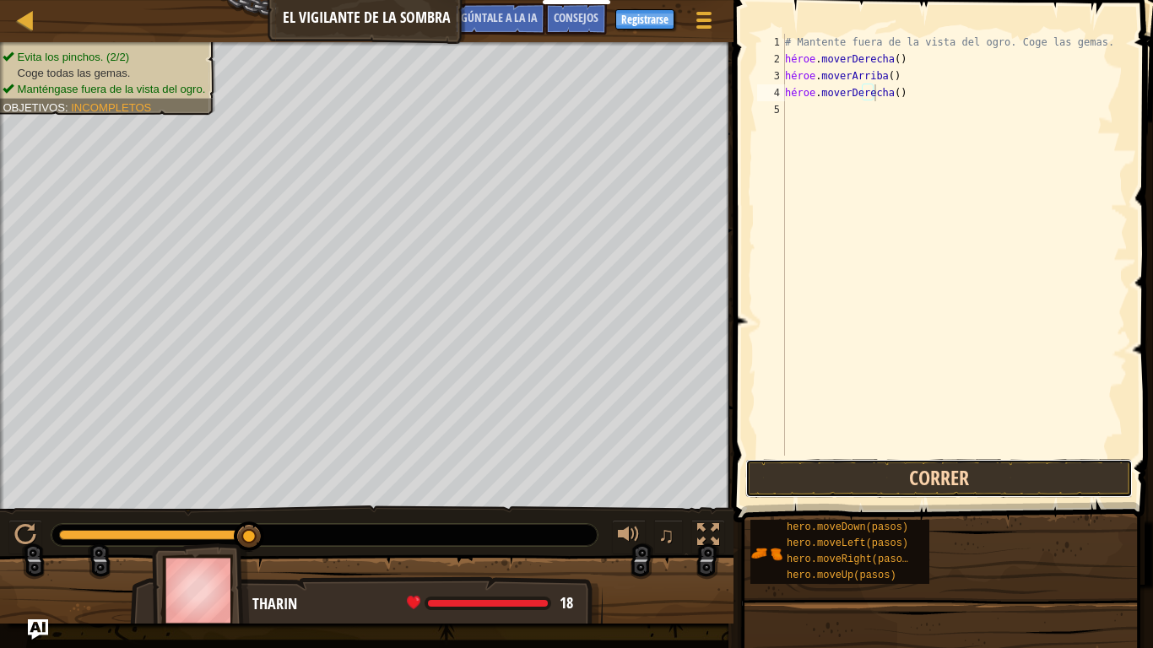
click at [943, 479] on button "Correr" at bounding box center [938, 478] width 387 height 39
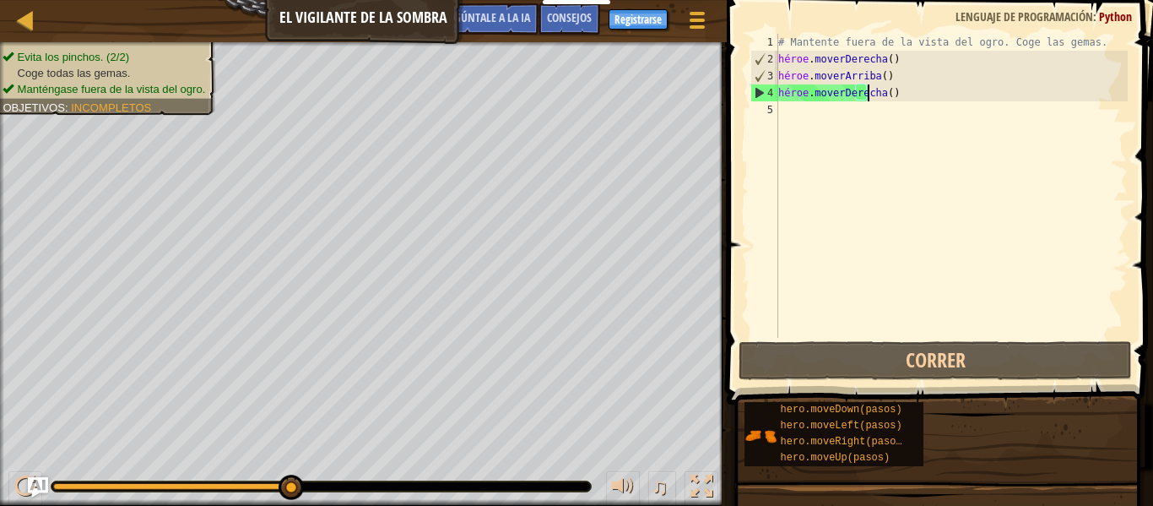
scroll to position [8, 7]
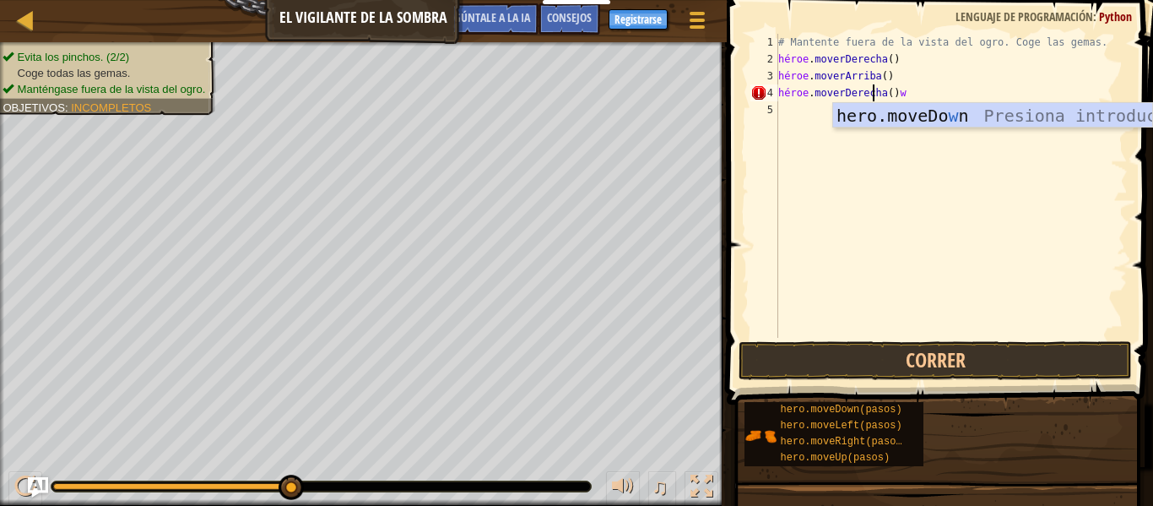
type textarea "hero.moveRight()"
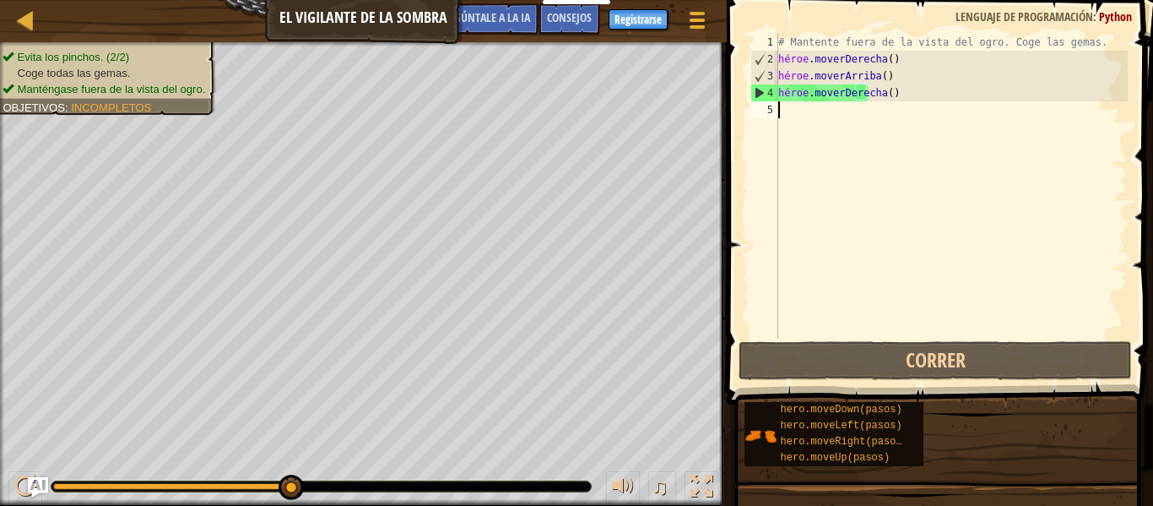
click at [823, 107] on div "# Mantente fuera de la vista del ogro. Coge las gemas. héroe . moverDerecha ( )…" at bounding box center [951, 203] width 353 height 338
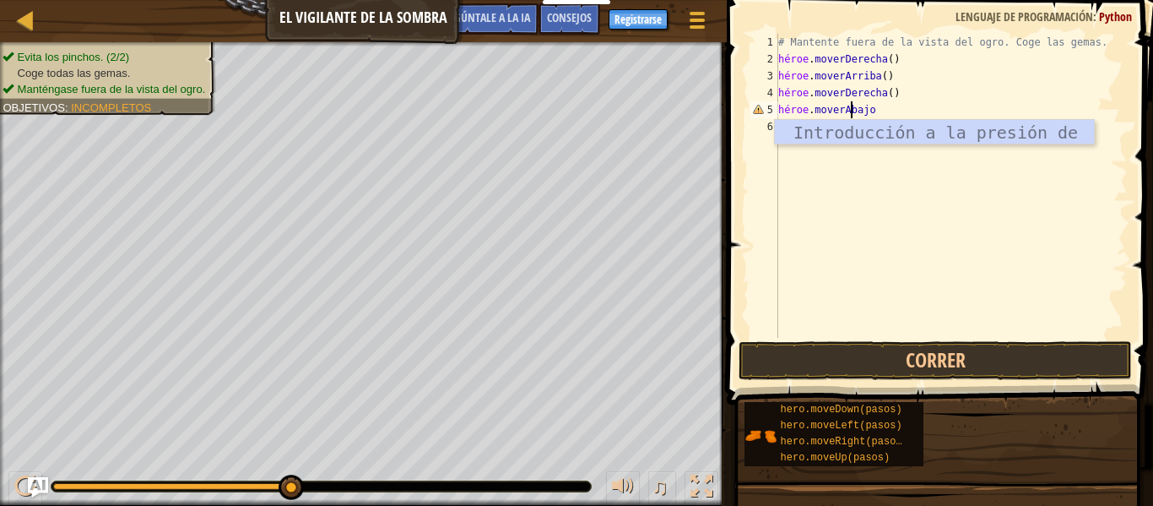
scroll to position [8, 6]
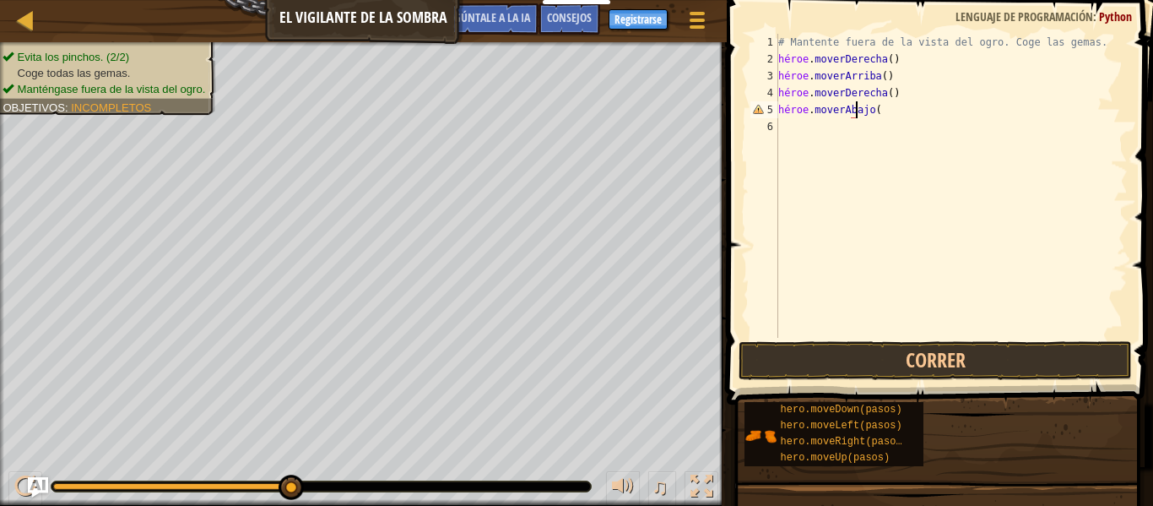
type textarea "hero.moveDown()"
click at [912, 109] on div "# Mantente fuera de la vista del ogro. Coge las gemas. héroe . moverDerecha ( )…" at bounding box center [951, 203] width 353 height 338
click at [803, 122] on div "# Mantente fuera de la vista del ogro. Coge las gemas. héroe . moverDerecha ( )…" at bounding box center [951, 203] width 353 height 338
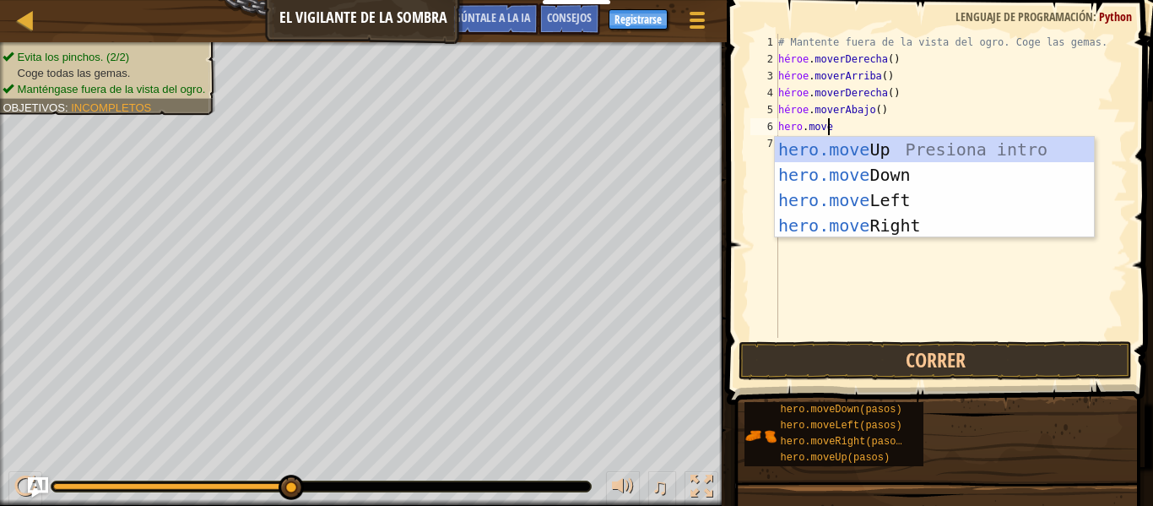
scroll to position [8, 3]
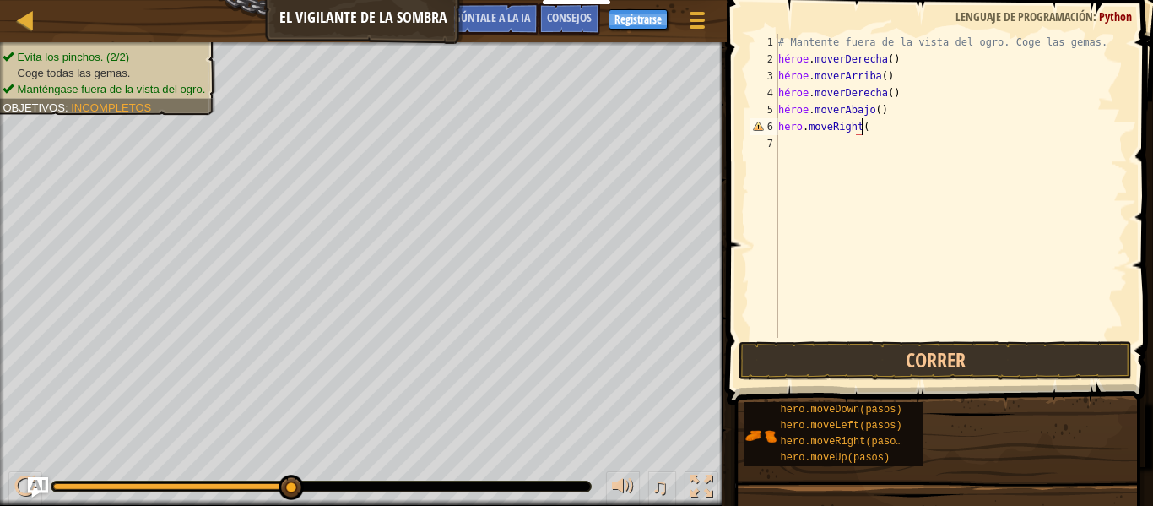
type textarea "hero.moveRight()"
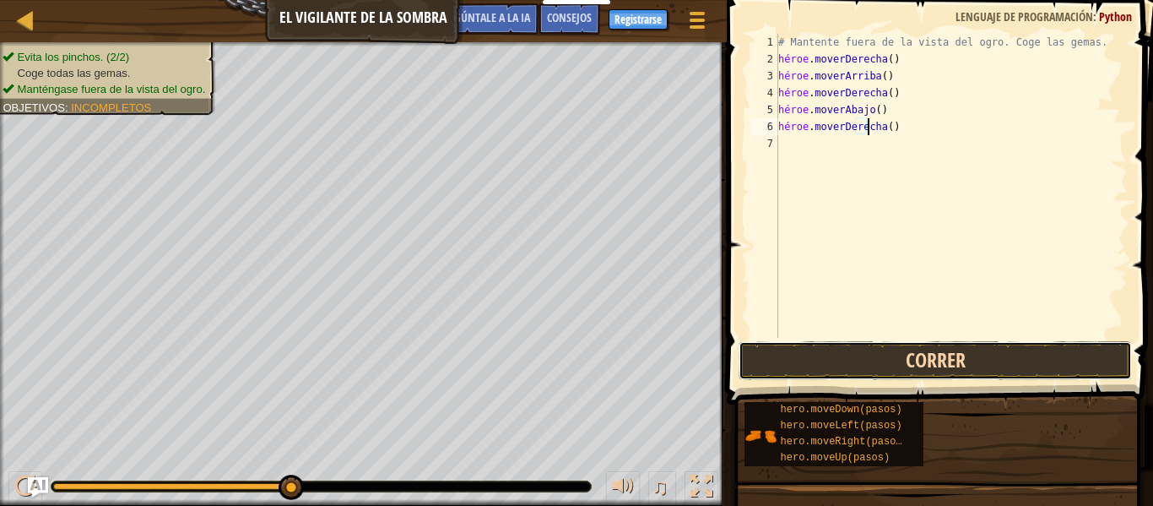
click at [884, 360] on button "Correr" at bounding box center [934, 360] width 393 height 39
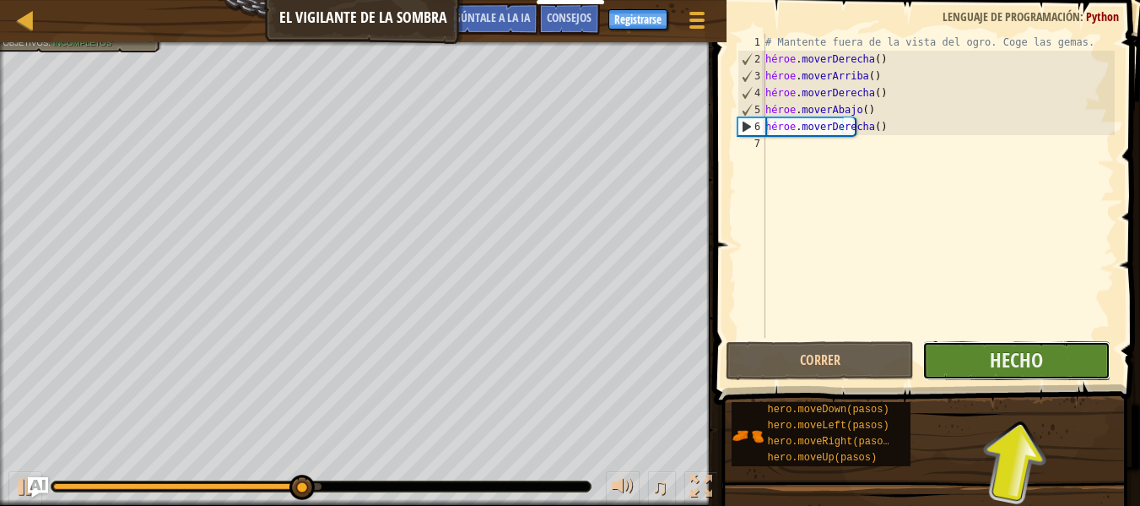
click at [977, 356] on button "Hecho" at bounding box center [1016, 360] width 188 height 39
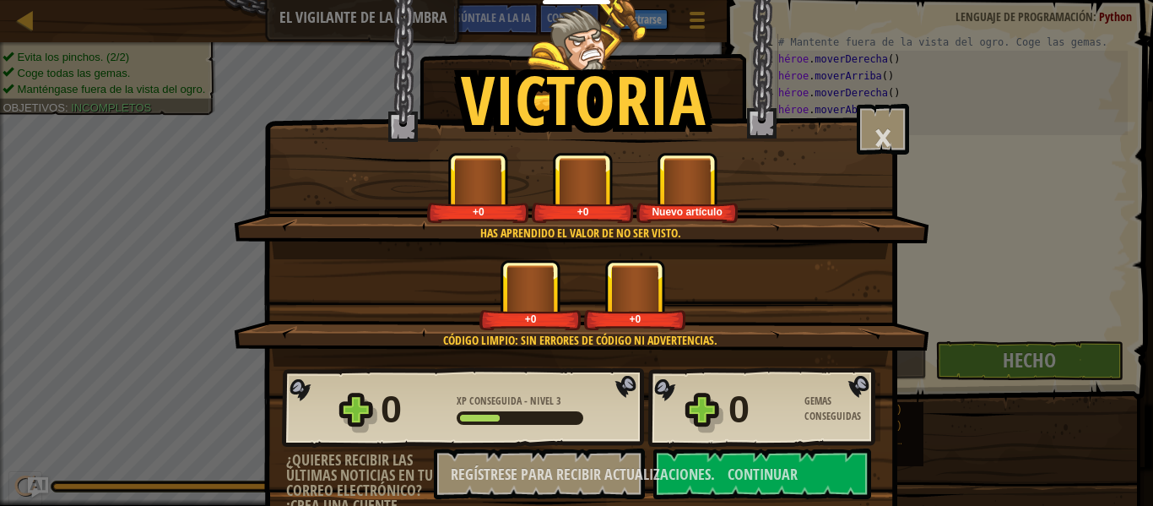
click at [761, 257] on div "Has aprendido el valor de no ser visto. +0 +0 Nuevo artículo" at bounding box center [581, 205] width 695 height 107
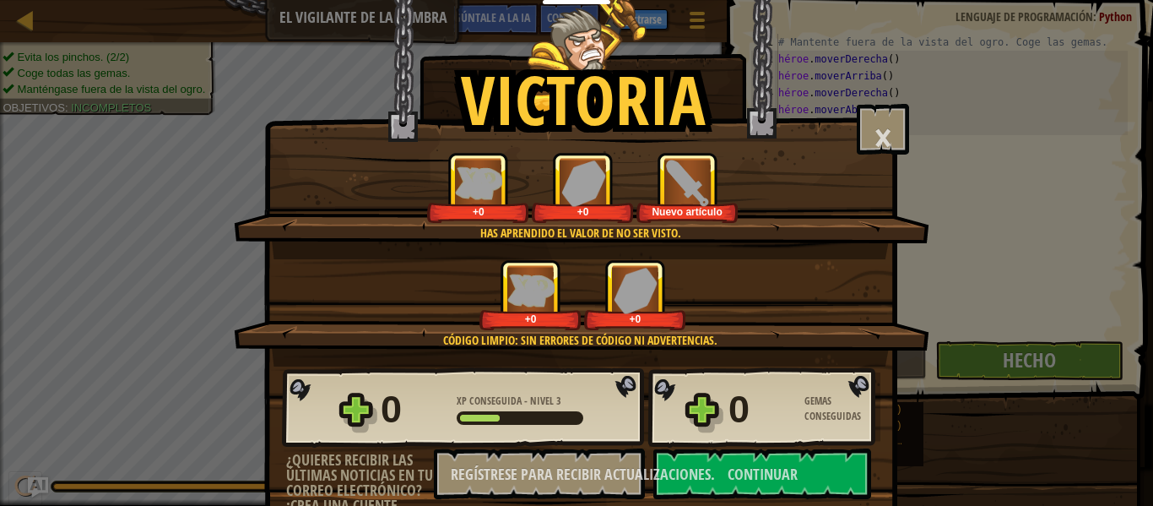
click at [761, 257] on div "Has aprendido el valor de no ser visto. +0 +0 Nuevo artículo" at bounding box center [581, 205] width 695 height 107
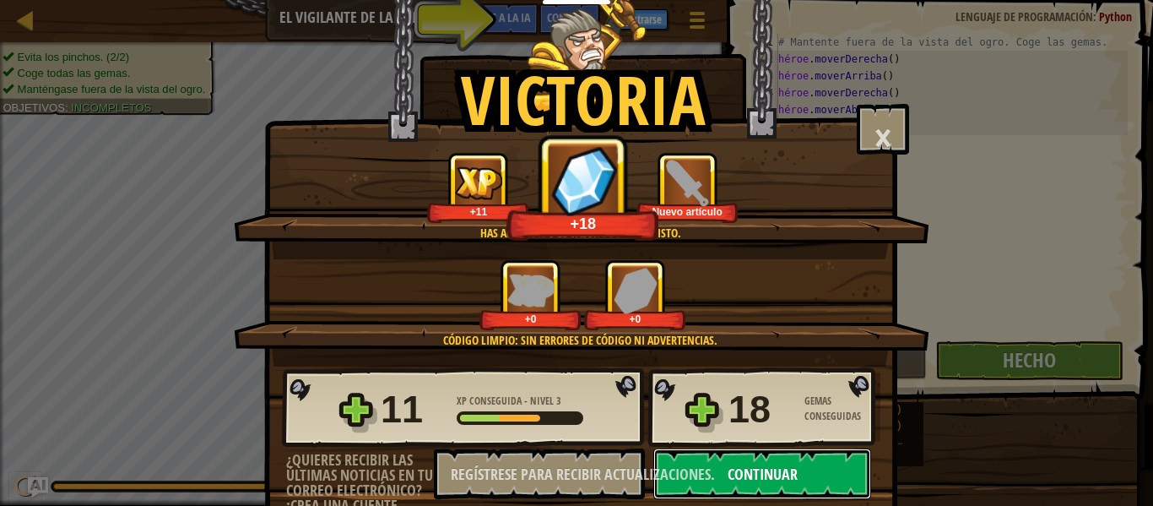
click at [831, 470] on button "Continuar" at bounding box center [762, 473] width 218 height 51
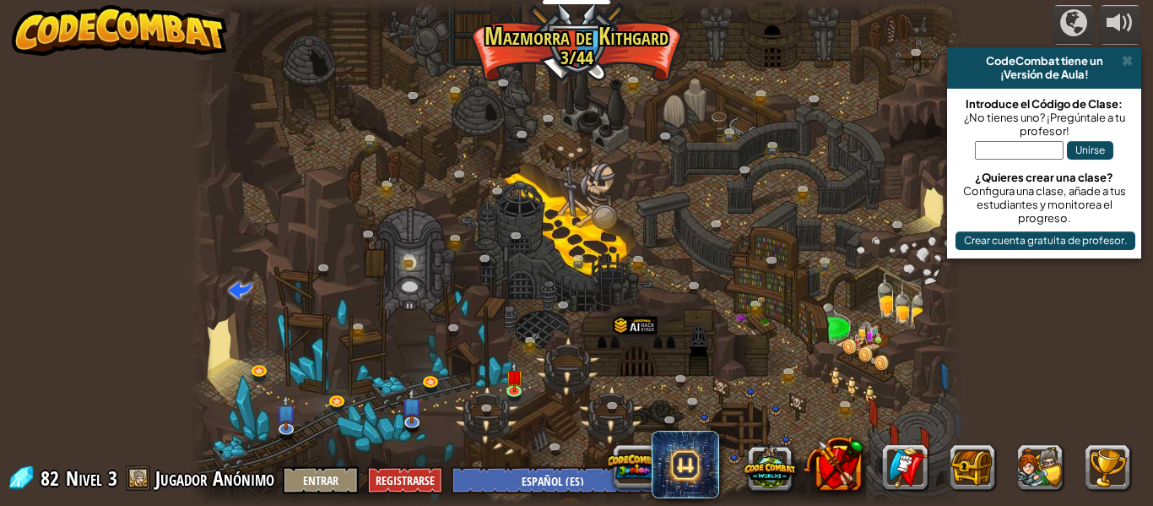
select select "es-ES"
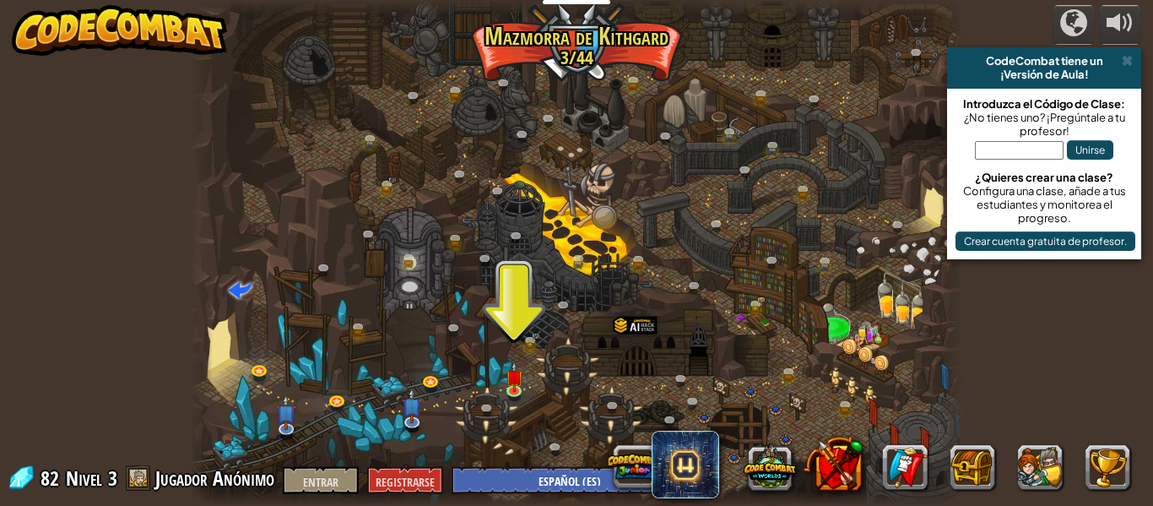
click at [252, 476] on font "Jugador Anónimo" at bounding box center [214, 477] width 119 height 27
click at [512, 373] on img at bounding box center [515, 369] width 18 height 41
